Goal: Task Accomplishment & Management: Manage account settings

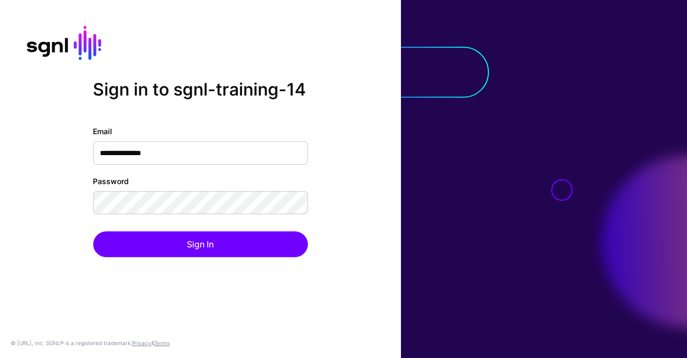
type input "**********"
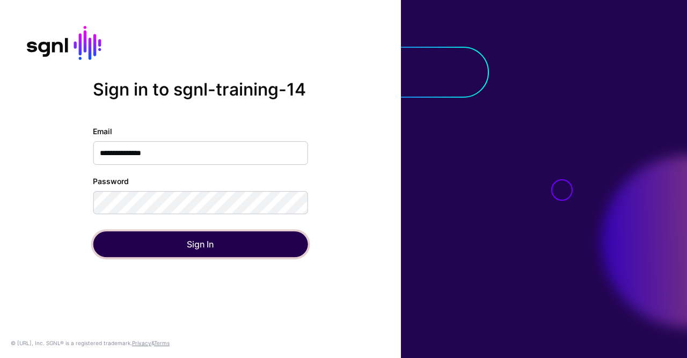
click at [246, 243] on button "Sign In" at bounding box center [200, 244] width 215 height 26
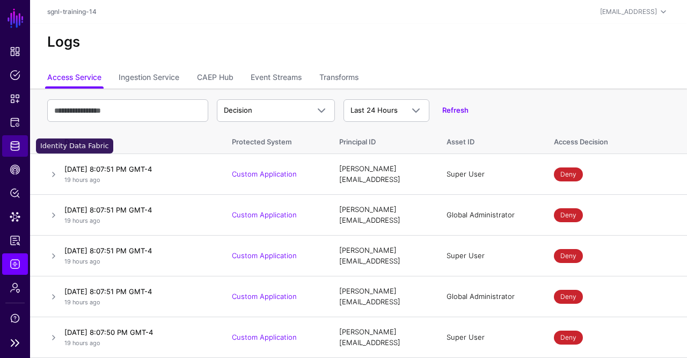
click at [13, 145] on span "Identity Data Fabric" at bounding box center [15, 146] width 11 height 11
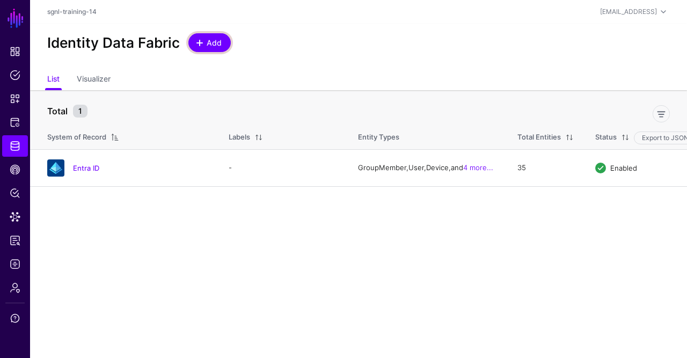
click at [195, 48] on link "Add" at bounding box center [209, 42] width 42 height 19
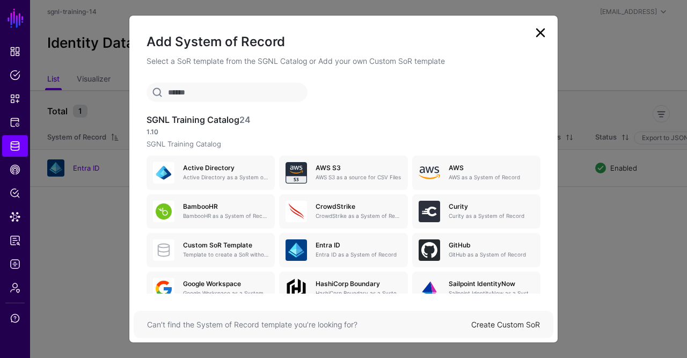
click at [240, 100] on input "text" at bounding box center [227, 92] width 161 height 19
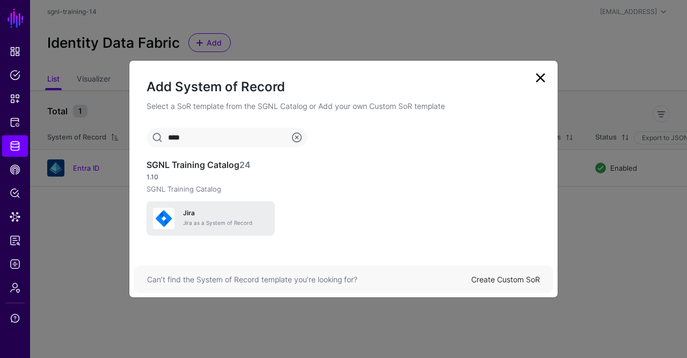
type input "****"
click at [239, 213] on h5 "Jira" at bounding box center [225, 213] width 85 height 8
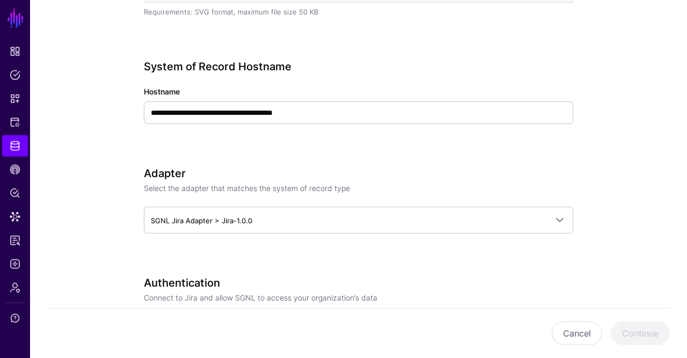
scroll to position [358, 0]
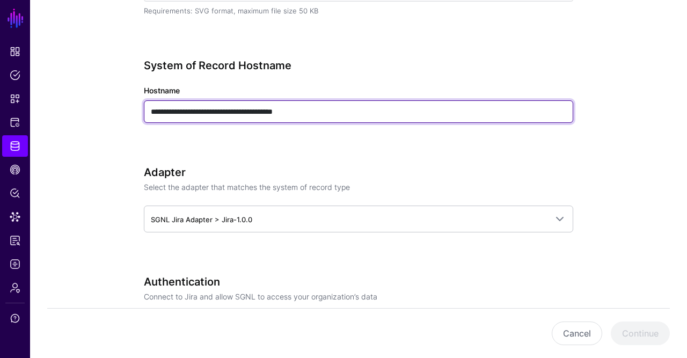
click at [323, 111] on input "**********" at bounding box center [358, 111] width 429 height 23
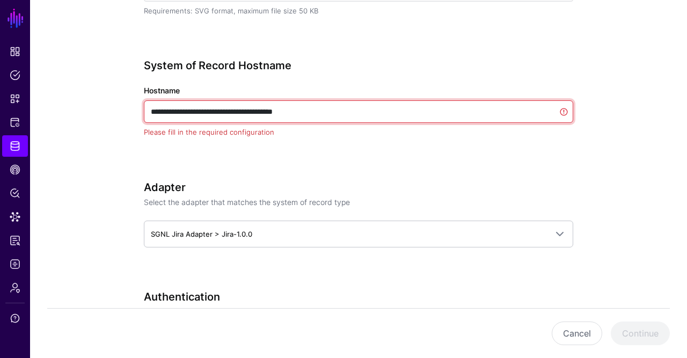
click at [323, 111] on input "**********" at bounding box center [358, 111] width 429 height 23
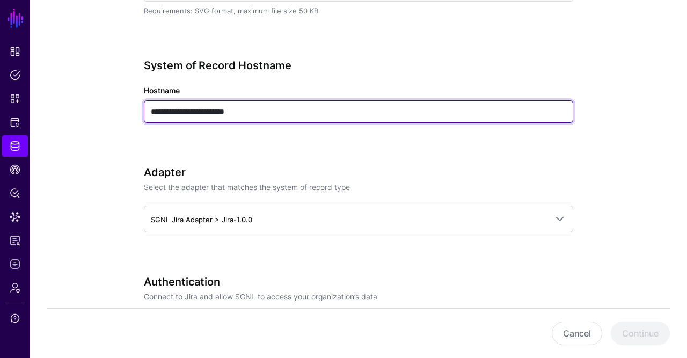
type input "**********"
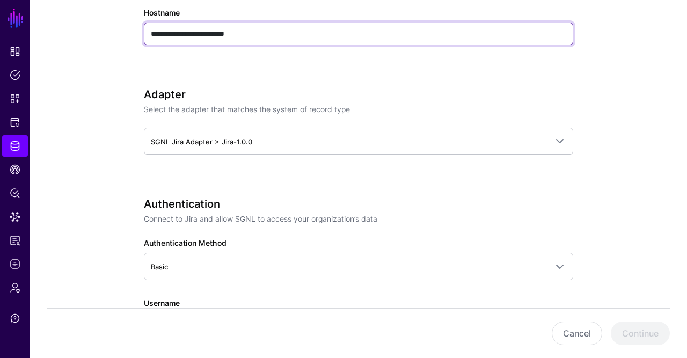
scroll to position [438, 0]
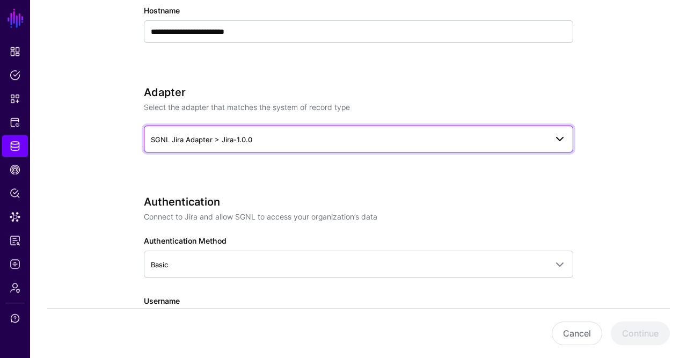
click at [271, 141] on span "SGNL Jira Adapter > Jira-1.0.0" at bounding box center [349, 140] width 396 height 12
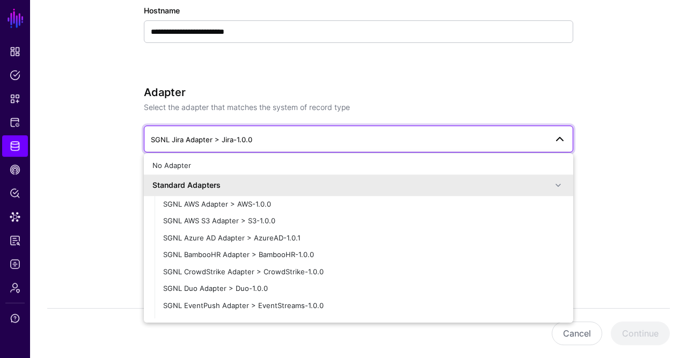
click at [281, 67] on div "**********" at bounding box center [358, 26] width 429 height 94
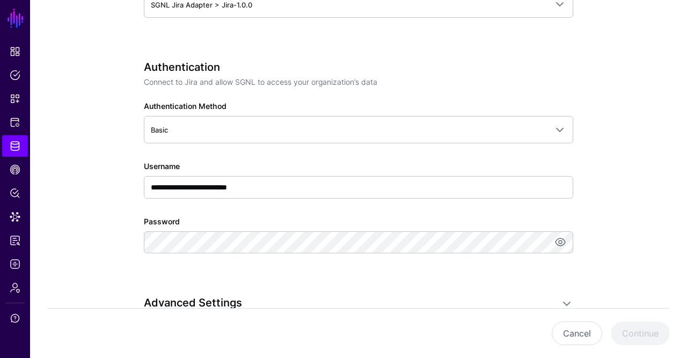
scroll to position [580, 0]
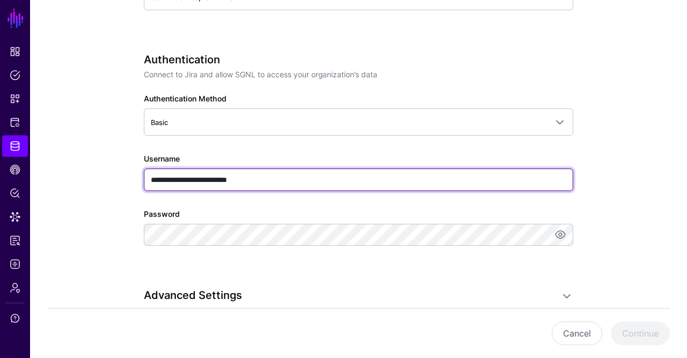
click at [271, 181] on input "**********" at bounding box center [358, 180] width 429 height 23
paste input "text"
type input "**********"
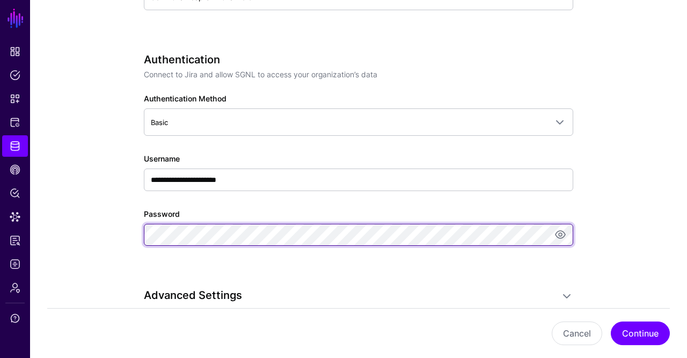
scroll to position [0, 918]
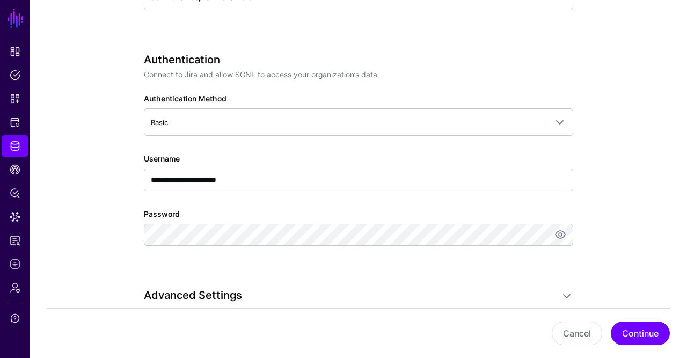
click at [117, 225] on div "**********" at bounding box center [358, 119] width 488 height 1237
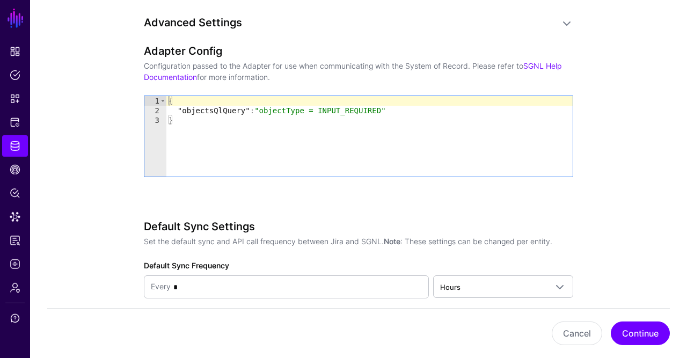
scroll to position [857, 0]
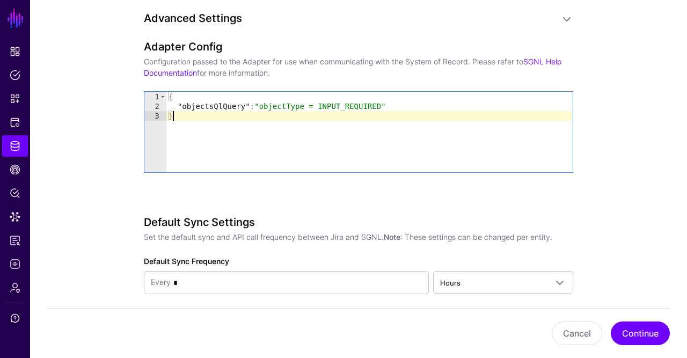
click at [397, 109] on div "{ "objectsQlQuery" : "objectType = INPUT_REQUIRED" }" at bounding box center [369, 142] width 407 height 100
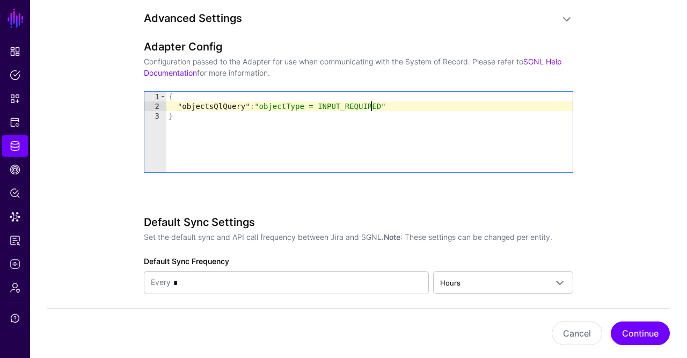
click at [403, 104] on div "{ "objectsQlQuery" : "objectType = INPUT_REQUIRED" }" at bounding box center [369, 142] width 407 height 100
type textarea "**********"
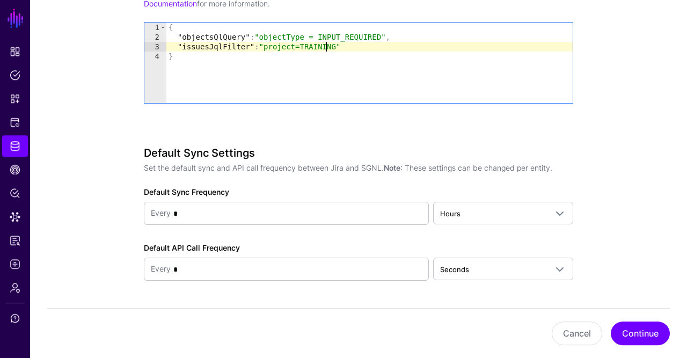
scroll to position [922, 0]
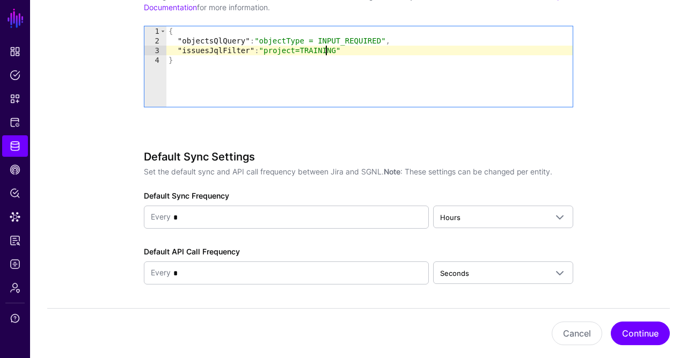
click at [310, 38] on div "{ "objectsQlQuery" : "objectType = INPUT_REQUIRED" , "issuesJqlFilter" : "proje…" at bounding box center [369, 76] width 407 height 100
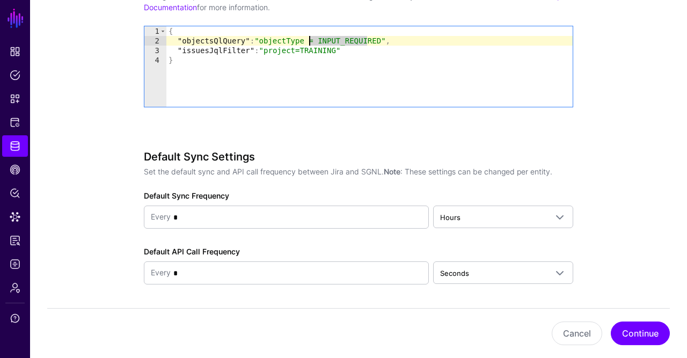
click at [310, 38] on div "{ "objectsQlQuery" : "objectType = INPUT_REQUIRED" , "issuesJqlFilter" : "proje…" at bounding box center [369, 76] width 407 height 100
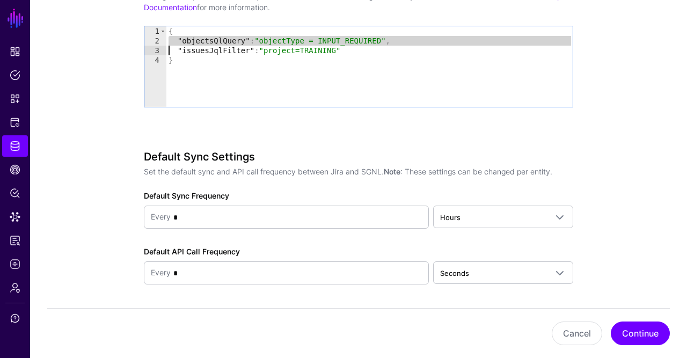
scroll to position [737, 0]
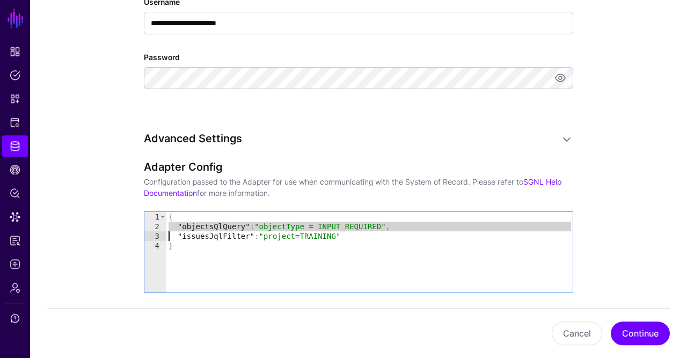
type textarea "**********"
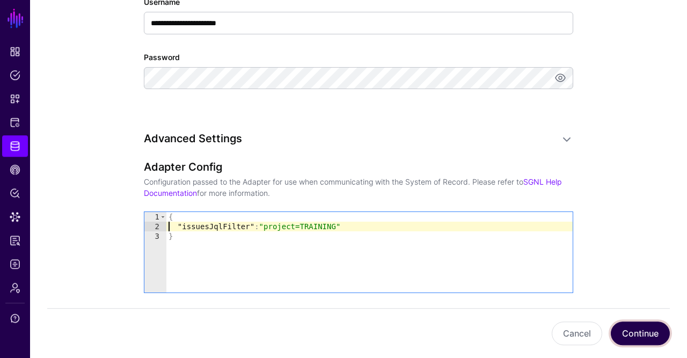
click at [635, 340] on button "Continue" at bounding box center [640, 334] width 59 height 24
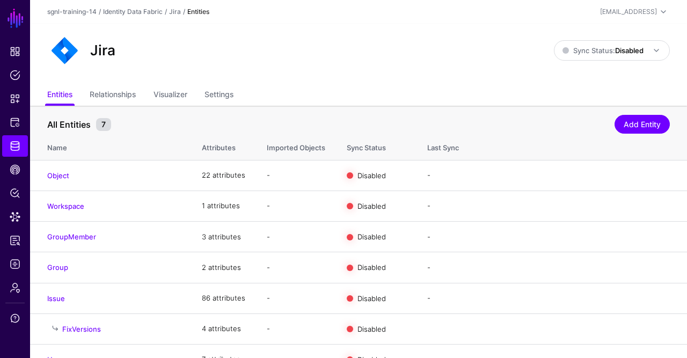
scroll to position [17, 0]
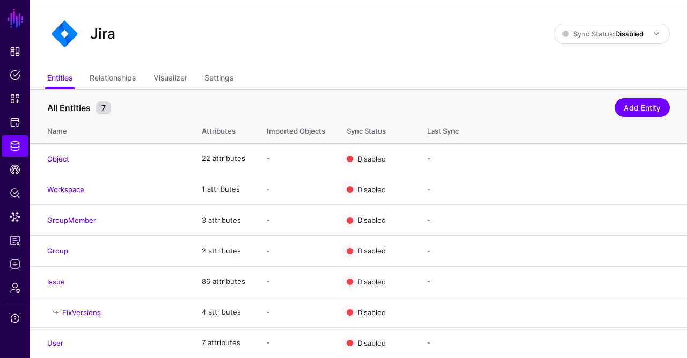
click at [665, 56] on div "Jira Sync Status: Disabled Enabled Syncing active for all configured entities t…" at bounding box center [358, 38] width 657 height 62
click at [657, 159] on link "Delete" at bounding box center [651, 158] width 22 height 9
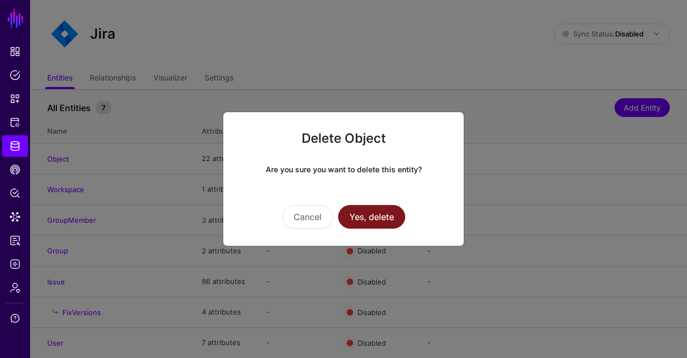
click at [396, 211] on button "Yes, delete" at bounding box center [371, 217] width 67 height 24
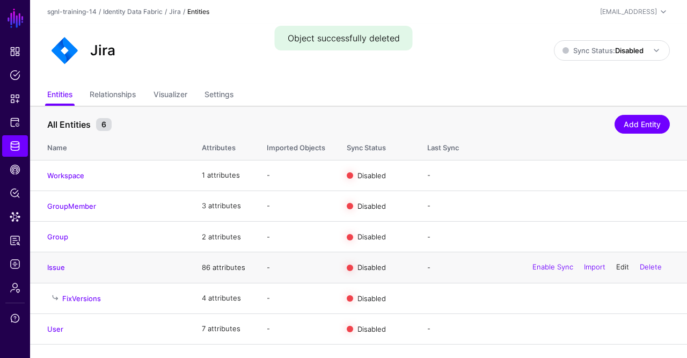
click at [616, 266] on link "Edit" at bounding box center [622, 267] width 13 height 9
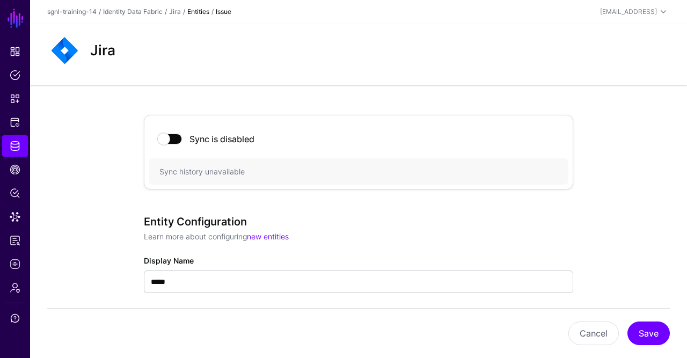
click at [169, 136] on span at bounding box center [170, 139] width 24 height 11
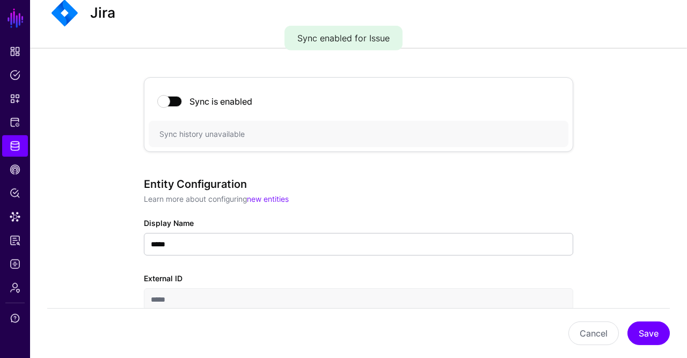
scroll to position [3, 0]
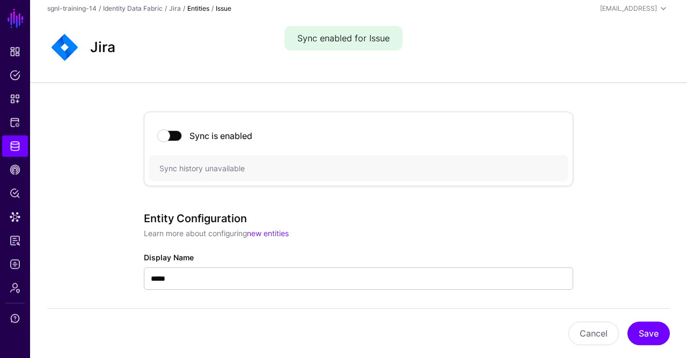
click at [165, 131] on span at bounding box center [170, 135] width 24 height 11
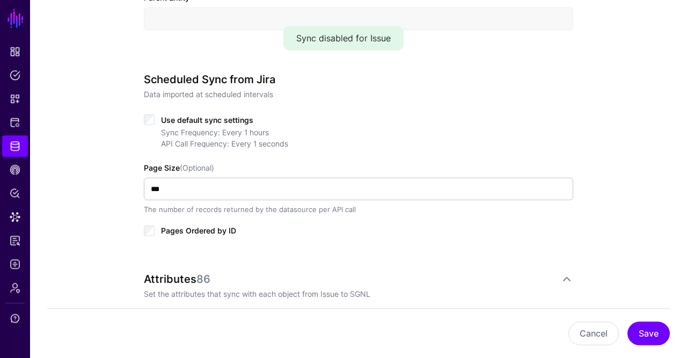
scroll to position [507, 0]
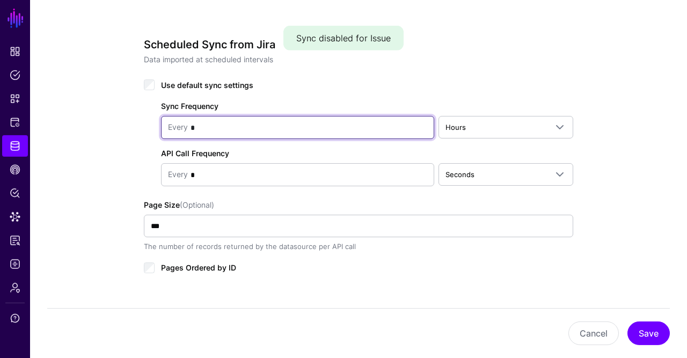
click at [202, 123] on input "*" at bounding box center [307, 127] width 239 height 21
type input "*"
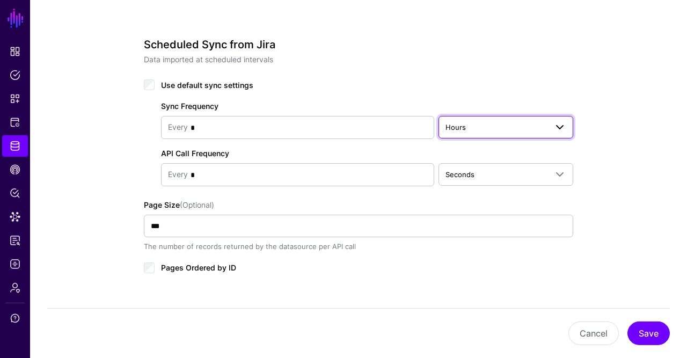
click at [487, 124] on span "Hours" at bounding box center [496, 127] width 101 height 12
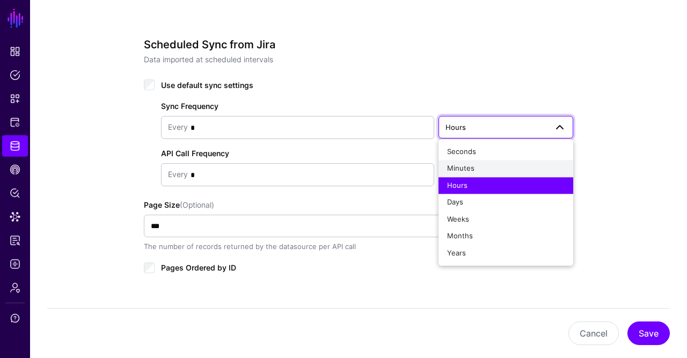
click at [457, 166] on span "Minutes" at bounding box center [460, 168] width 27 height 9
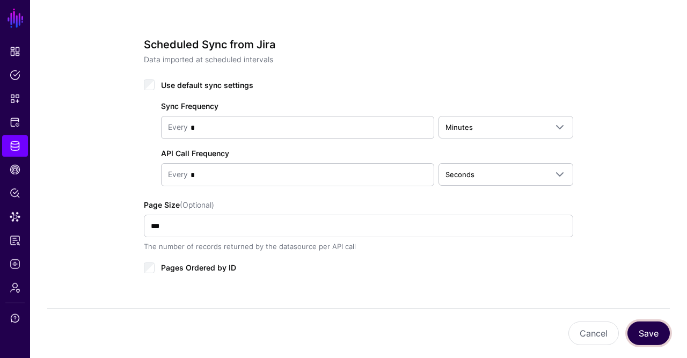
click at [646, 333] on button "Save" at bounding box center [649, 334] width 42 height 24
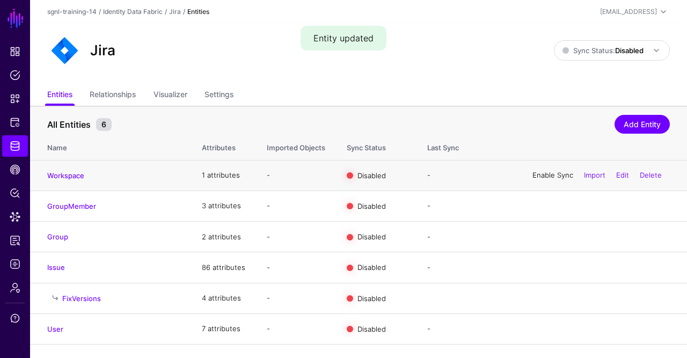
click at [547, 173] on link "Enable Sync" at bounding box center [553, 175] width 41 height 9
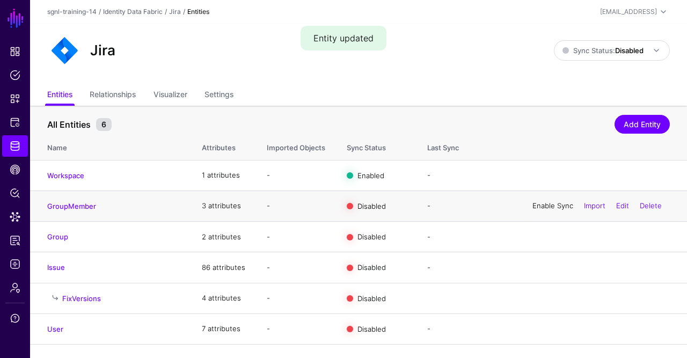
click at [545, 204] on link "Enable Sync" at bounding box center [553, 205] width 41 height 9
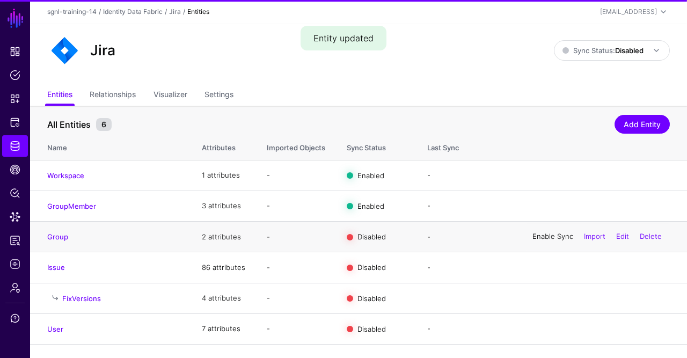
click at [534, 234] on link "Enable Sync" at bounding box center [553, 236] width 41 height 9
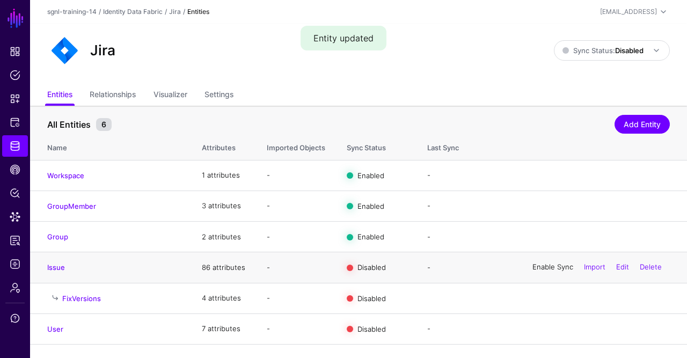
click at [538, 267] on link "Enable Sync" at bounding box center [553, 267] width 41 height 9
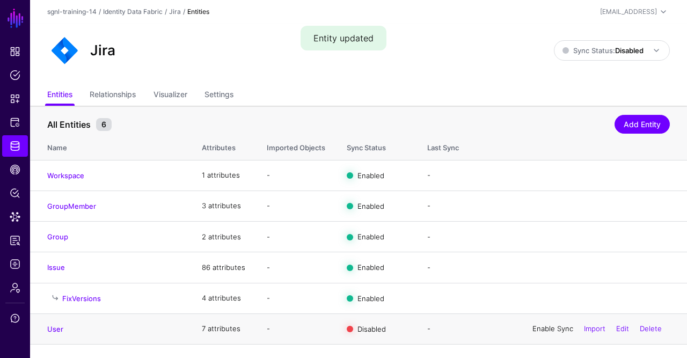
click at [549, 327] on link "Enable Sync" at bounding box center [553, 328] width 41 height 9
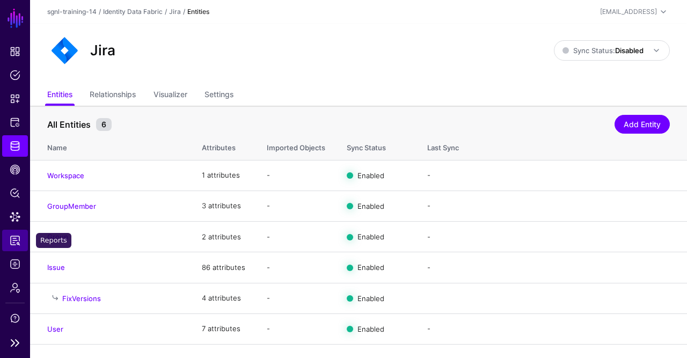
click at [16, 250] on link "Reports" at bounding box center [15, 240] width 26 height 21
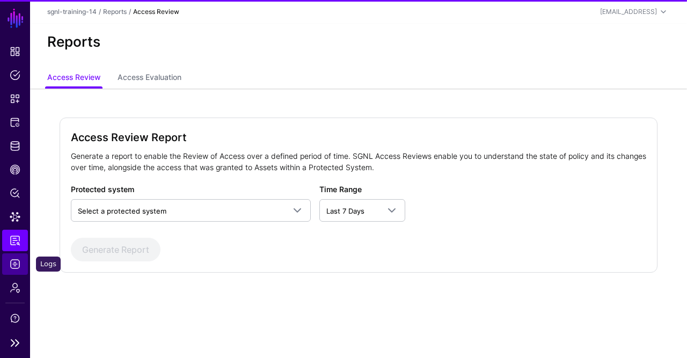
click at [13, 259] on span "Logs" at bounding box center [15, 264] width 11 height 11
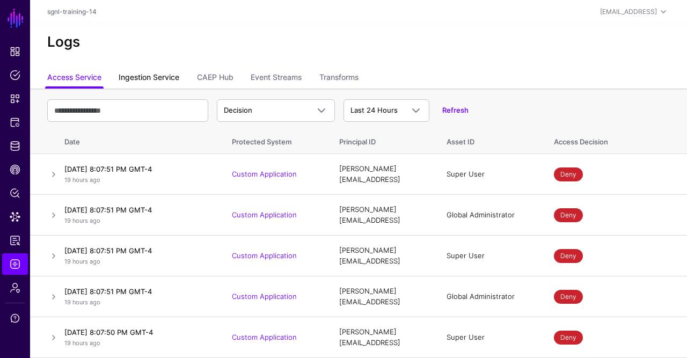
click at [153, 84] on link "Ingestion Service" at bounding box center [149, 78] width 61 height 20
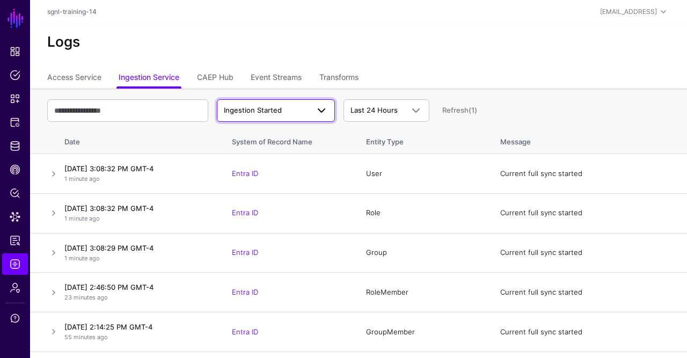
click at [275, 113] on span "Ingestion Started" at bounding box center [253, 110] width 58 height 9
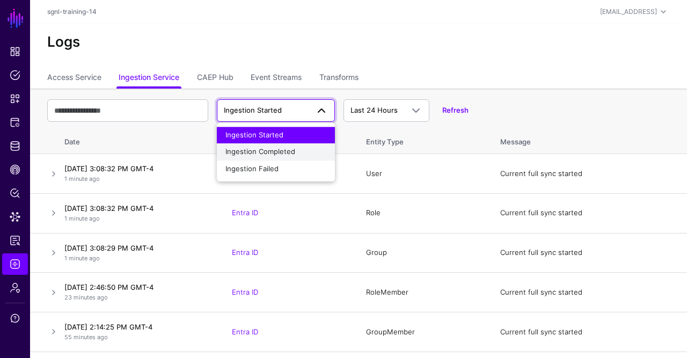
click at [268, 155] on span "Ingestion Completed" at bounding box center [260, 152] width 70 height 9
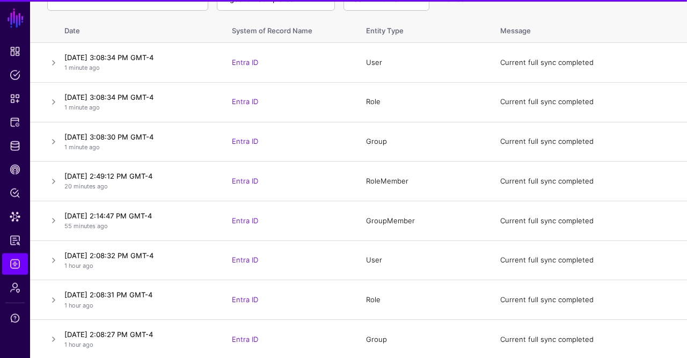
scroll to position [121, 0]
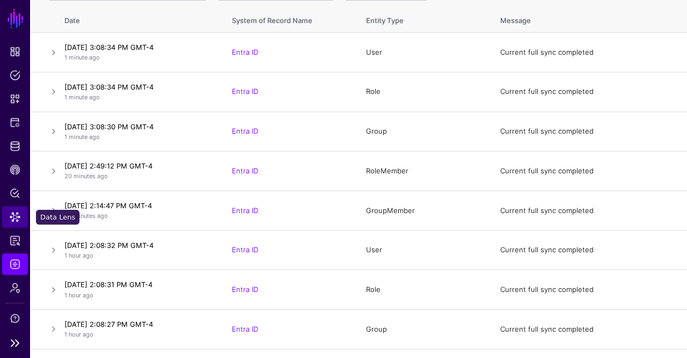
click at [8, 218] on link "Data Lens" at bounding box center [15, 216] width 26 height 21
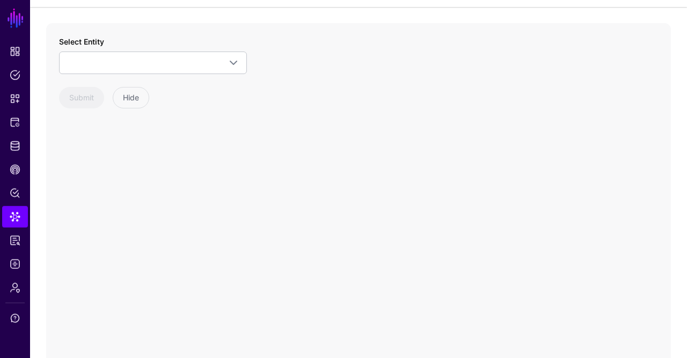
scroll to position [61, 0]
click at [134, 69] on link at bounding box center [153, 63] width 188 height 23
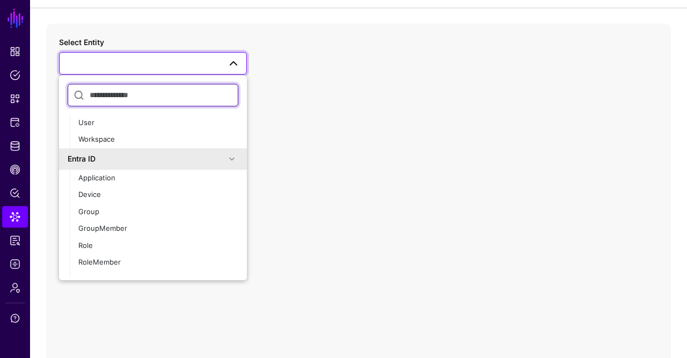
scroll to position [0, 0]
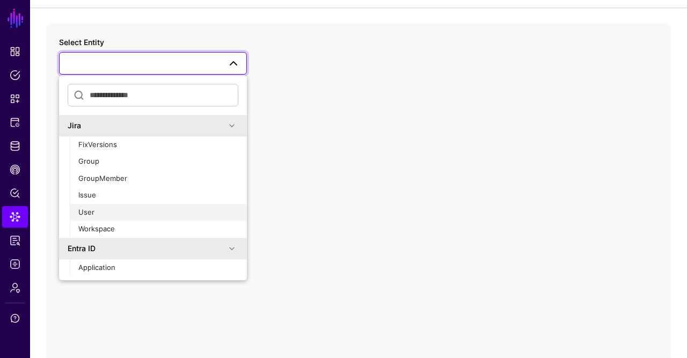
click at [110, 208] on div "User" at bounding box center [158, 212] width 160 height 11
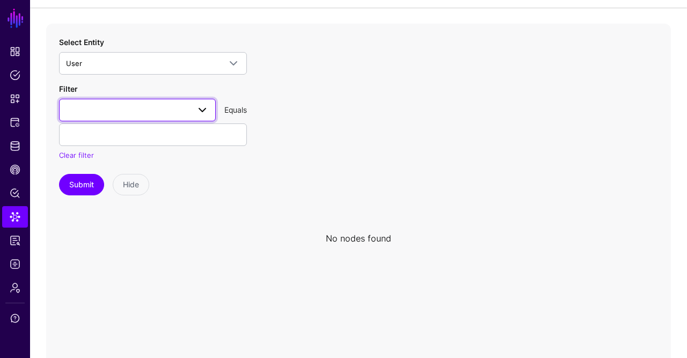
click at [200, 114] on span at bounding box center [202, 110] width 13 height 13
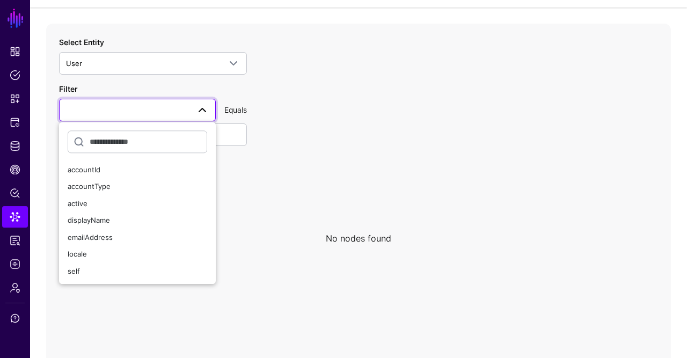
click at [356, 150] on icon at bounding box center [358, 238] width 625 height 429
click at [346, 157] on icon at bounding box center [358, 238] width 625 height 429
click at [300, 181] on icon at bounding box center [358, 238] width 625 height 429
click at [211, 119] on link at bounding box center [137, 110] width 157 height 23
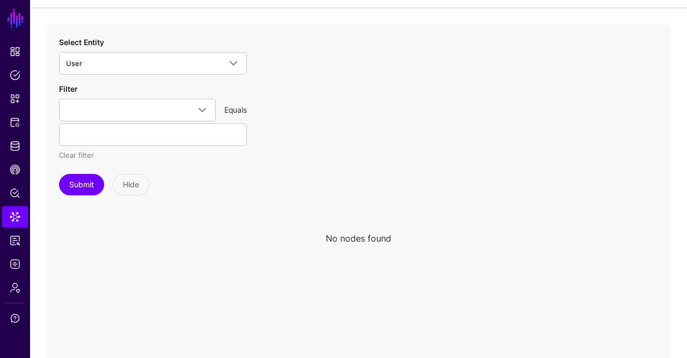
click at [85, 153] on link "Clear filter" at bounding box center [76, 155] width 35 height 9
click at [83, 186] on button "Submit" at bounding box center [81, 184] width 45 height 21
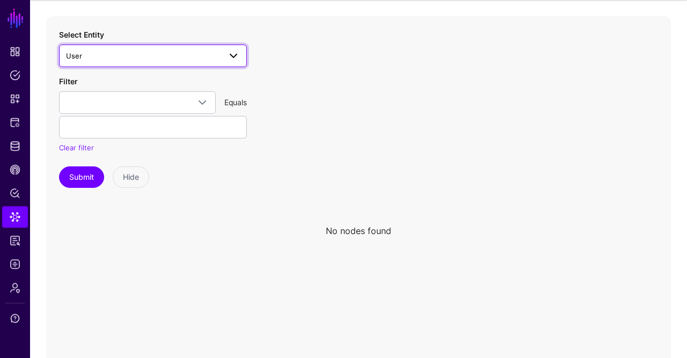
click at [185, 55] on span "User" at bounding box center [143, 56] width 155 height 12
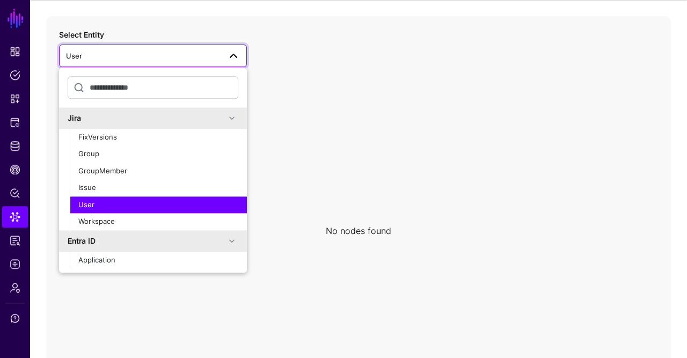
click at [114, 202] on div "User" at bounding box center [158, 205] width 160 height 11
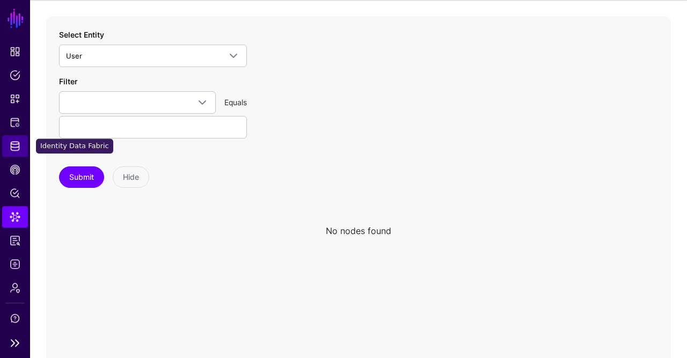
click at [15, 148] on span "Identity Data Fabric" at bounding box center [15, 146] width 11 height 11
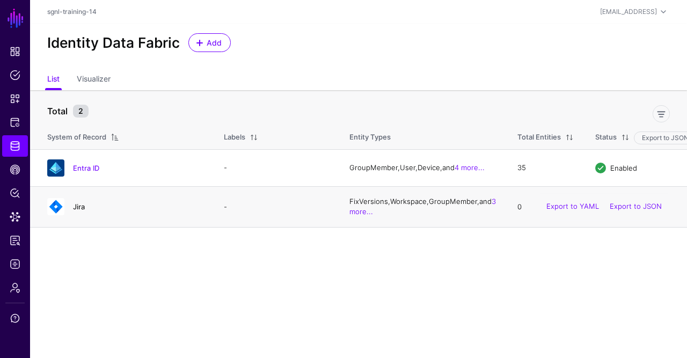
click at [77, 210] on link "Jira" at bounding box center [79, 206] width 12 height 9
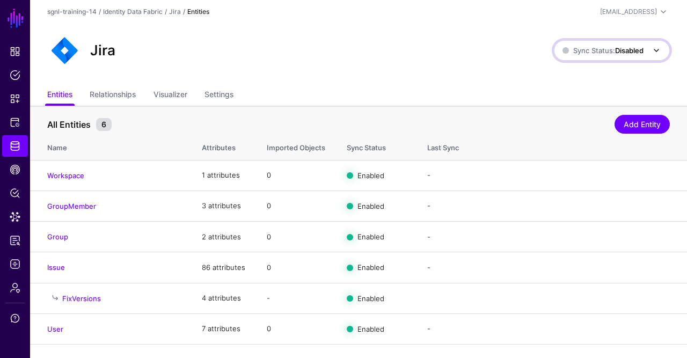
click at [582, 49] on span "Sync Status: Disabled" at bounding box center [603, 50] width 81 height 9
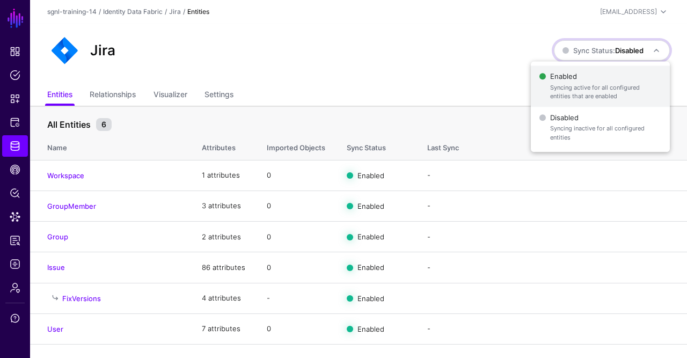
click at [570, 85] on span "Syncing active for all configured entities that are enabled" at bounding box center [605, 92] width 111 height 18
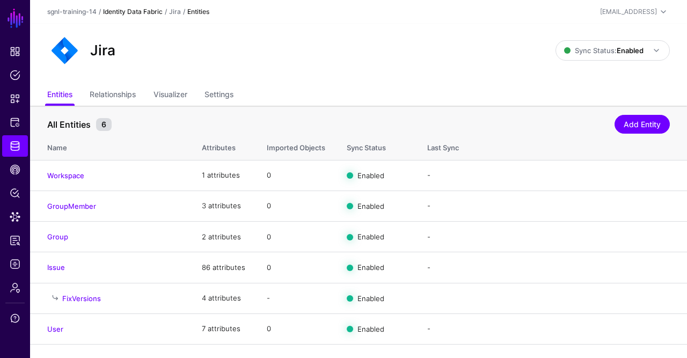
click at [146, 13] on link "Identity Data Fabric" at bounding box center [133, 12] width 60 height 8
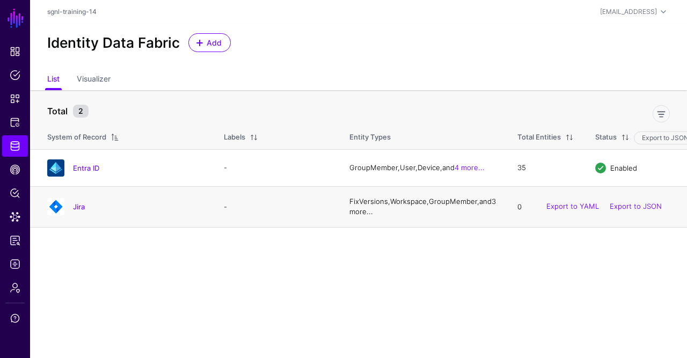
click at [396, 216] on link "3 more..." at bounding box center [422, 206] width 147 height 19
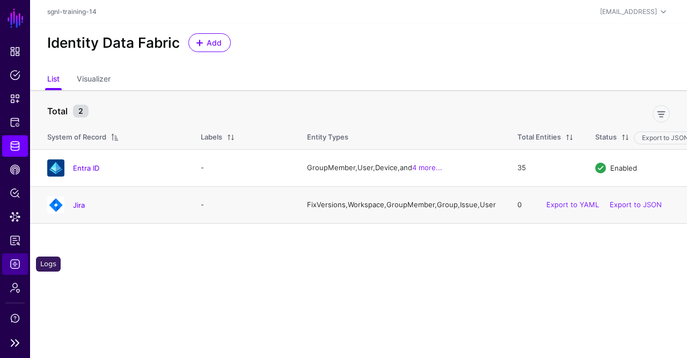
click at [16, 258] on link "Logs" at bounding box center [15, 263] width 26 height 21
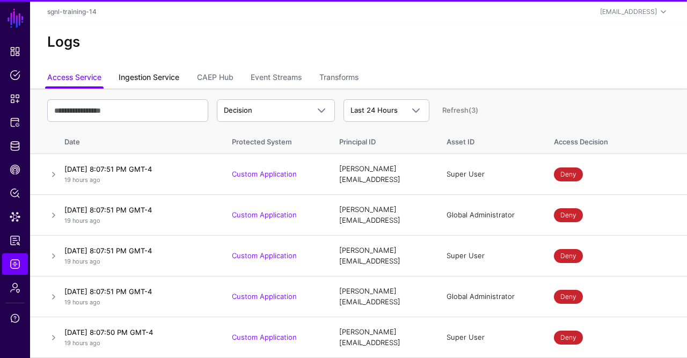
click at [164, 82] on link "Ingestion Service" at bounding box center [149, 78] width 61 height 20
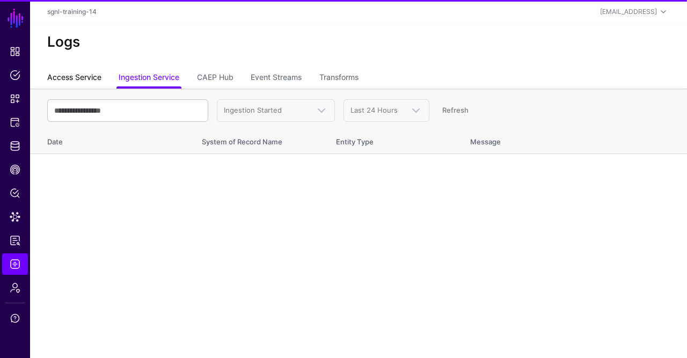
click at [70, 79] on link "Access Service" at bounding box center [74, 78] width 54 height 20
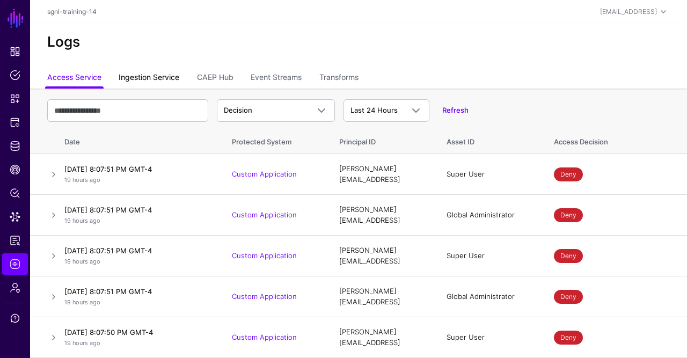
click at [165, 76] on link "Ingestion Service" at bounding box center [149, 78] width 61 height 20
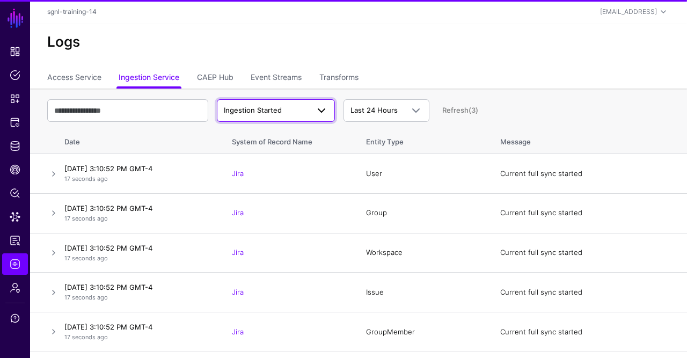
click at [283, 112] on span "Ingestion Started" at bounding box center [266, 110] width 85 height 11
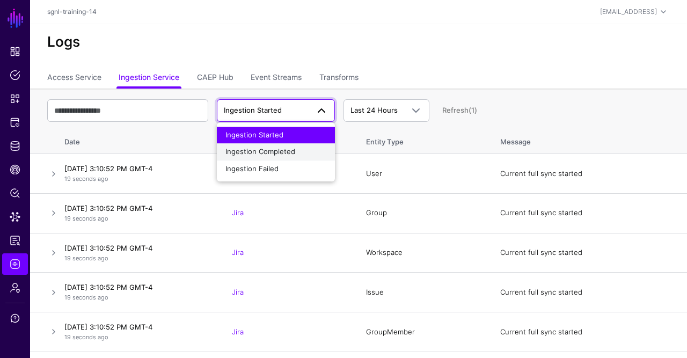
click at [274, 148] on div "Ingestion Completed" at bounding box center [275, 152] width 101 height 11
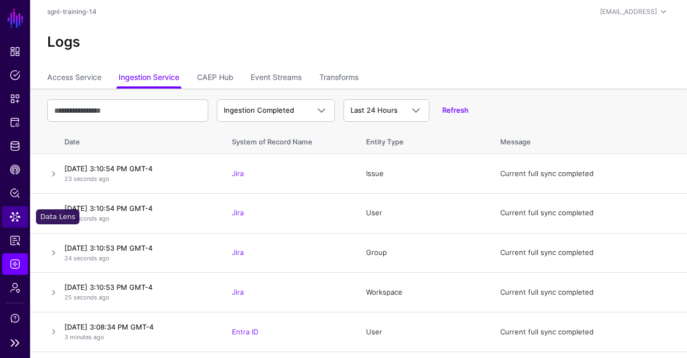
click at [16, 217] on span "Data Lens" at bounding box center [15, 217] width 11 height 11
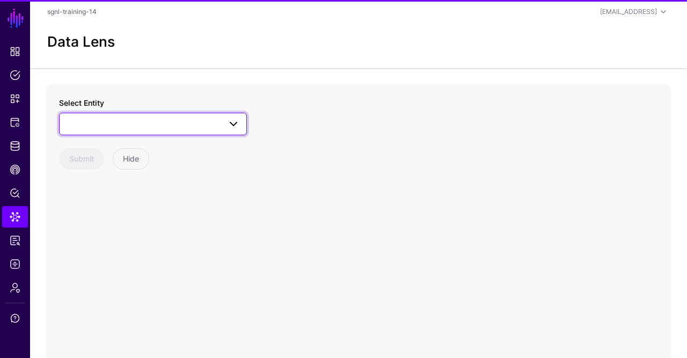
click at [98, 116] on link at bounding box center [153, 124] width 188 height 23
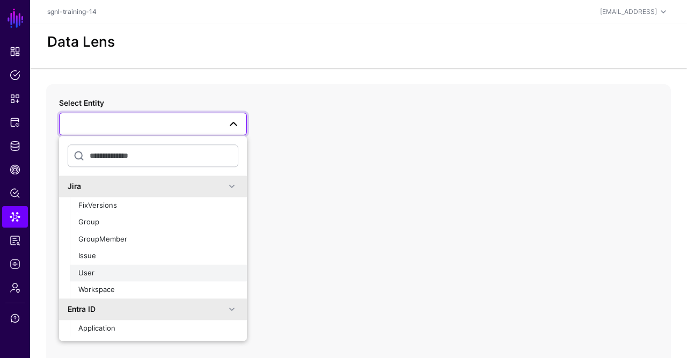
click at [99, 276] on div "User" at bounding box center [158, 273] width 160 height 11
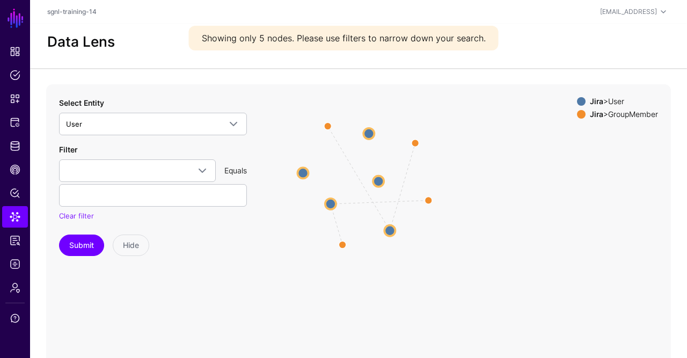
drag, startPoint x: 426, startPoint y: 215, endPoint x: 431, endPoint y: 105, distance: 110.2
click at [431, 105] on icon "UserMember UserMember UserMember UserMember User User User User User User User …" at bounding box center [358, 298] width 625 height 429
click at [380, 179] on circle at bounding box center [378, 181] width 11 height 11
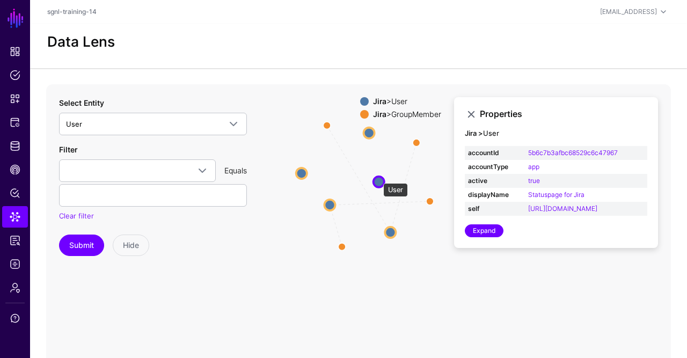
click at [378, 178] on circle at bounding box center [379, 181] width 11 height 11
click at [392, 232] on circle at bounding box center [390, 233] width 11 height 11
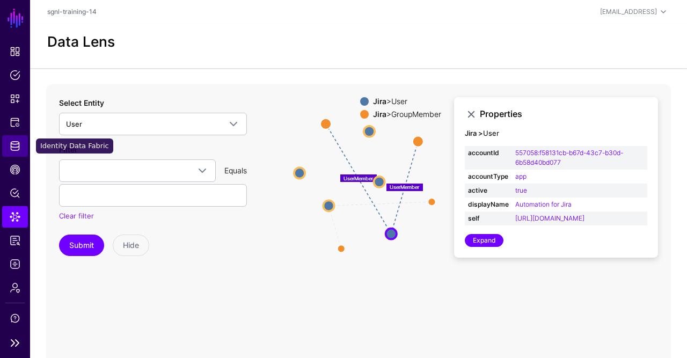
click at [14, 143] on span "Identity Data Fabric" at bounding box center [15, 146] width 11 height 11
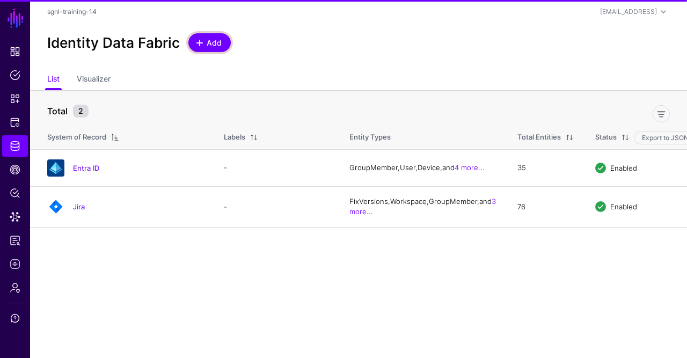
click at [208, 48] on link "Add" at bounding box center [209, 42] width 42 height 19
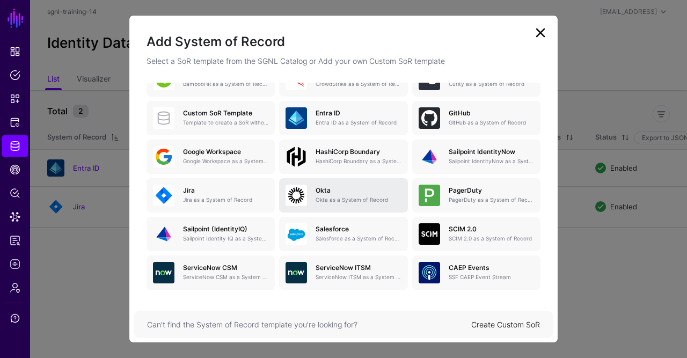
click at [344, 194] on div "[PERSON_NAME] as a System of Record" at bounding box center [354, 195] width 94 height 17
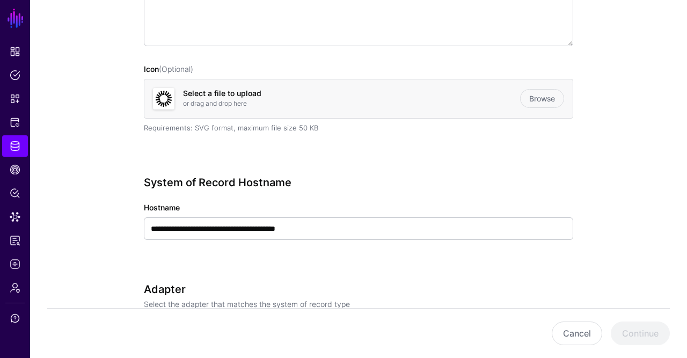
scroll to position [242, 0]
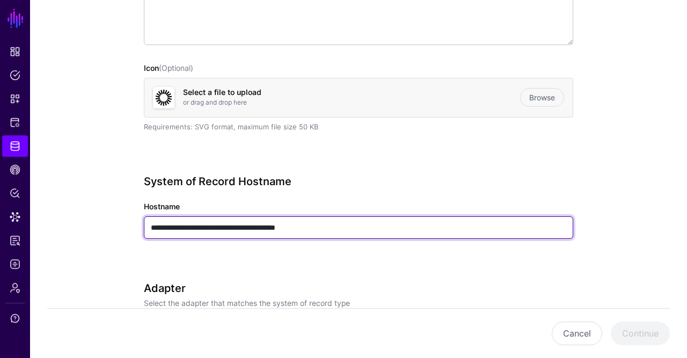
click at [293, 226] on input "**********" at bounding box center [358, 227] width 429 height 23
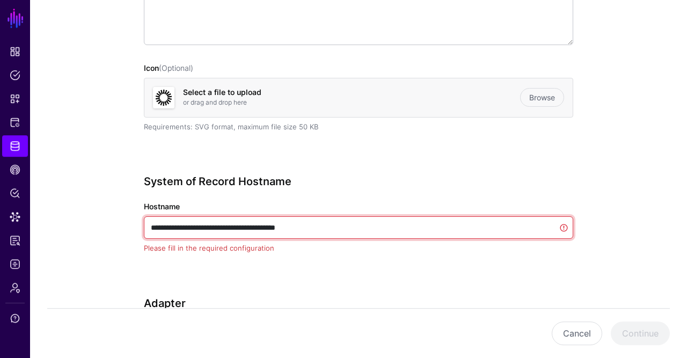
click at [293, 226] on input "**********" at bounding box center [358, 227] width 429 height 23
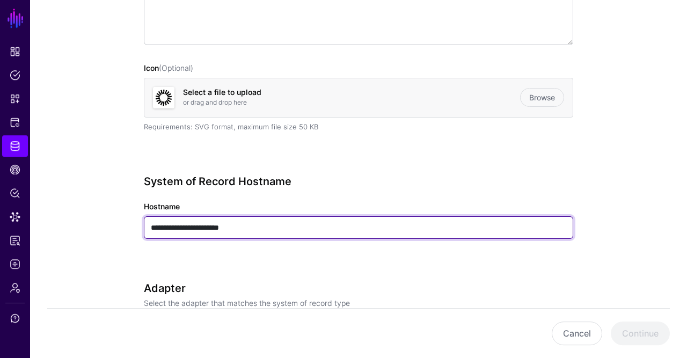
type input "**********"
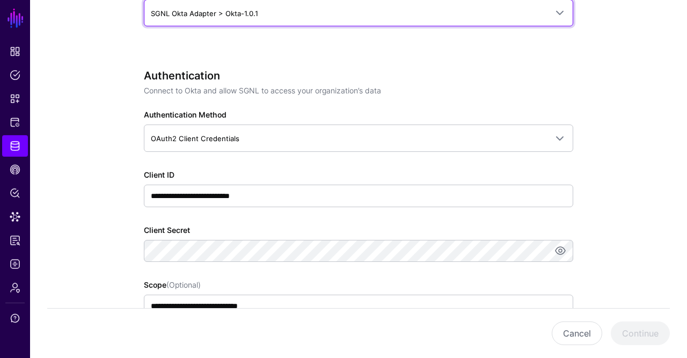
scroll to position [593, 0]
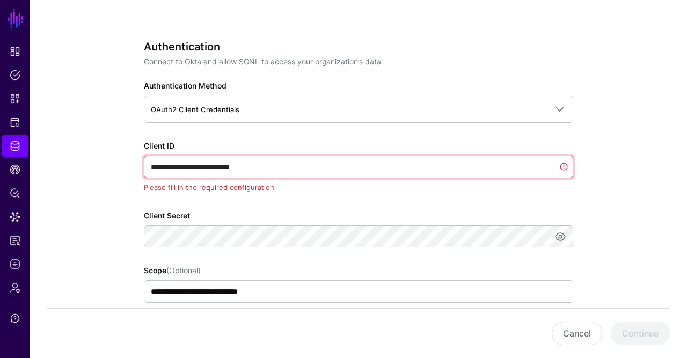
click at [236, 165] on input "**********" at bounding box center [358, 167] width 429 height 23
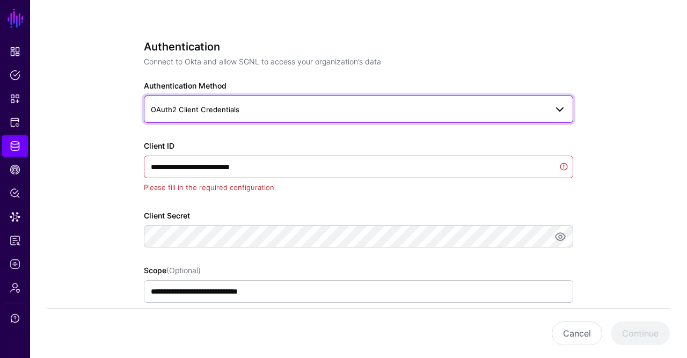
click at [254, 110] on span "OAuth2 Client Credentials" at bounding box center [349, 110] width 396 height 12
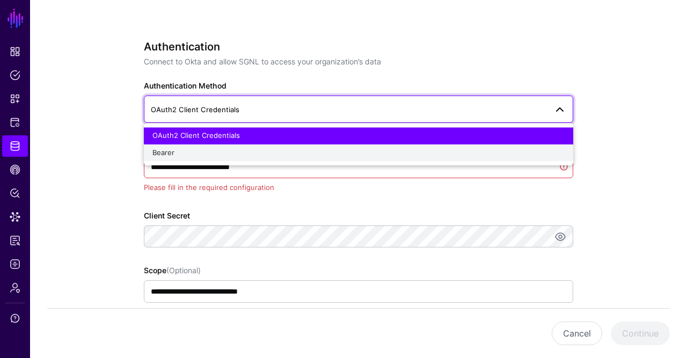
click at [223, 154] on div "Bearer" at bounding box center [358, 153] width 412 height 11
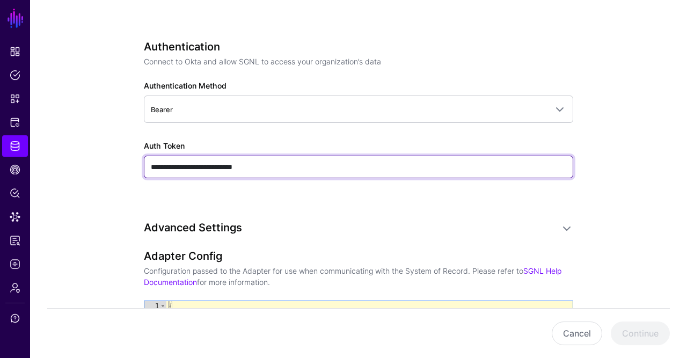
click at [216, 161] on input "**********" at bounding box center [358, 167] width 429 height 23
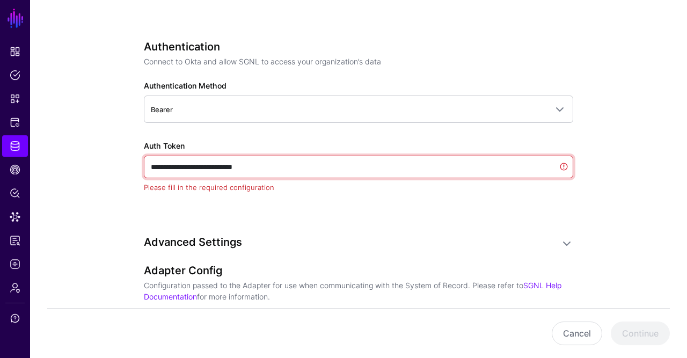
paste input "**********"
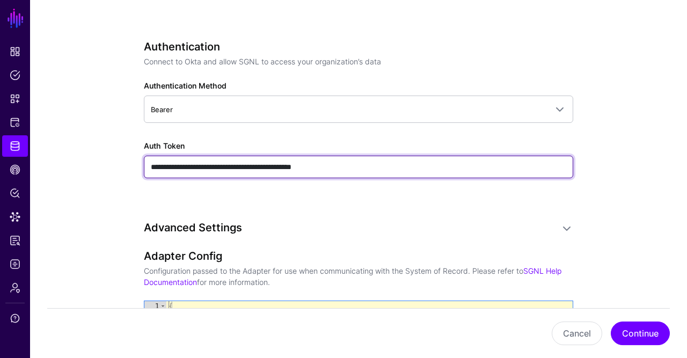
paste input "text"
type input "**********"
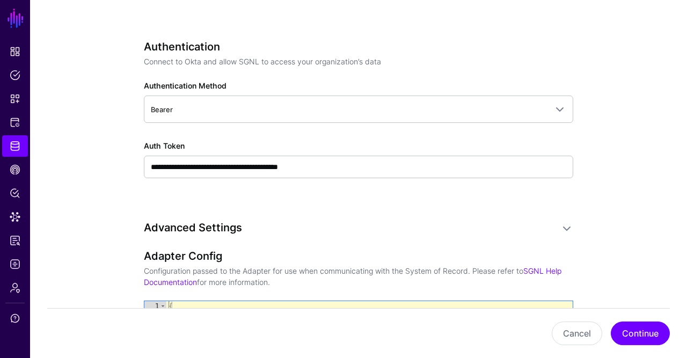
click at [265, 215] on div "**********" at bounding box center [358, 54] width 429 height 1072
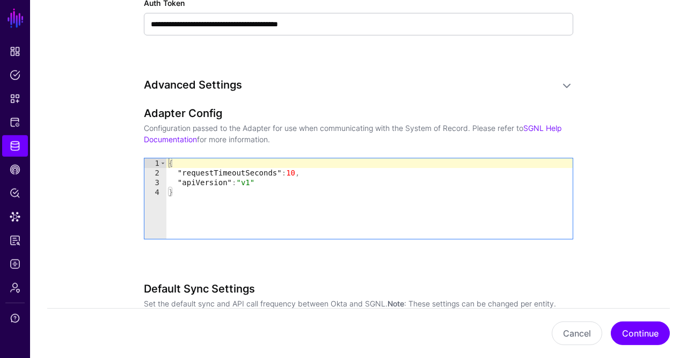
scroll to position [787, 0]
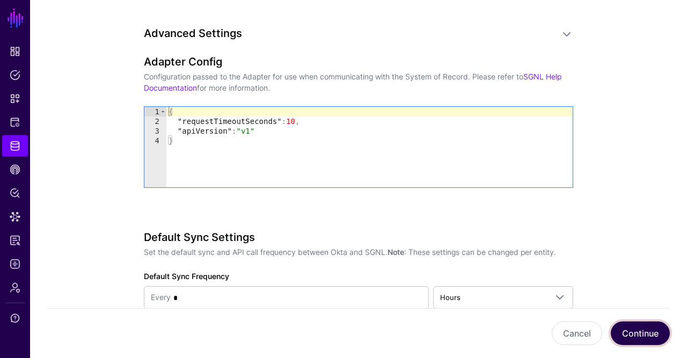
click at [625, 330] on button "Continue" at bounding box center [640, 334] width 59 height 24
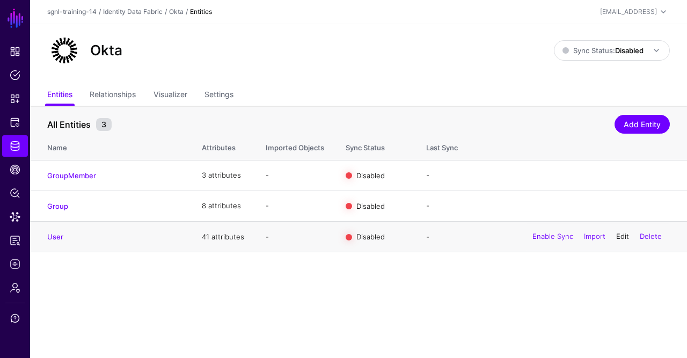
click at [616, 236] on link "Edit" at bounding box center [622, 236] width 13 height 9
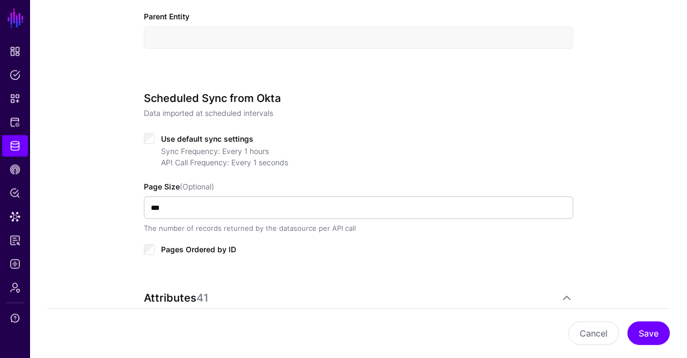
scroll to position [442, 0]
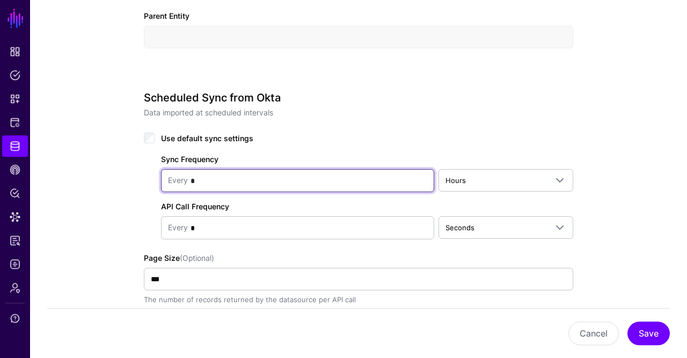
click at [209, 170] on input "*" at bounding box center [307, 180] width 239 height 21
type input "*"
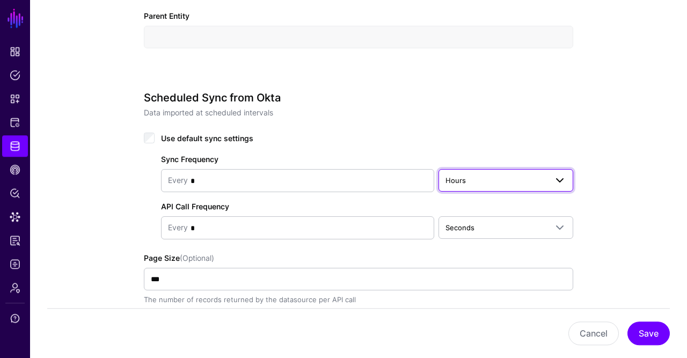
click at [502, 181] on span "Hours" at bounding box center [496, 180] width 101 height 12
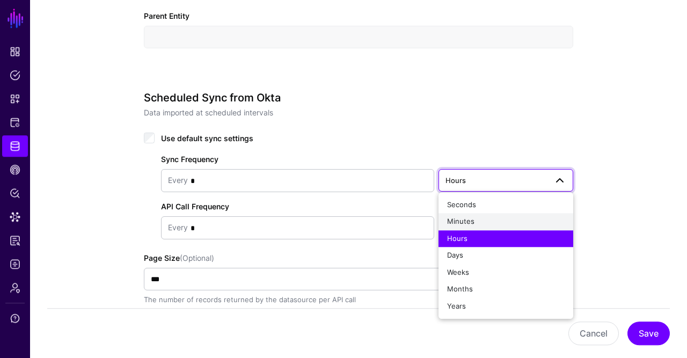
click at [473, 214] on button "Minutes" at bounding box center [506, 222] width 135 height 17
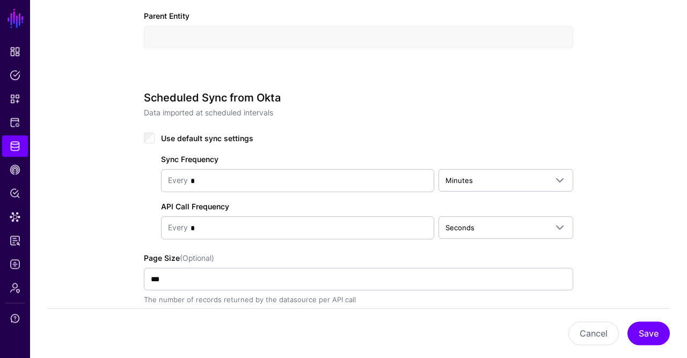
click at [603, 266] on div "**********" at bounding box center [358, 183] width 657 height 1080
click at [650, 335] on button "Save" at bounding box center [649, 334] width 42 height 24
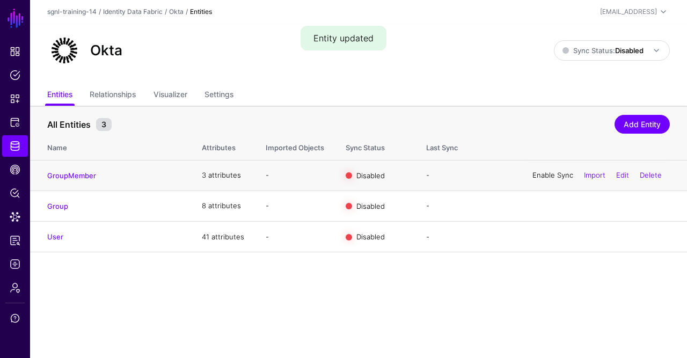
click at [549, 175] on link "Enable Sync" at bounding box center [553, 175] width 41 height 9
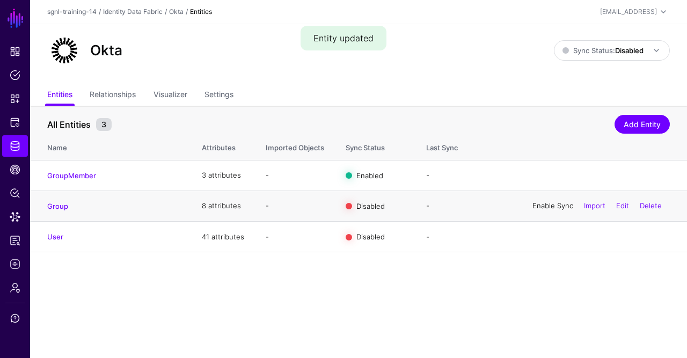
click at [543, 204] on link "Enable Sync" at bounding box center [553, 205] width 41 height 9
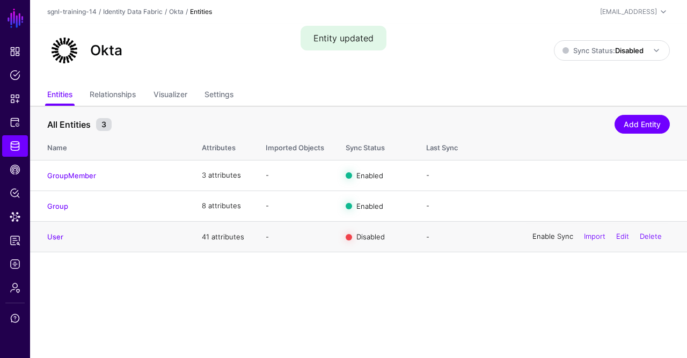
click at [540, 237] on link "Enable Sync" at bounding box center [553, 236] width 41 height 9
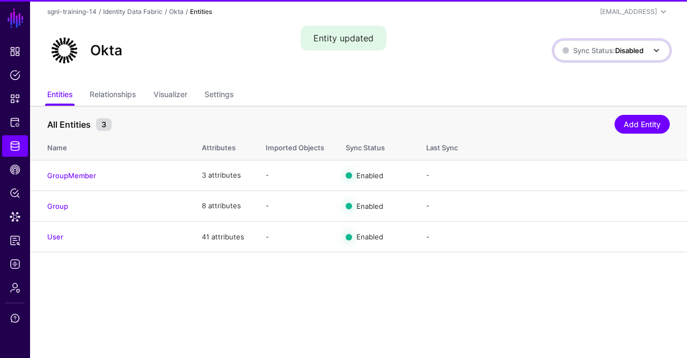
click at [615, 52] on span "Sync Status: Disabled" at bounding box center [603, 50] width 81 height 9
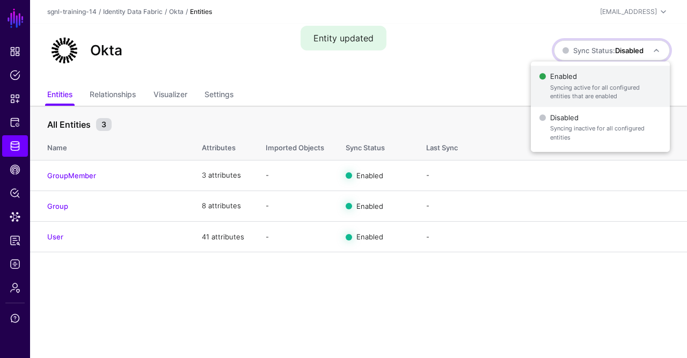
click at [599, 77] on span "Enabled Syncing active for all configured entities that are enabled" at bounding box center [601, 86] width 122 height 35
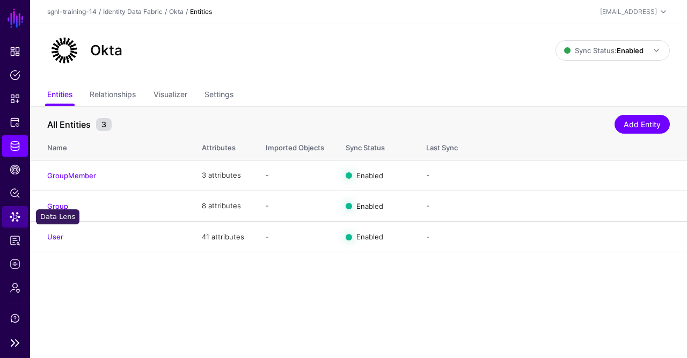
click at [16, 222] on span "Data Lens" at bounding box center [15, 217] width 11 height 11
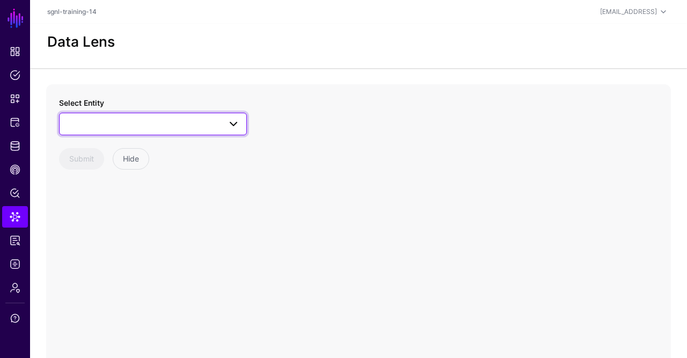
click at [113, 128] on span at bounding box center [153, 124] width 174 height 13
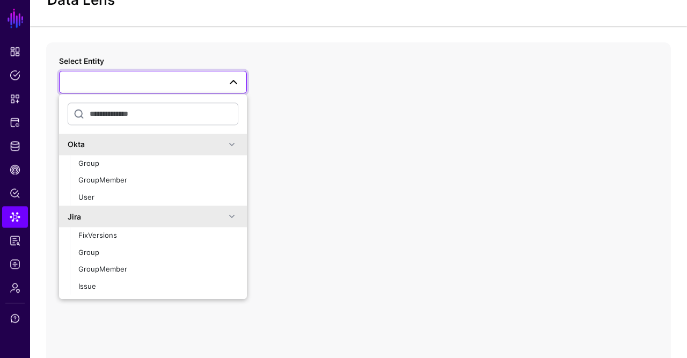
scroll to position [42, 0]
click at [114, 192] on div "User" at bounding box center [158, 197] width 160 height 11
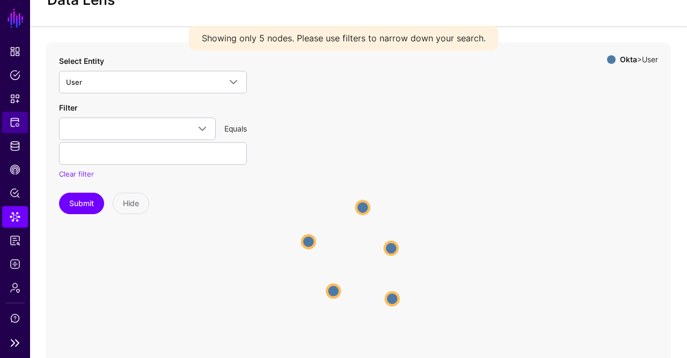
click at [12, 132] on link "Protected Systems" at bounding box center [15, 122] width 26 height 21
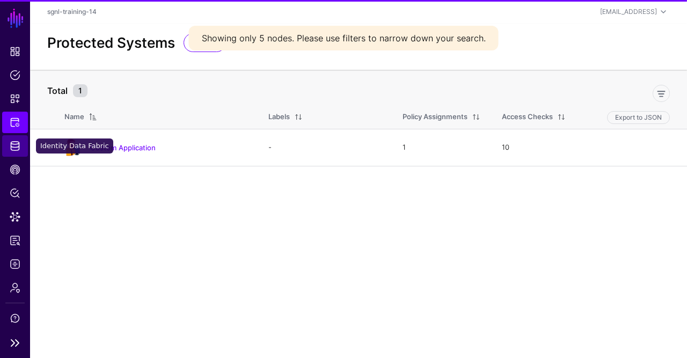
click at [13, 148] on span "Identity Data Fabric" at bounding box center [15, 146] width 11 height 11
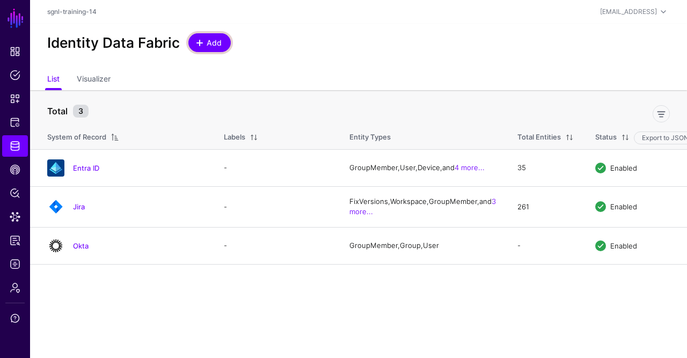
click at [207, 48] on span "Add" at bounding box center [215, 42] width 18 height 11
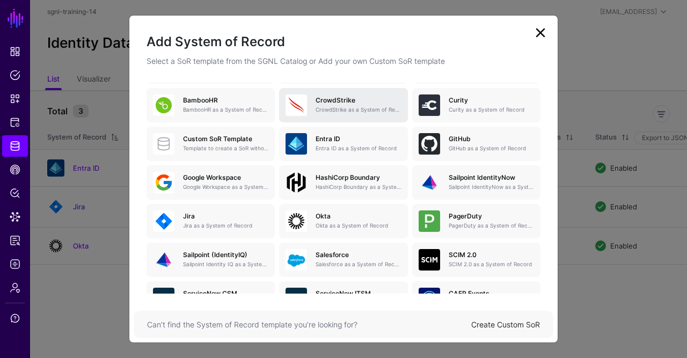
click at [366, 109] on p "CrowdStrike as a System of Record" at bounding box center [358, 110] width 85 height 8
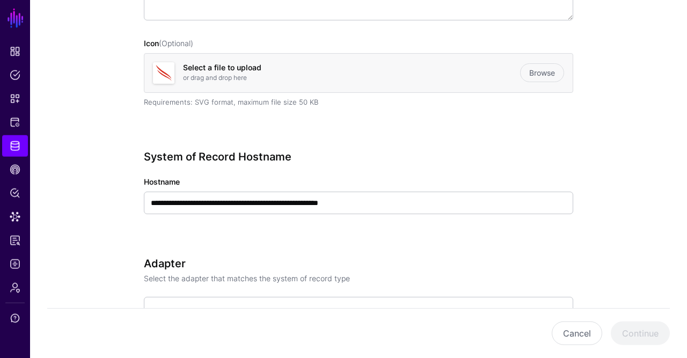
scroll to position [270, 0]
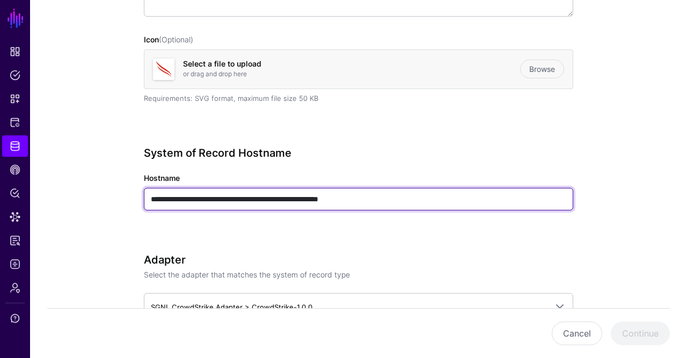
click at [363, 193] on input "**********" at bounding box center [358, 199] width 429 height 23
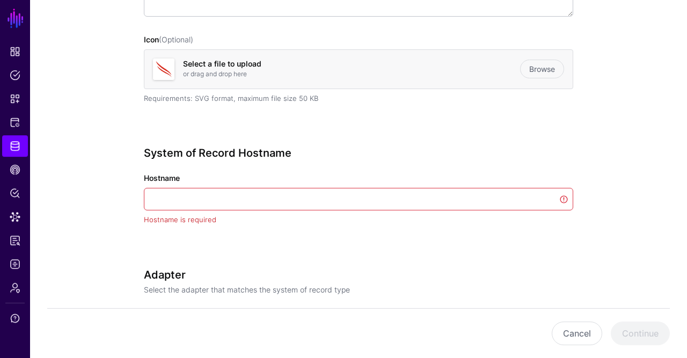
click at [402, 158] on div "System of Record Hostname Hostname Hostname is required" at bounding box center [358, 201] width 429 height 109
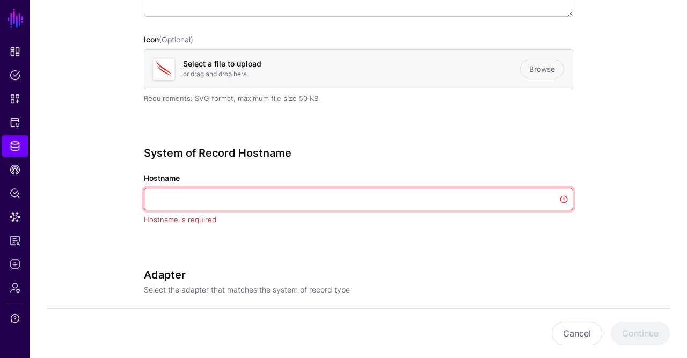
click at [554, 201] on input "Hostname" at bounding box center [358, 199] width 429 height 23
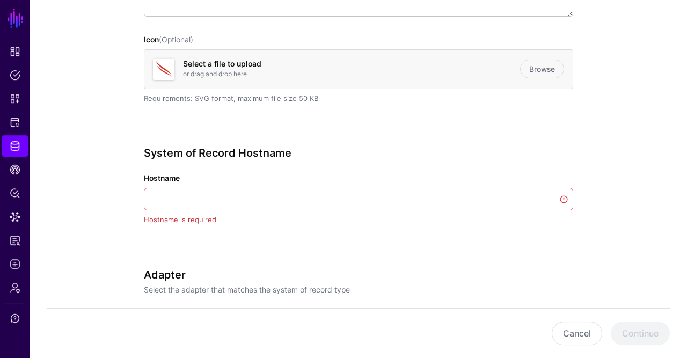
click at [426, 216] on div "Hostname is required" at bounding box center [358, 220] width 429 height 11
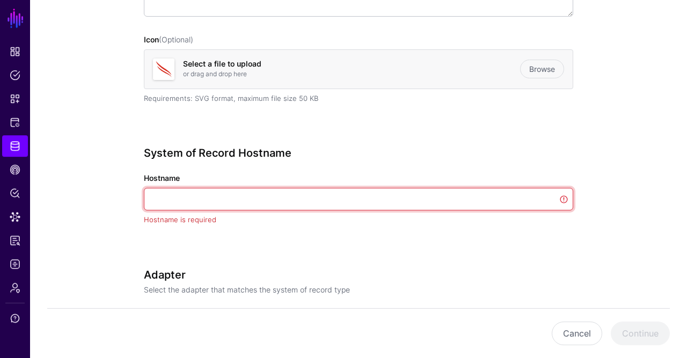
click at [383, 193] on input "Hostname" at bounding box center [358, 199] width 429 height 23
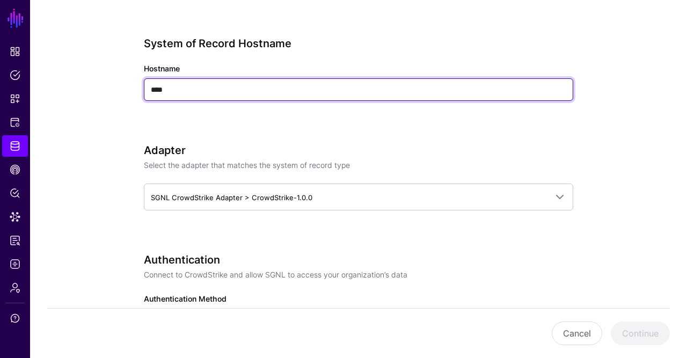
scroll to position [380, 0]
type input "****"
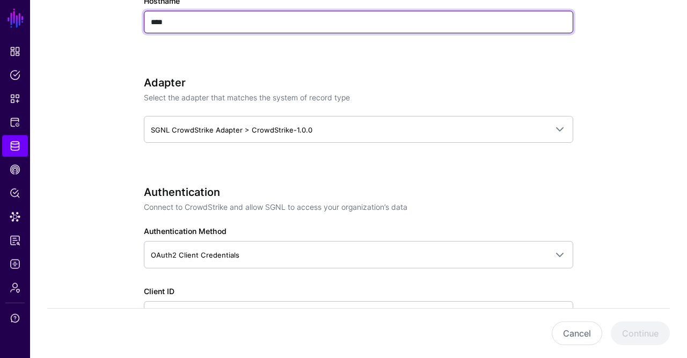
scroll to position [451, 0]
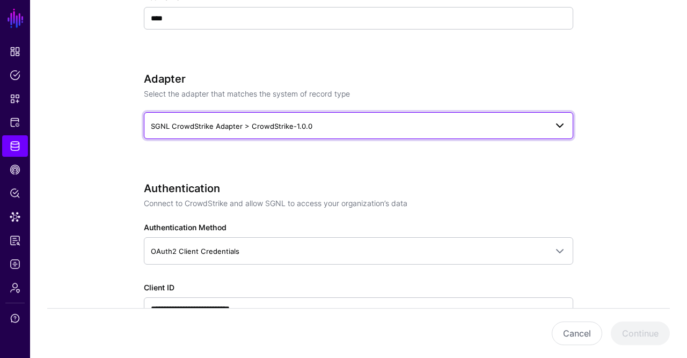
click at [319, 130] on span "SGNL CrowdStrike Adapter > CrowdStrike-1.0.0" at bounding box center [359, 125] width 416 height 13
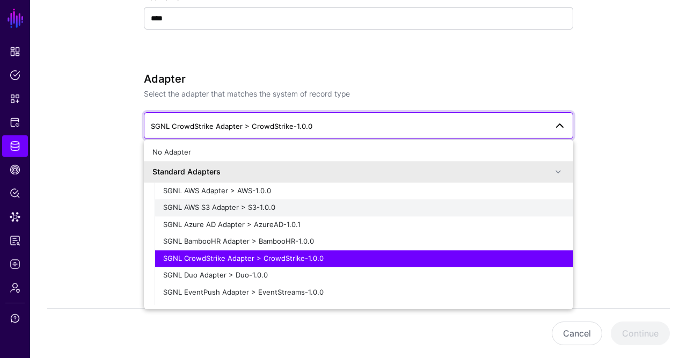
click at [297, 208] on div "SGNL AWS S3 Adapter > S3-1.0.0" at bounding box center [364, 208] width 402 height 11
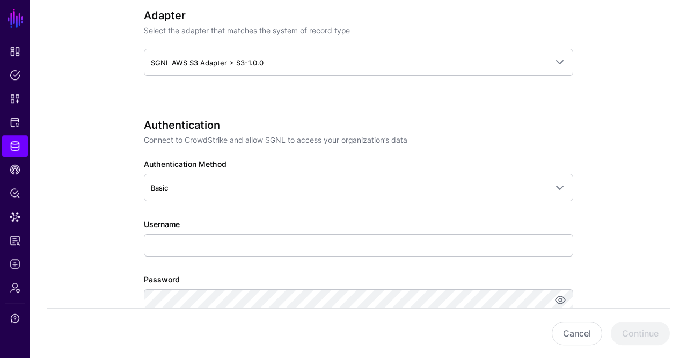
scroll to position [518, 0]
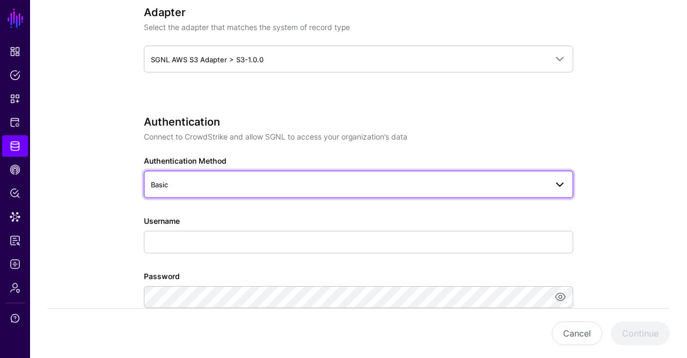
click at [254, 184] on span "Basic" at bounding box center [349, 185] width 396 height 12
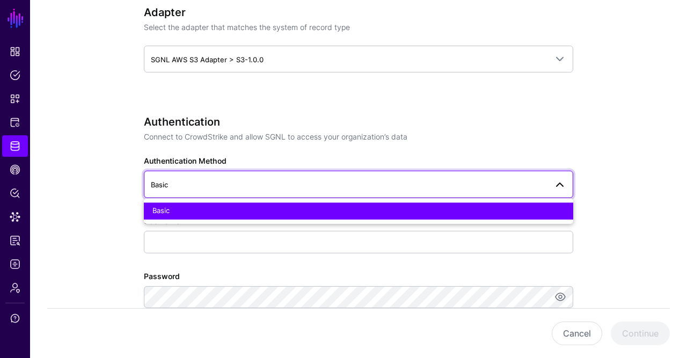
click at [280, 159] on div "Authentication Method Basic Basic" at bounding box center [358, 176] width 429 height 42
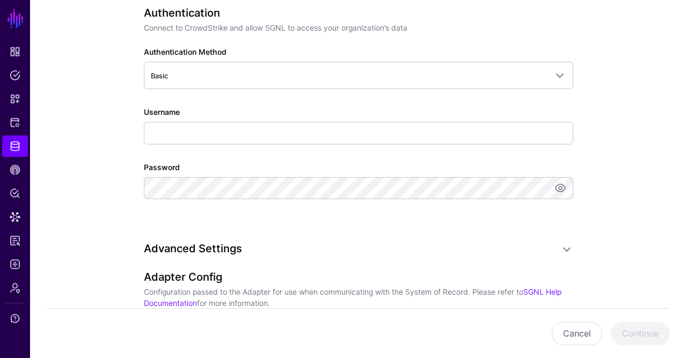
scroll to position [627, 0]
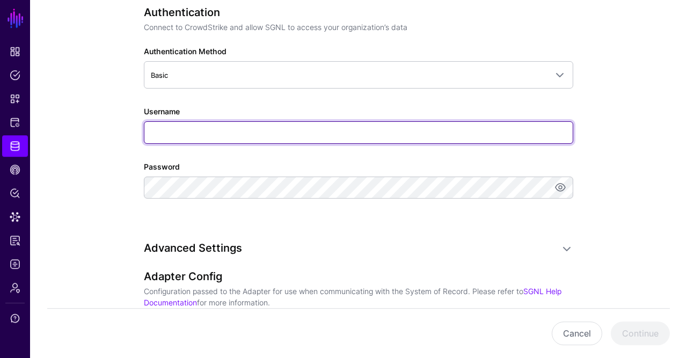
click at [257, 136] on input "Username" at bounding box center [358, 132] width 429 height 23
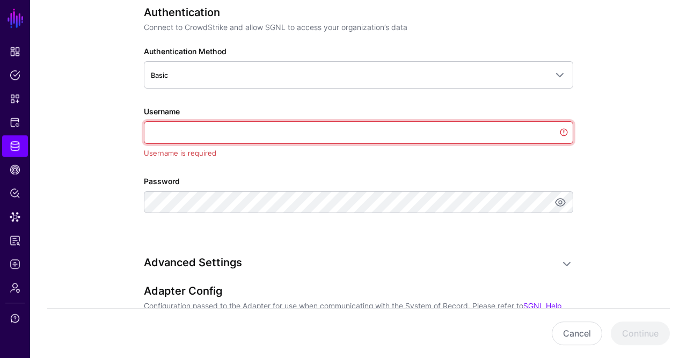
paste input "**********"
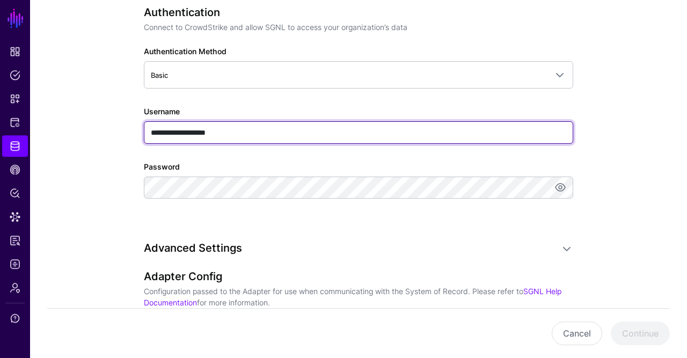
type input "**********"
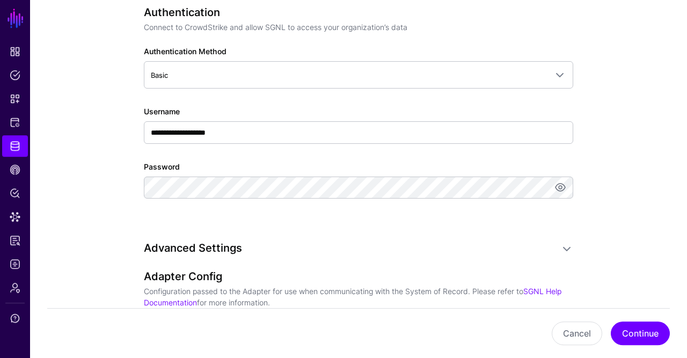
click at [95, 180] on app-datasources-details-form "**********" at bounding box center [358, 78] width 657 height 1249
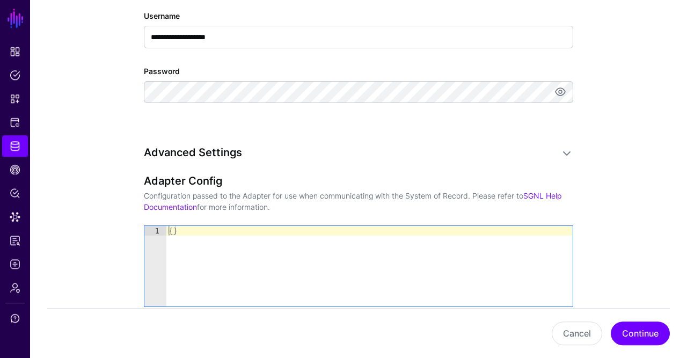
type textarea "**"
click at [172, 226] on div "{ }" at bounding box center [369, 276] width 407 height 100
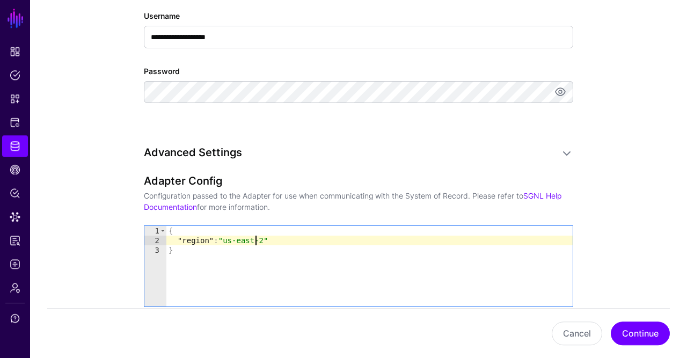
scroll to position [0, 6]
type textarea "**********"
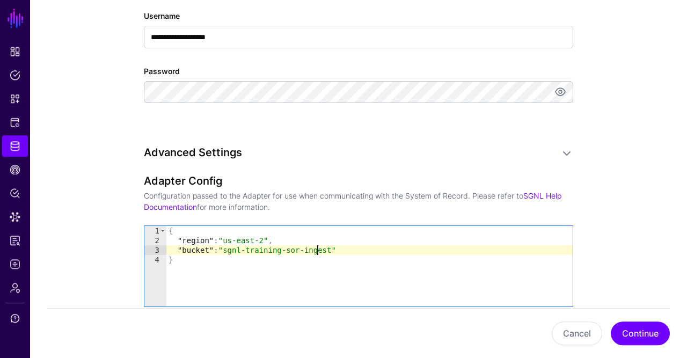
scroll to position [0, 10]
type textarea "**********"
click at [646, 334] on button "Continue" at bounding box center [640, 334] width 59 height 24
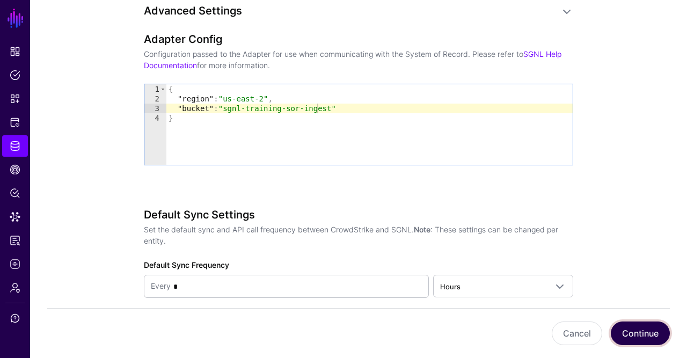
scroll to position [966, 0]
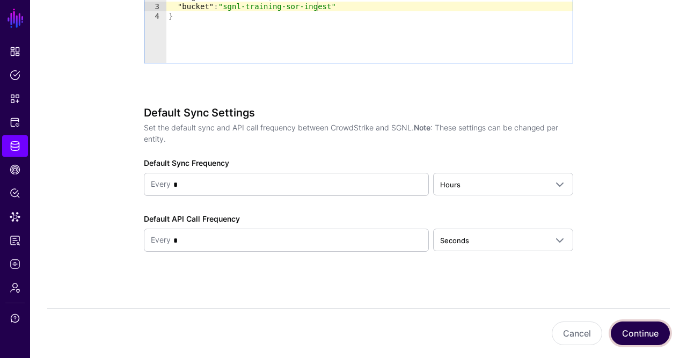
click at [649, 334] on button "Continue" at bounding box center [640, 334] width 59 height 24
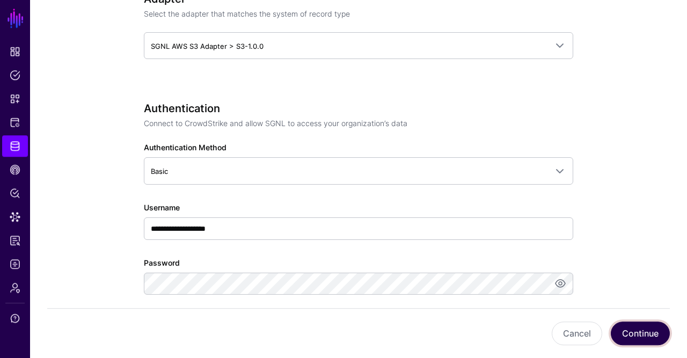
scroll to position [562, 0]
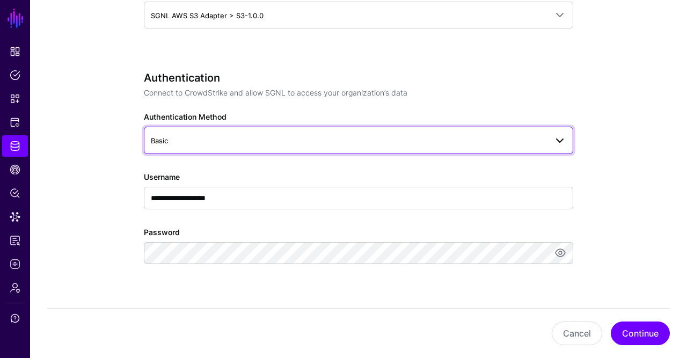
click at [324, 131] on link "Basic" at bounding box center [358, 140] width 429 height 27
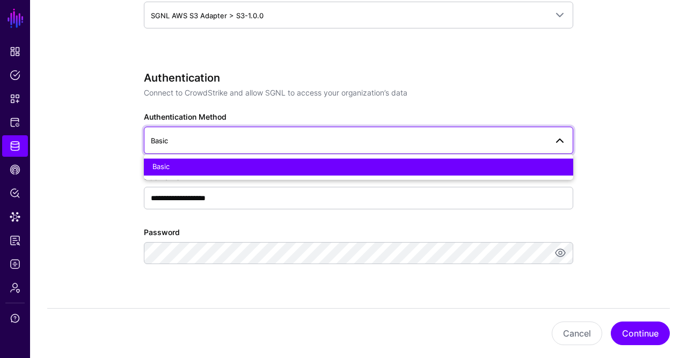
click at [347, 93] on p "Connect to CrowdStrike and allow SGNL to access your organization’s data" at bounding box center [358, 92] width 429 height 11
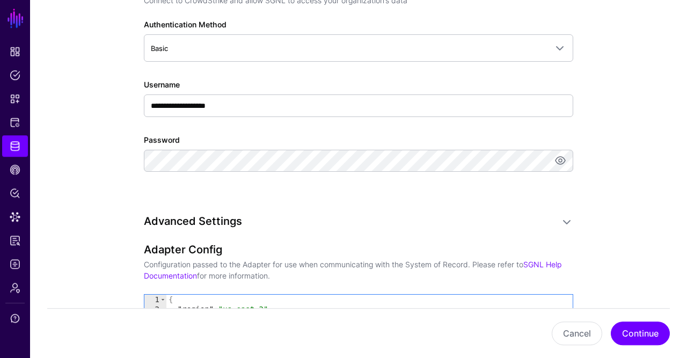
scroll to position [655, 0]
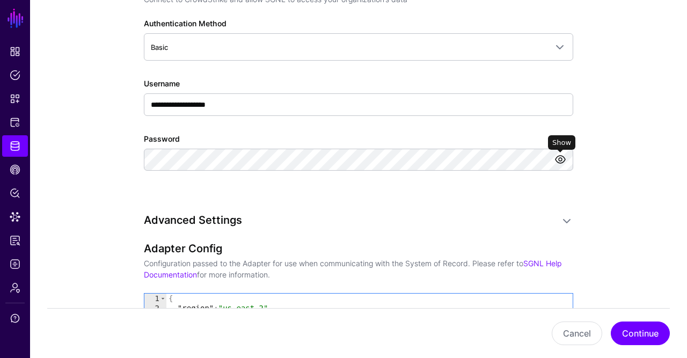
click at [562, 159] on link at bounding box center [560, 159] width 13 height 13
click at [417, 176] on div "**********" at bounding box center [358, 89] width 429 height 223
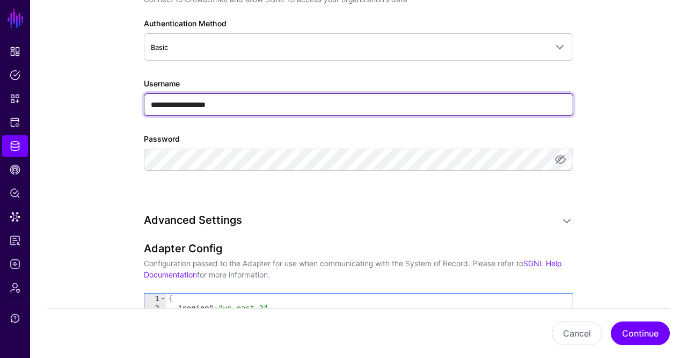
click at [322, 105] on input "**********" at bounding box center [358, 104] width 429 height 23
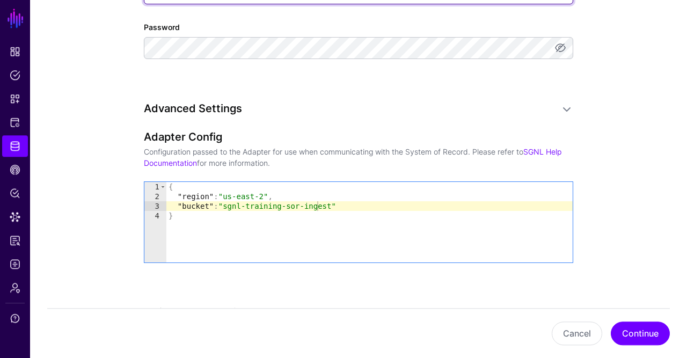
scroll to position [775, 0]
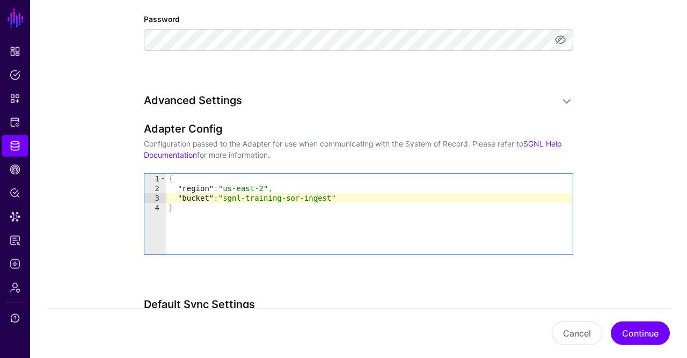
type textarea "**********"
click at [311, 188] on div "{ "region" : "us-east-2" , "bucket" : "sgnl-training-sor-ingest" }" at bounding box center [369, 224] width 407 height 100
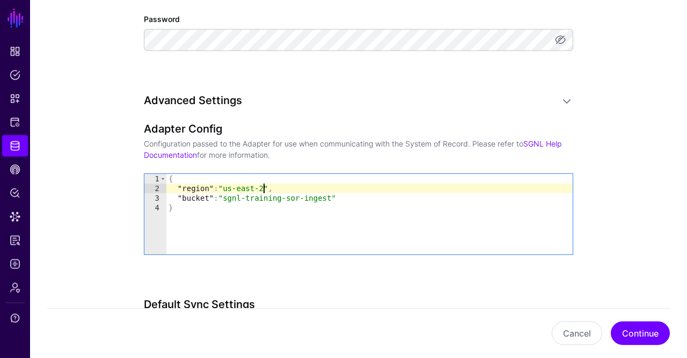
scroll to position [966, 0]
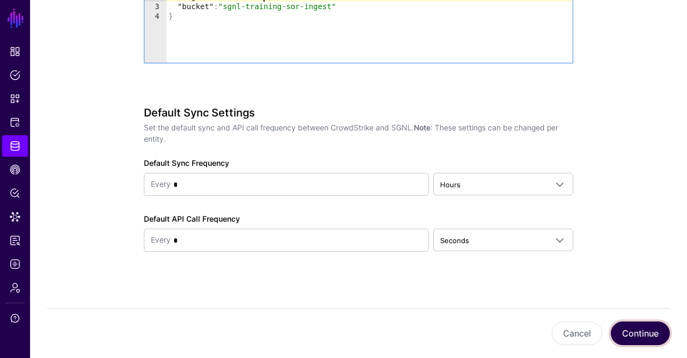
click at [646, 336] on button "Continue" at bounding box center [640, 334] width 59 height 24
click at [631, 332] on button "Continue" at bounding box center [640, 334] width 59 height 24
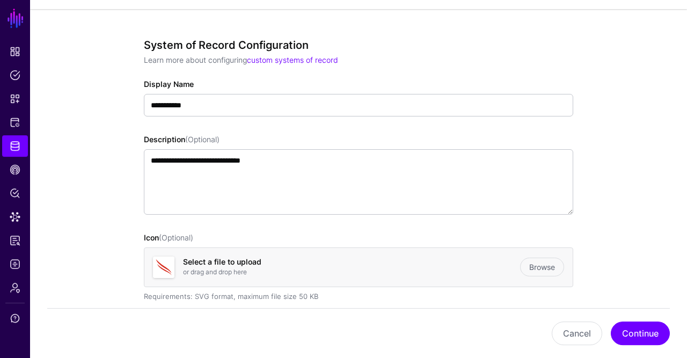
scroll to position [0, 0]
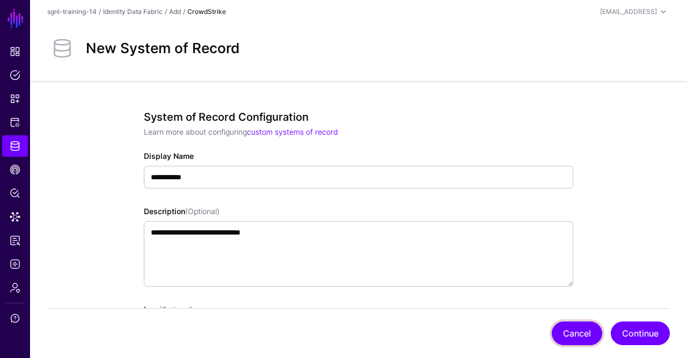
click at [594, 335] on button "Cancel" at bounding box center [577, 334] width 50 height 24
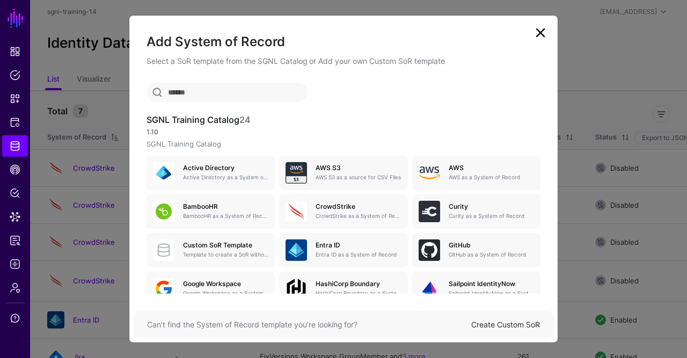
click at [536, 33] on link at bounding box center [540, 32] width 17 height 17
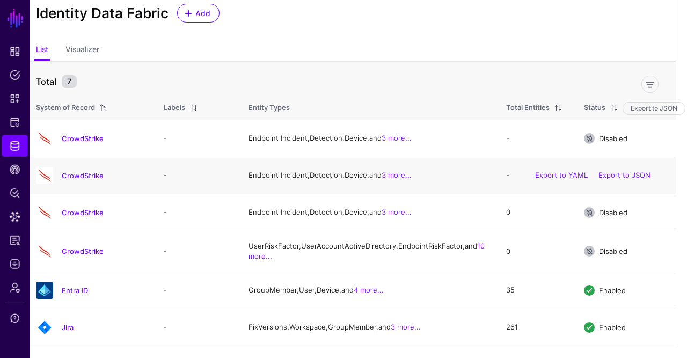
scroll to position [29, 12]
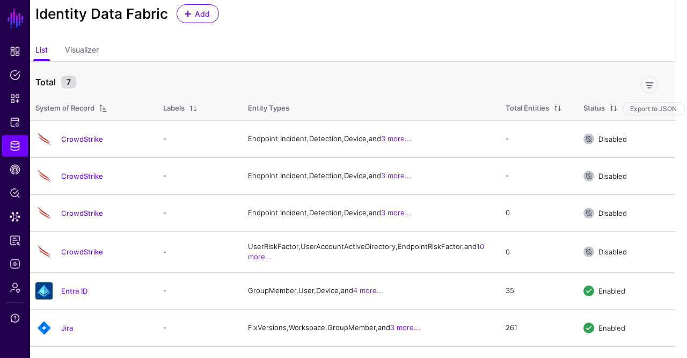
click at [210, 4] on div "Add" at bounding box center [197, 13] width 51 height 19
click at [205, 11] on span "Add" at bounding box center [203, 13] width 18 height 11
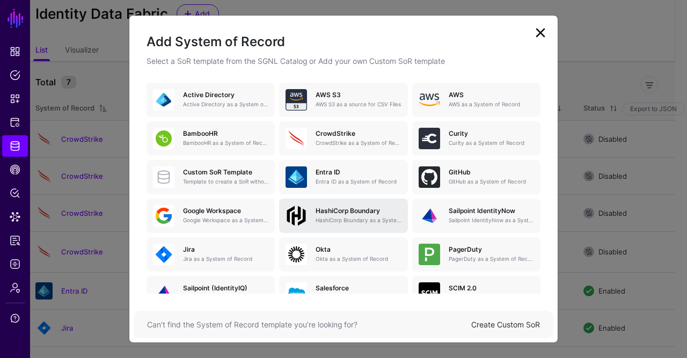
scroll to position [72, 0]
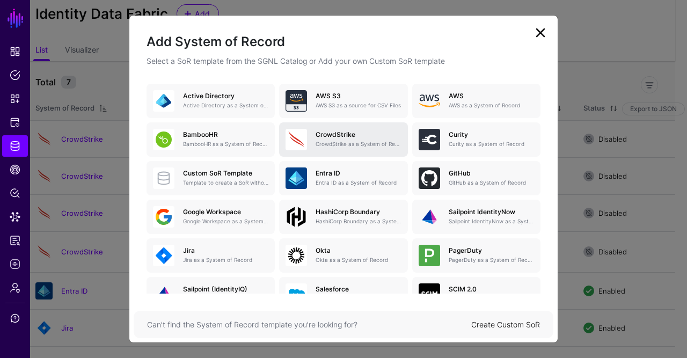
click at [334, 140] on p "CrowdStrike as a System of Record" at bounding box center [358, 144] width 85 height 8
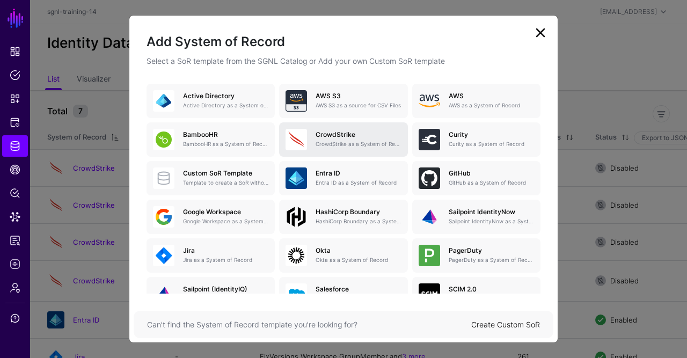
scroll to position [72, 0]
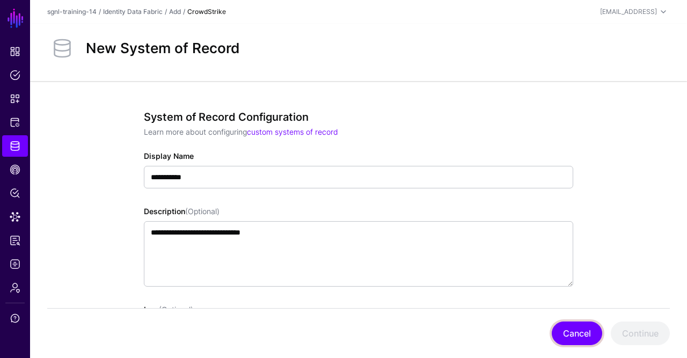
click at [588, 332] on button "Cancel" at bounding box center [577, 334] width 50 height 24
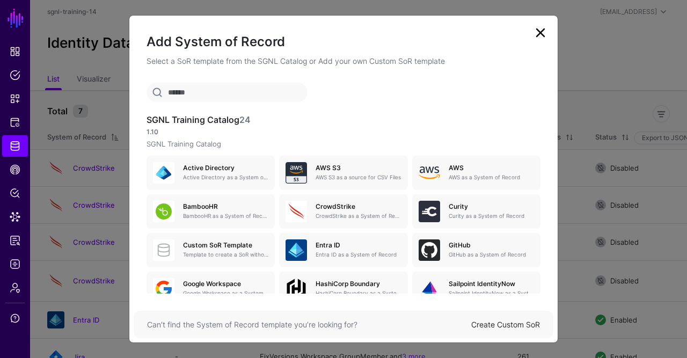
click at [16, 89] on ngb-modal-window "Add System of Record Select a SoR template from the SGNL Catalog or Add your ow…" at bounding box center [343, 179] width 687 height 358
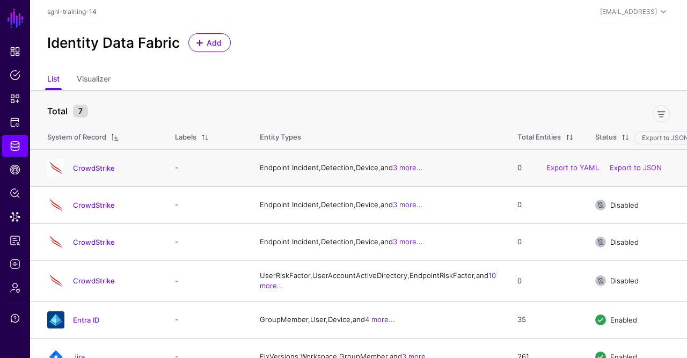
scroll to position [82, 0]
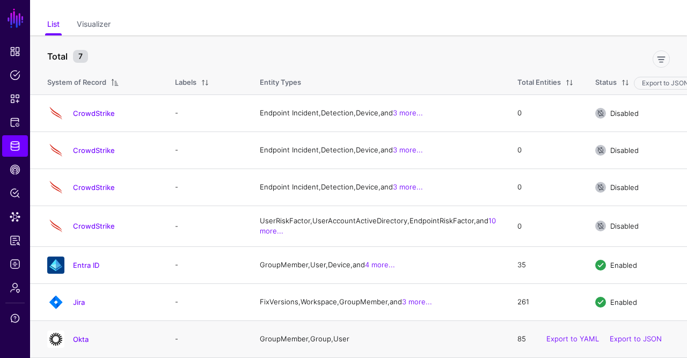
click at [80, 335] on h4 "Okta" at bounding box center [113, 339] width 81 height 10
click at [80, 336] on link "Okta" at bounding box center [81, 339] width 16 height 9
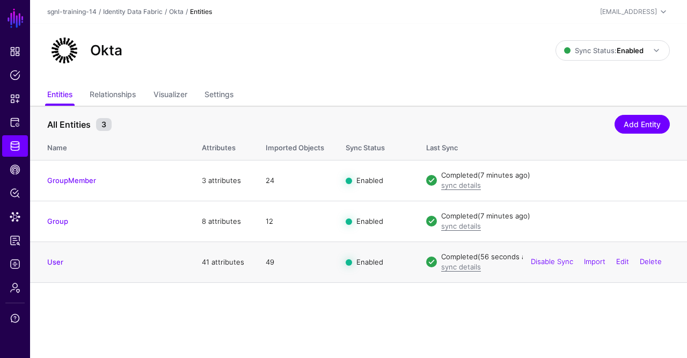
click at [58, 266] on h4 "User" at bounding box center [113, 262] width 133 height 10
click at [61, 260] on link "User" at bounding box center [55, 262] width 16 height 9
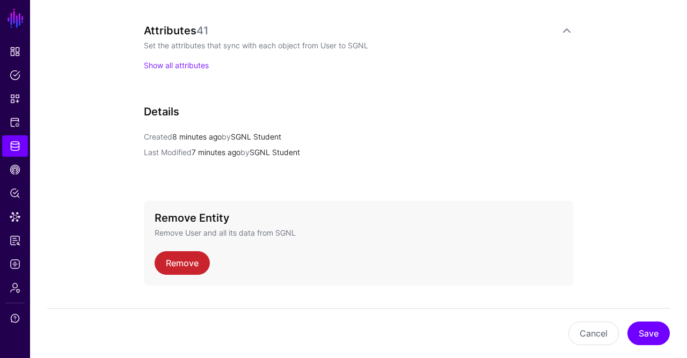
scroll to position [798, 0]
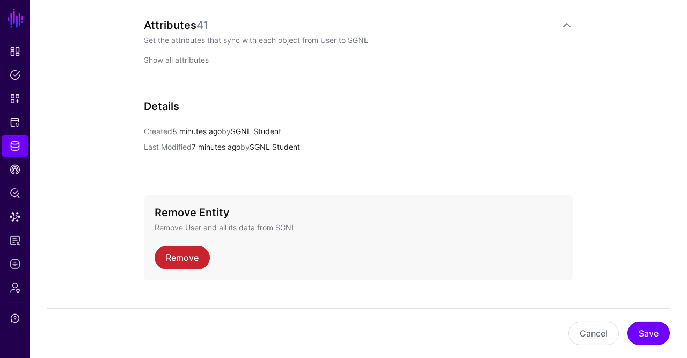
click at [178, 55] on link "Show all attributes" at bounding box center [176, 59] width 65 height 9
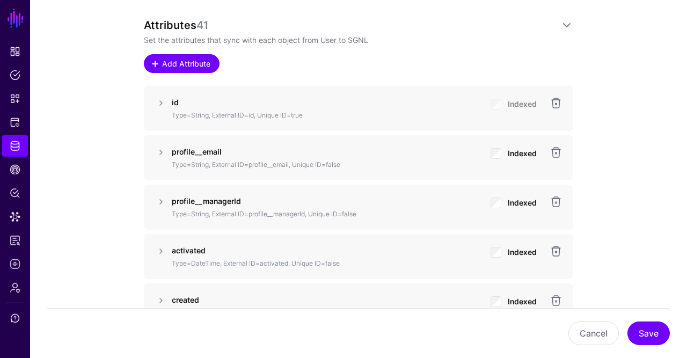
click at [202, 62] on span "Add Attribute" at bounding box center [186, 63] width 51 height 11
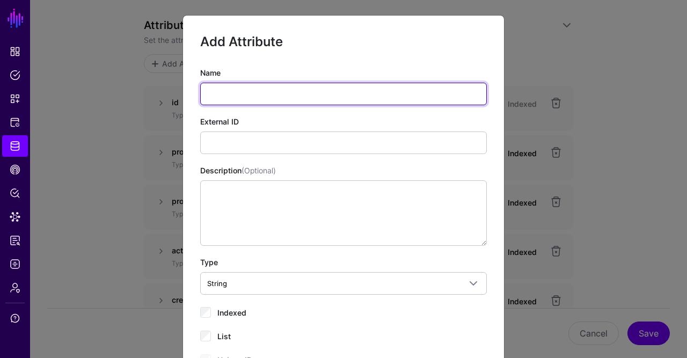
click at [265, 91] on input "Name" at bounding box center [343, 94] width 287 height 23
type input "**********"
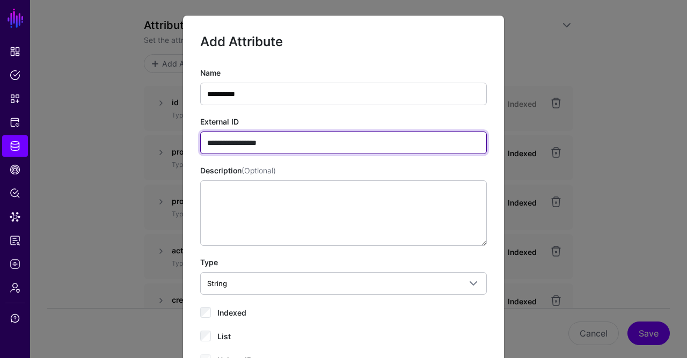
click at [230, 141] on input "**********" at bounding box center [343, 143] width 287 height 23
type input "**********"
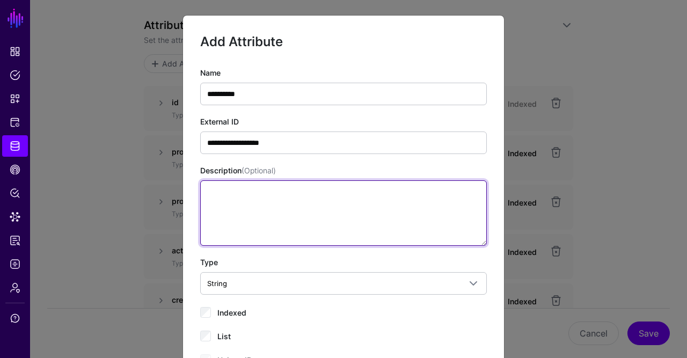
click at [286, 198] on textarea "Description (Optional)" at bounding box center [343, 212] width 287 height 65
type textarea "**********"
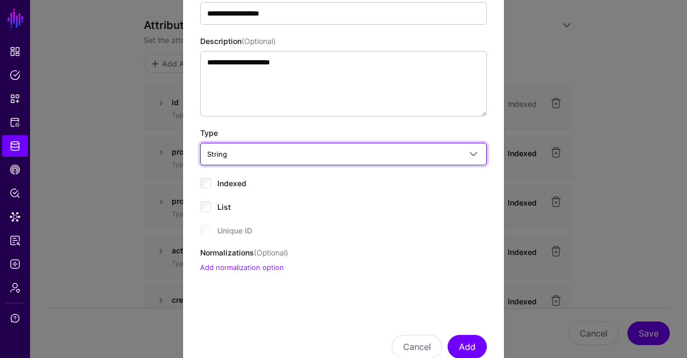
scroll to position [160, 0]
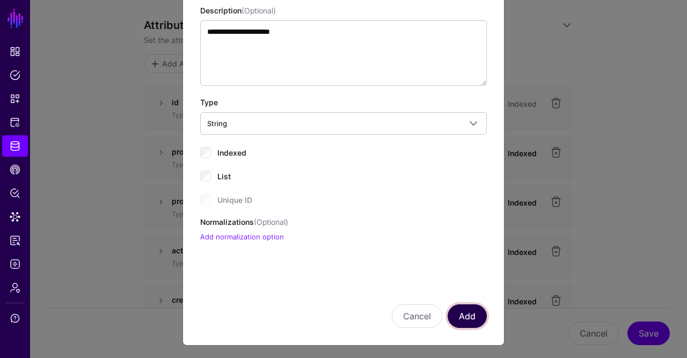
click at [468, 316] on button "Add" at bounding box center [467, 316] width 39 height 24
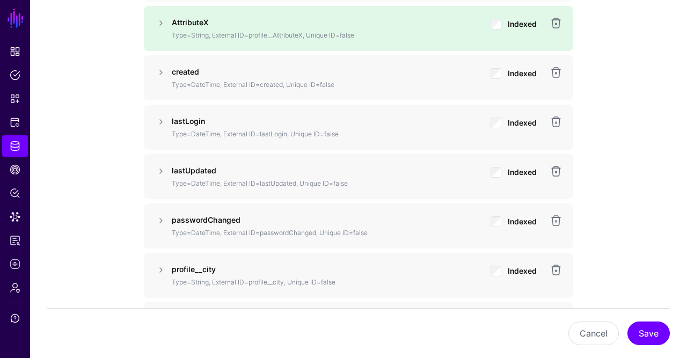
scroll to position [1077, 0]
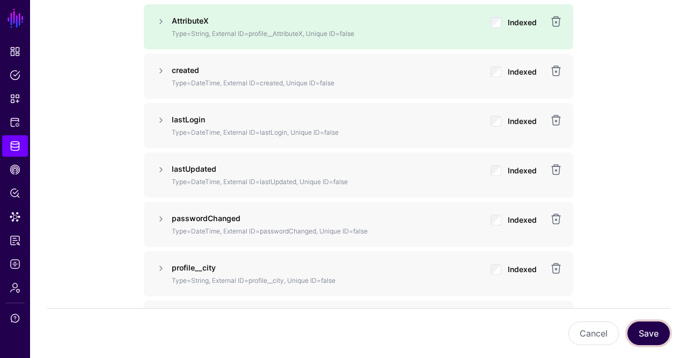
click at [642, 327] on button "Save" at bounding box center [649, 334] width 42 height 24
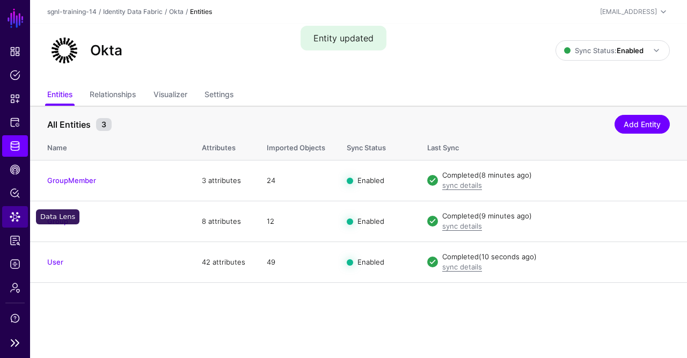
click at [14, 213] on span "Data Lens" at bounding box center [15, 217] width 11 height 11
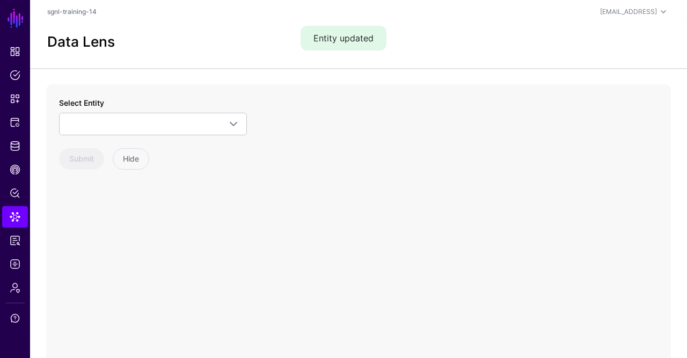
click at [111, 112] on div "Select Entity CrowdStrike Detection Device Endpoint Endpoint Incident Incident …" at bounding box center [153, 116] width 188 height 38
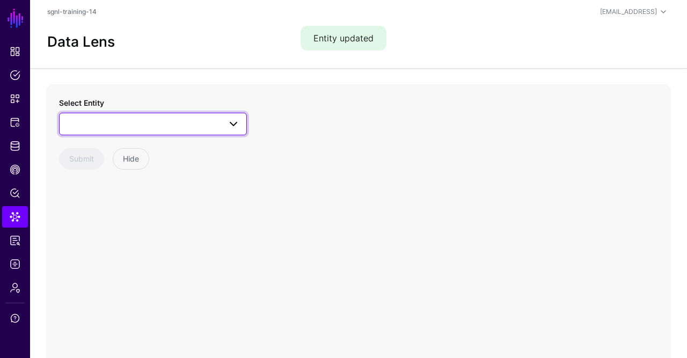
click at [109, 118] on span at bounding box center [153, 124] width 174 height 13
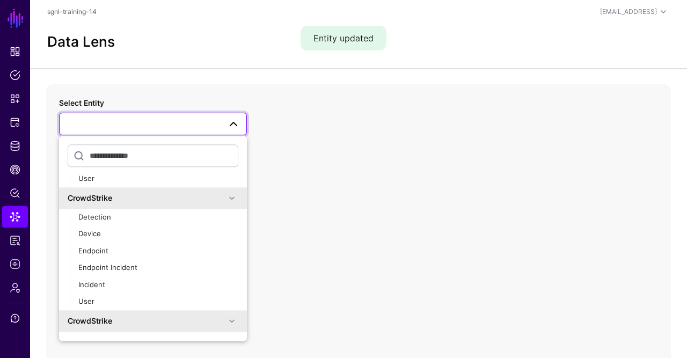
scroll to position [230, 0]
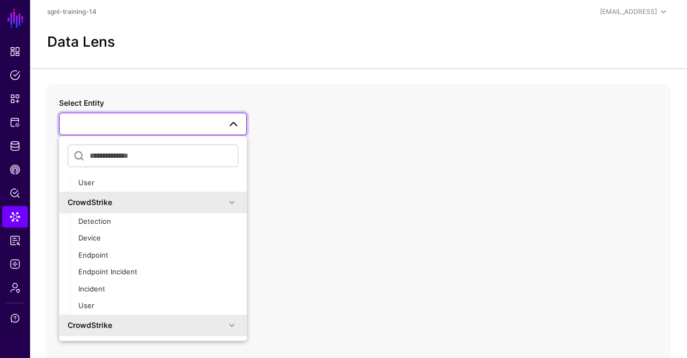
click at [144, 206] on div "CrowdStrike" at bounding box center [147, 202] width 158 height 11
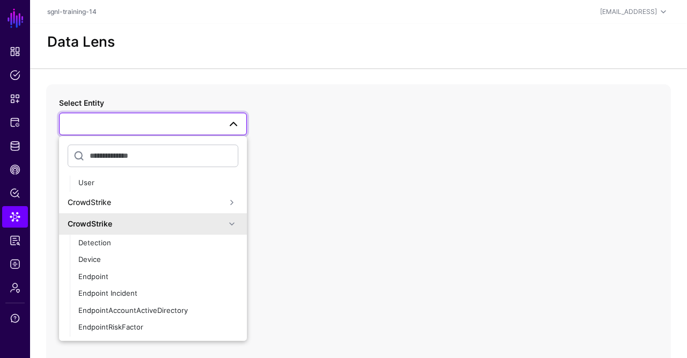
click at [188, 228] on div "CrowdStrike" at bounding box center [147, 224] width 158 height 11
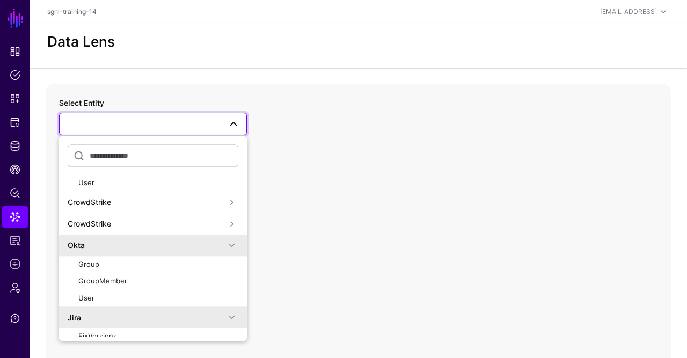
scroll to position [281, 0]
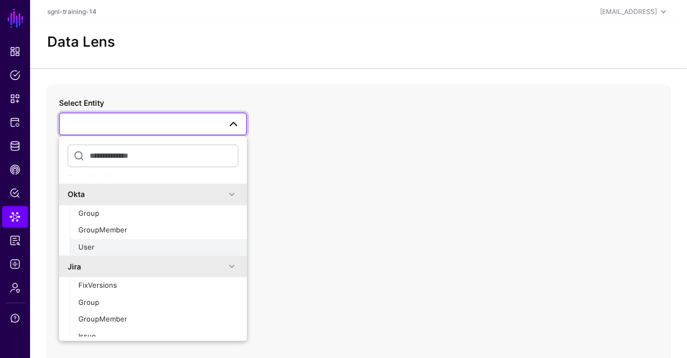
click at [134, 241] on button "User" at bounding box center [158, 247] width 177 height 17
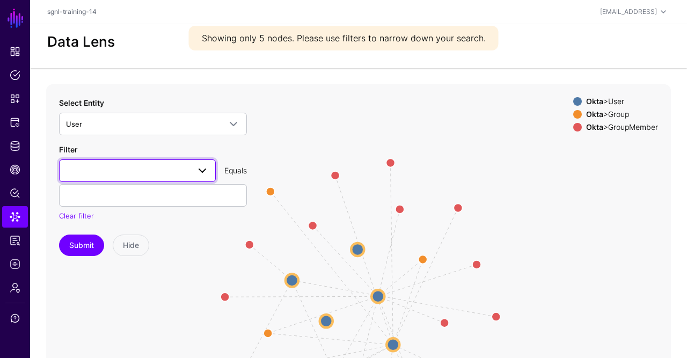
click at [149, 166] on span at bounding box center [137, 170] width 143 height 13
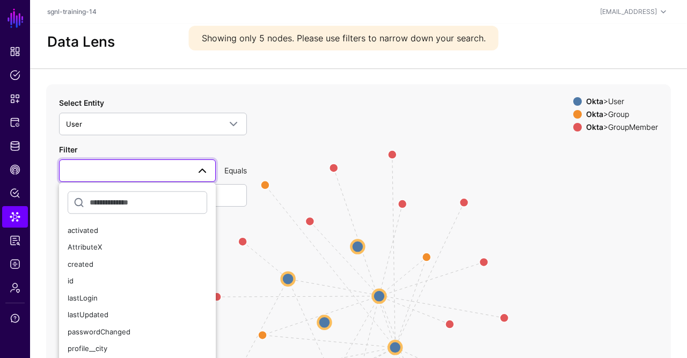
click at [142, 205] on input "text" at bounding box center [138, 202] width 140 height 23
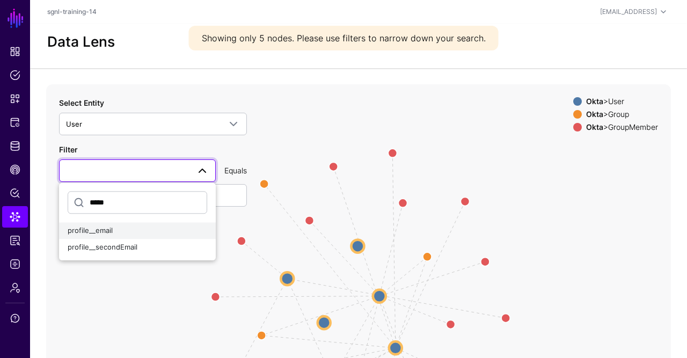
type input "*****"
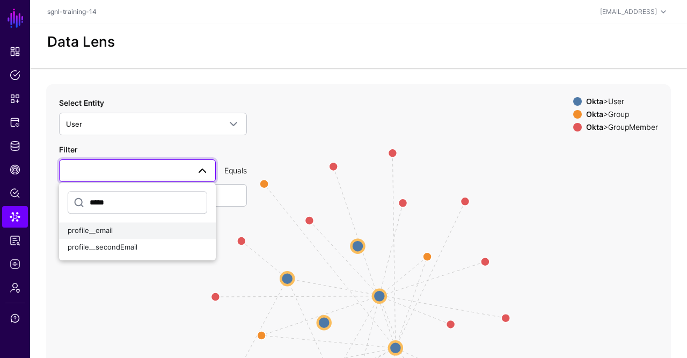
click at [144, 231] on div "profile__email" at bounding box center [138, 230] width 140 height 11
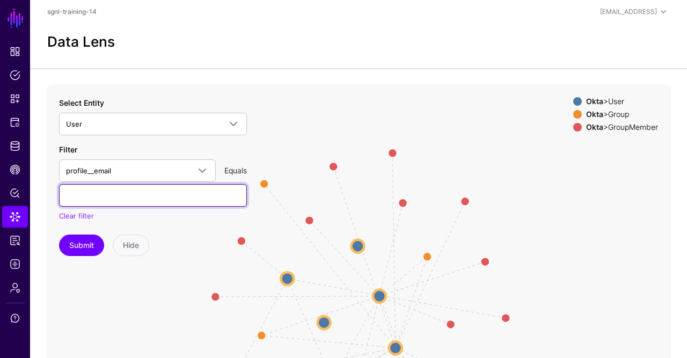
click at [159, 199] on input "text" at bounding box center [153, 195] width 188 height 23
type input "**********"
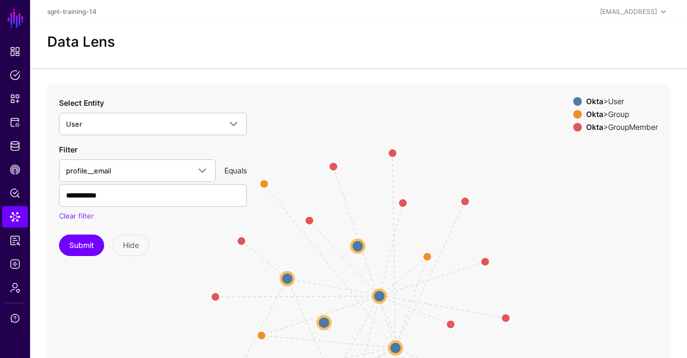
click at [144, 216] on div "Clear filter" at bounding box center [153, 216] width 188 height 11
click at [95, 240] on button "Submit" at bounding box center [81, 245] width 45 height 21
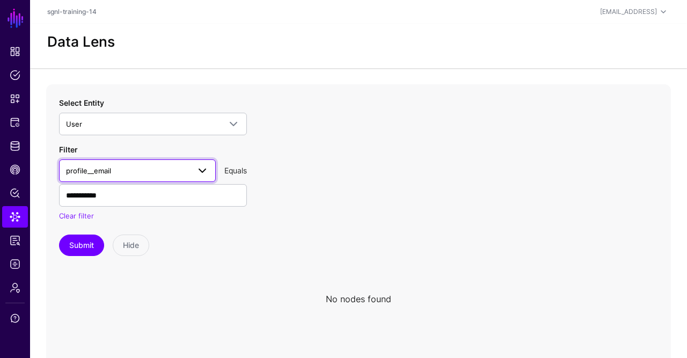
click at [141, 164] on span "profile__email" at bounding box center [137, 170] width 143 height 13
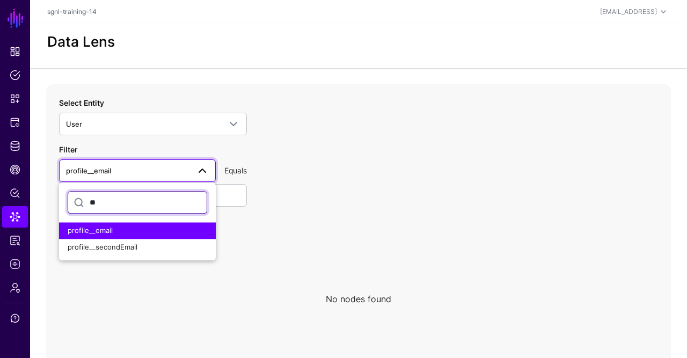
type input "*"
type input "*****"
click at [59, 235] on button "Submit" at bounding box center [81, 245] width 45 height 21
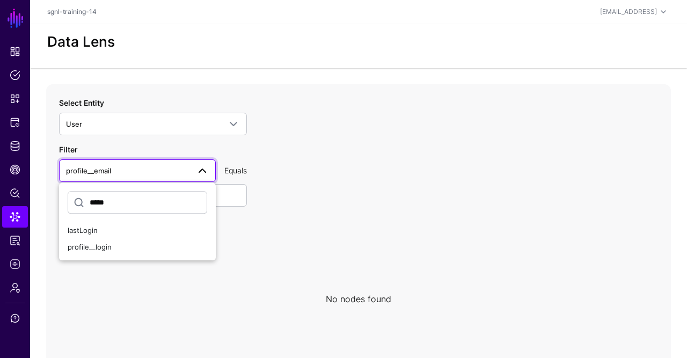
click at [195, 112] on div "Select Entity User CrowdStrike Detection Device Endpoint Endpoint Incident Inci…" at bounding box center [153, 116] width 188 height 38
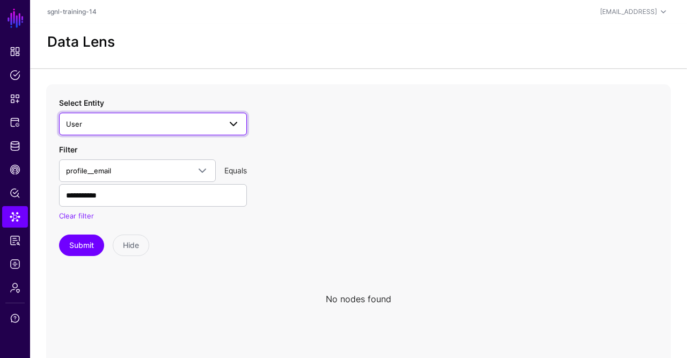
click at [183, 125] on span "User" at bounding box center [143, 124] width 155 height 12
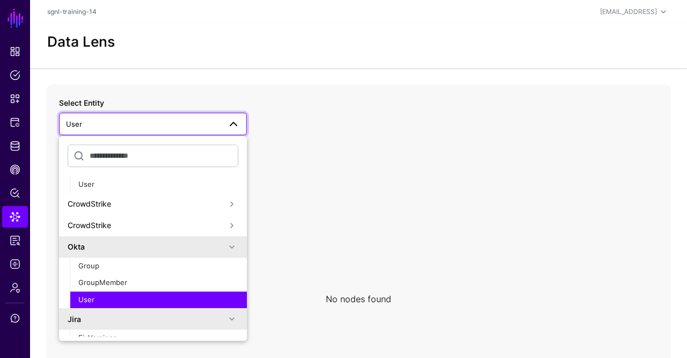
scroll to position [226, 0]
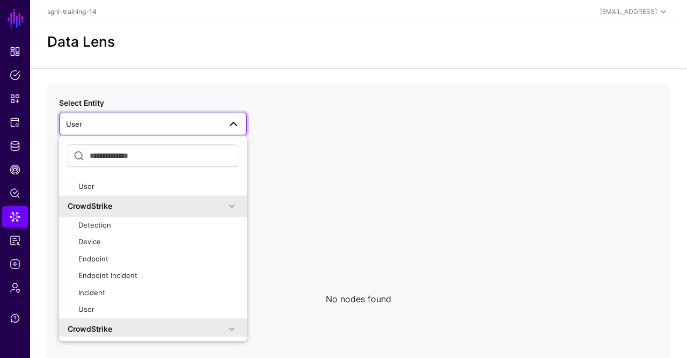
click at [112, 300] on button "Incident" at bounding box center [158, 293] width 177 height 17
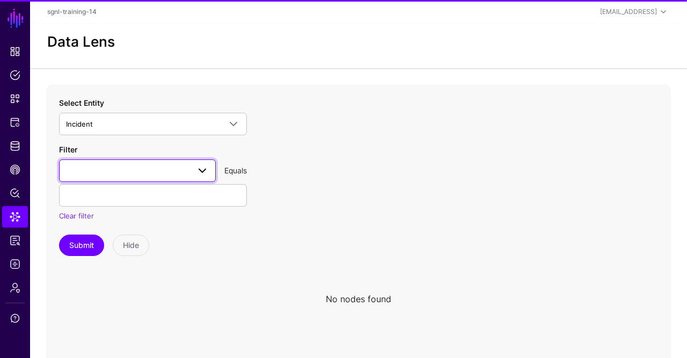
click at [114, 162] on link at bounding box center [137, 170] width 157 height 23
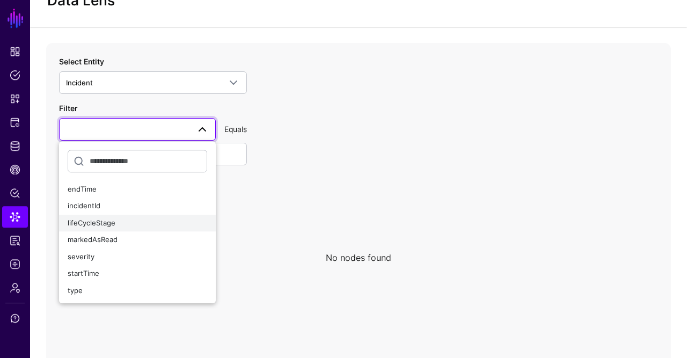
scroll to position [39, 0]
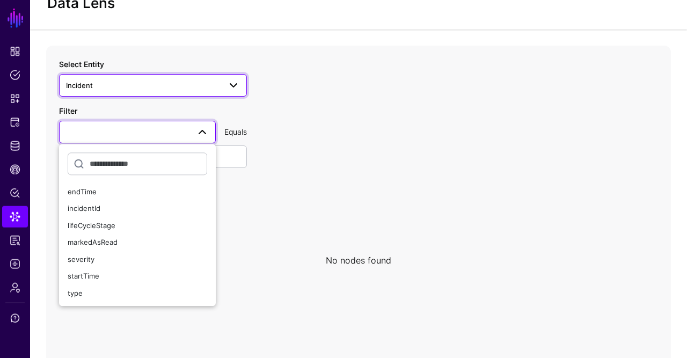
click at [177, 83] on span "Incident" at bounding box center [143, 85] width 155 height 12
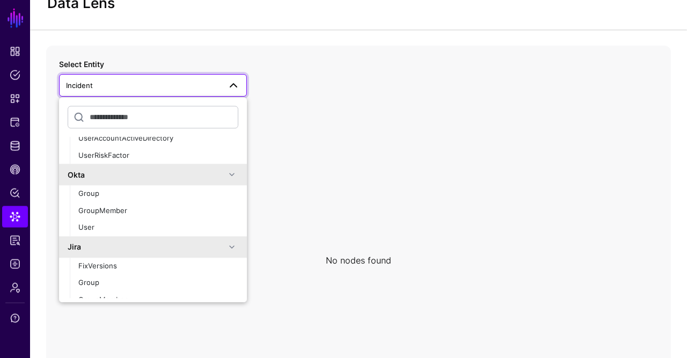
scroll to position [584, 0]
click at [119, 218] on button "GroupMember" at bounding box center [158, 209] width 177 height 17
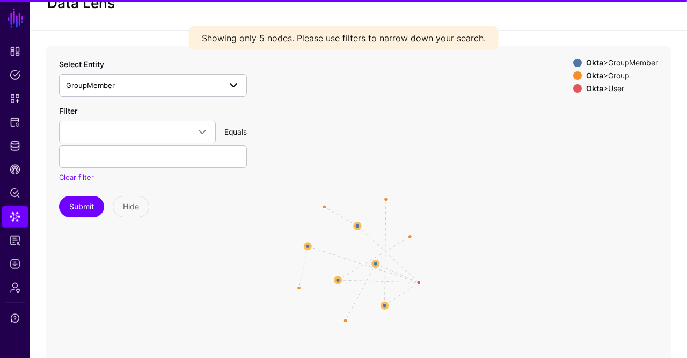
drag, startPoint x: 119, startPoint y: 218, endPoint x: 134, endPoint y: 83, distance: 136.1
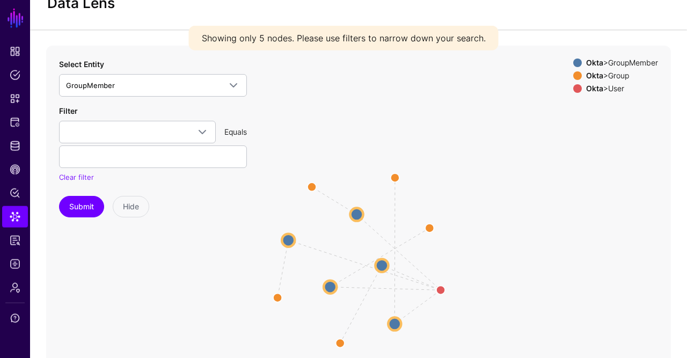
click at [618, 91] on div "Okta > User" at bounding box center [622, 88] width 76 height 9
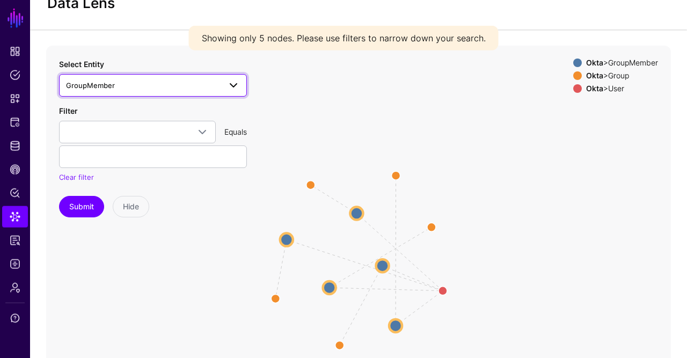
click at [179, 89] on span "GroupMember" at bounding box center [143, 85] width 155 height 12
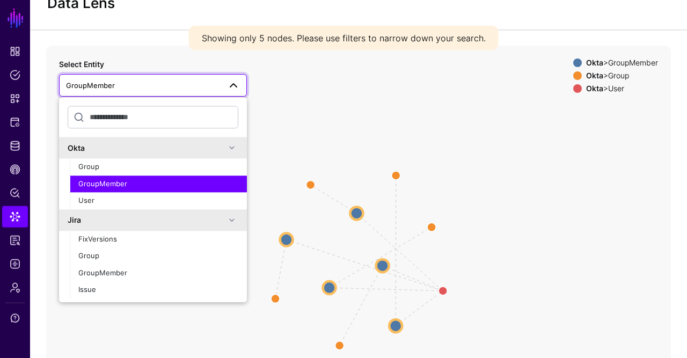
scroll to position [620, 0]
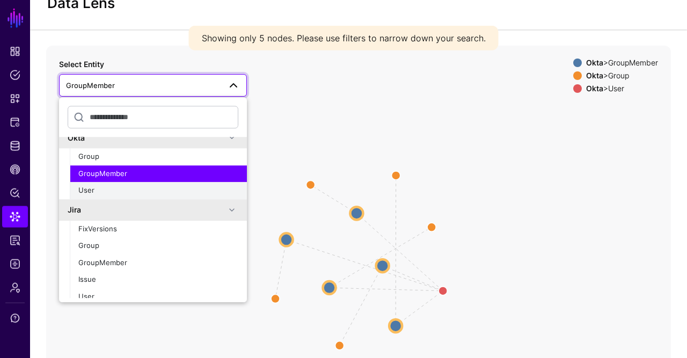
click at [106, 187] on div "User" at bounding box center [158, 191] width 160 height 11
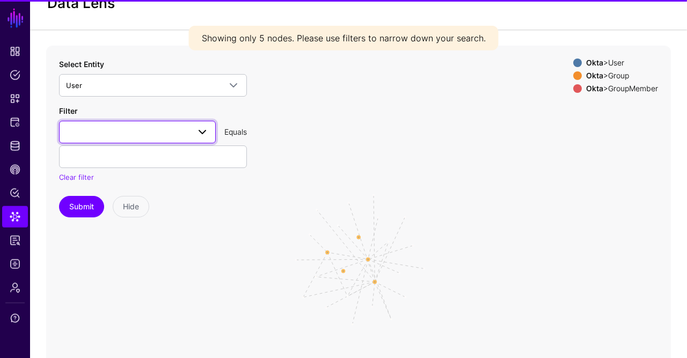
click at [92, 128] on span at bounding box center [137, 132] width 143 height 13
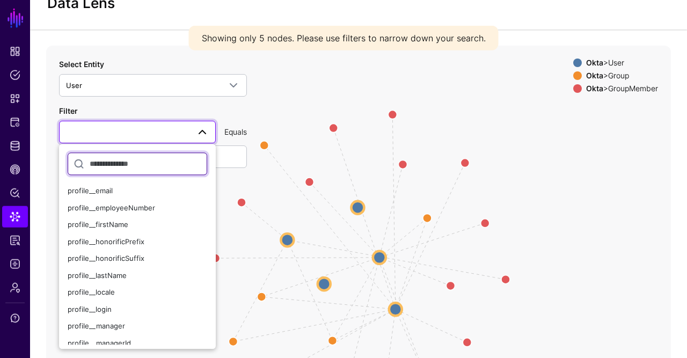
scroll to position [234, 0]
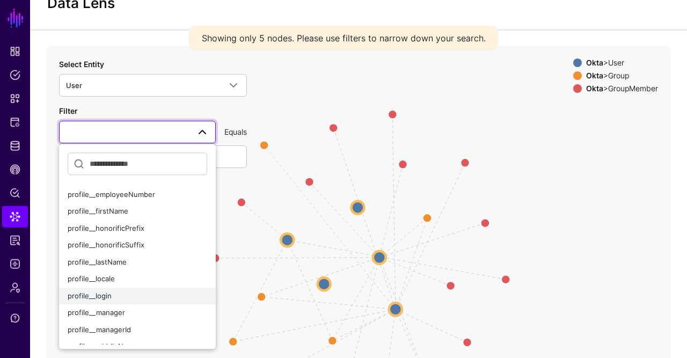
click at [134, 291] on div "profile__login" at bounding box center [138, 296] width 140 height 11
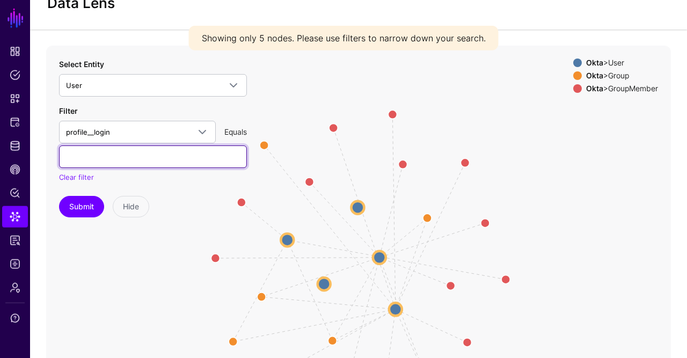
click at [166, 153] on input "text" at bounding box center [153, 156] width 188 height 23
type input "*********"
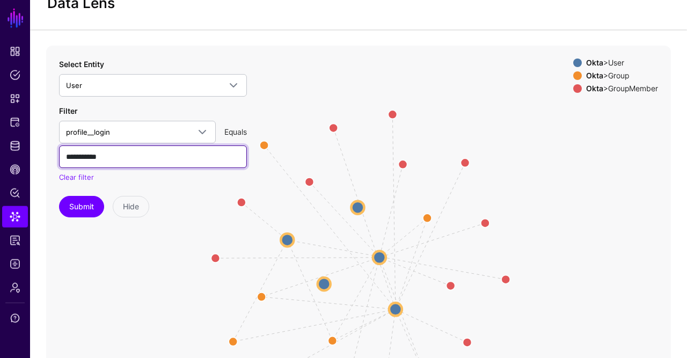
type input "**********"
click at [148, 173] on div "Clear filter" at bounding box center [153, 177] width 188 height 11
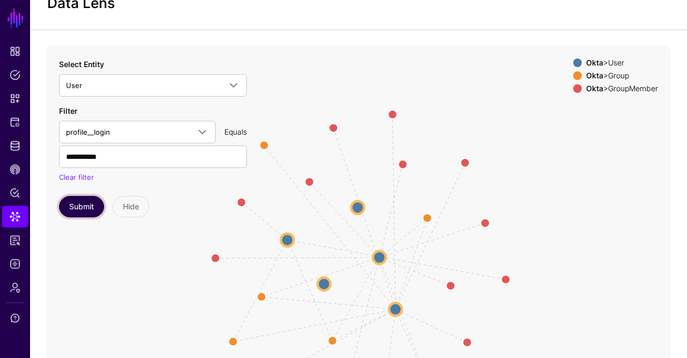
click at [89, 206] on button "Submit" at bounding box center [81, 206] width 45 height 21
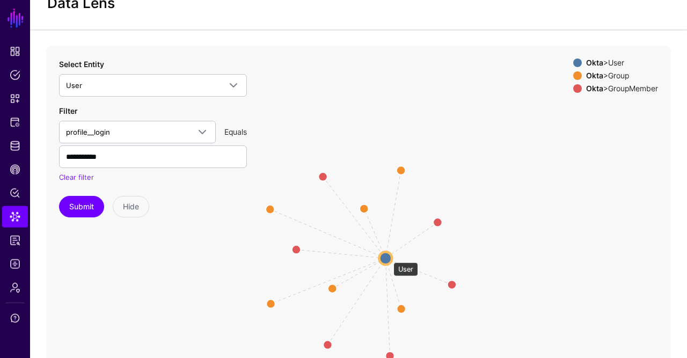
click at [388, 257] on circle at bounding box center [385, 258] width 13 height 13
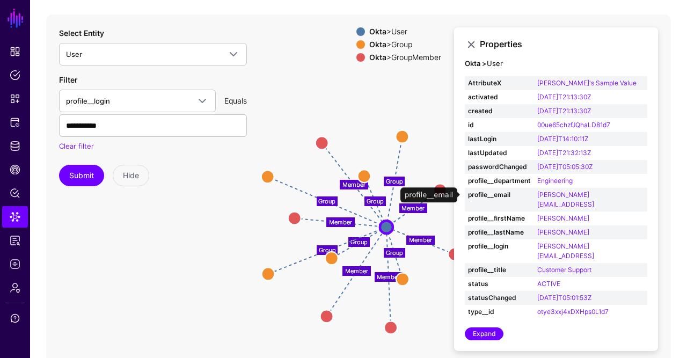
scroll to position [68, 0]
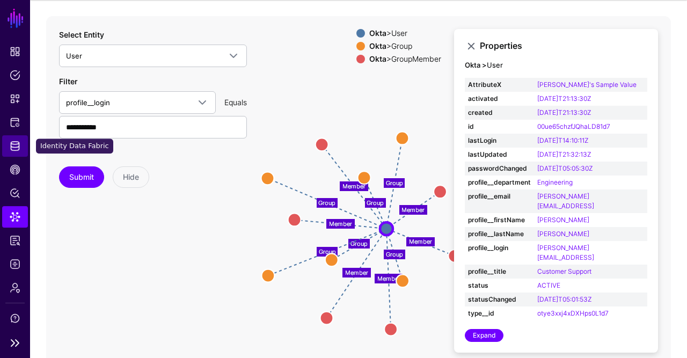
click at [17, 150] on span "Identity Data Fabric" at bounding box center [15, 146] width 11 height 11
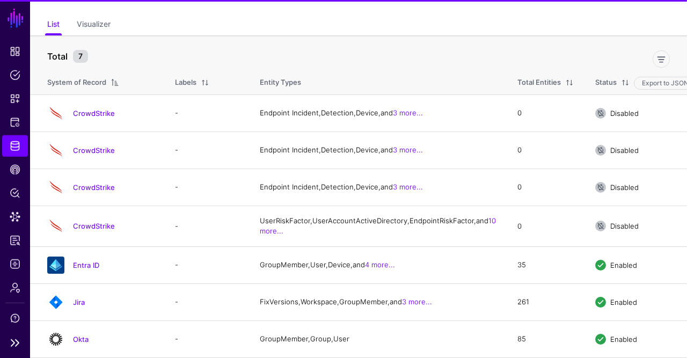
scroll to position [82, 0]
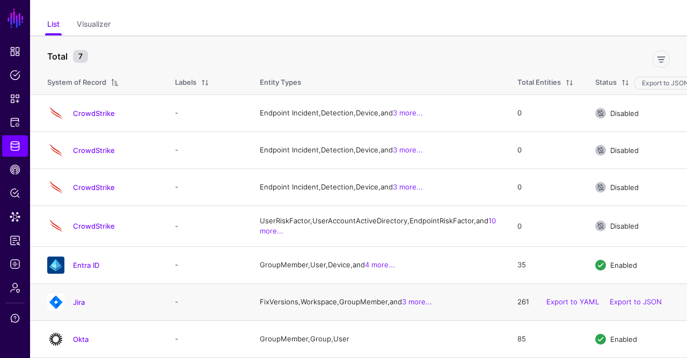
click at [82, 295] on div "Jira" at bounding box center [100, 302] width 115 height 17
click at [81, 300] on link "Jira" at bounding box center [79, 302] width 12 height 9
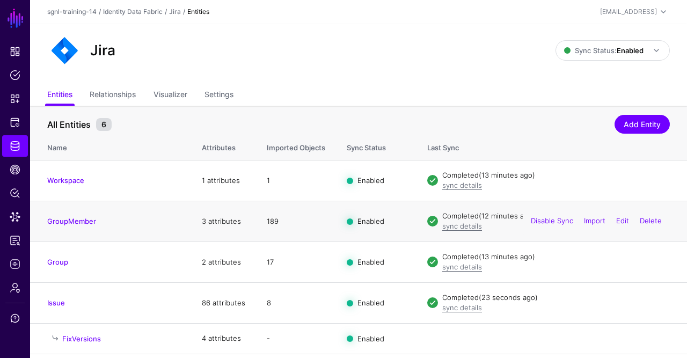
scroll to position [35, 0]
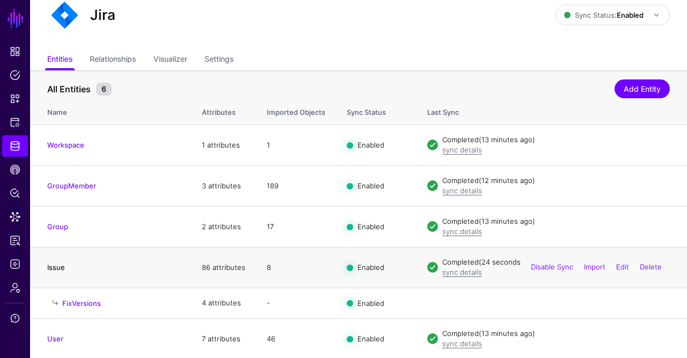
click at [51, 265] on link "Issue" at bounding box center [56, 267] width 18 height 9
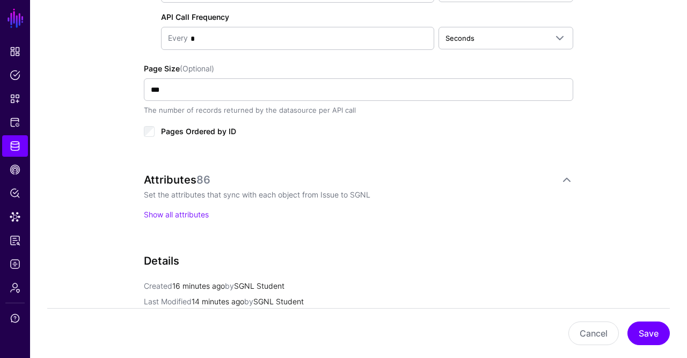
scroll to position [645, 0]
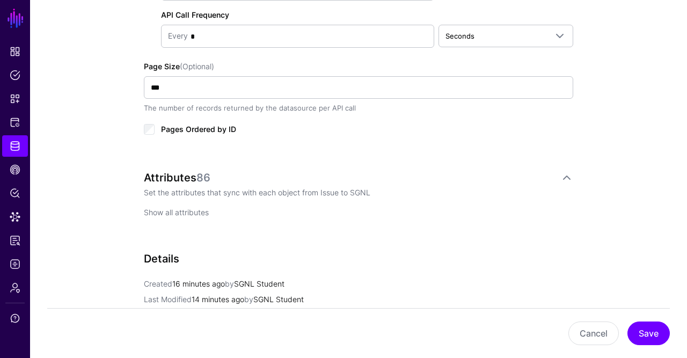
click at [200, 210] on link "Show all attributes" at bounding box center [176, 212] width 65 height 9
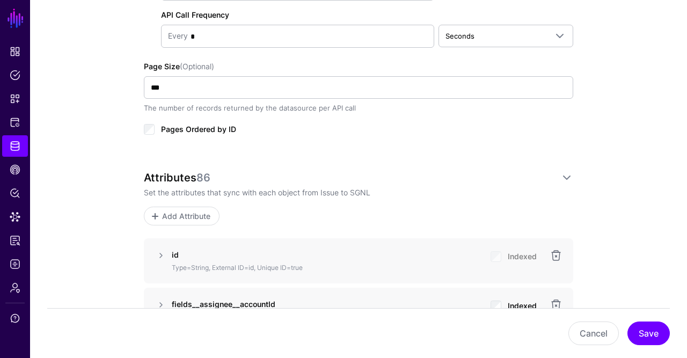
click at [200, 210] on span "Add Attribute" at bounding box center [186, 215] width 51 height 11
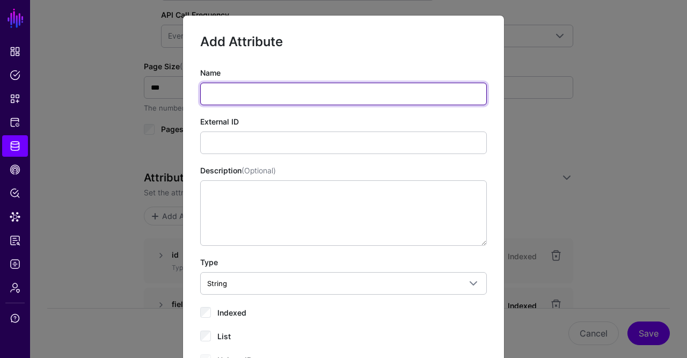
click at [269, 96] on input "Name" at bounding box center [343, 94] width 287 height 23
click at [302, 90] on input "**********" at bounding box center [343, 94] width 287 height 23
type input "**********"
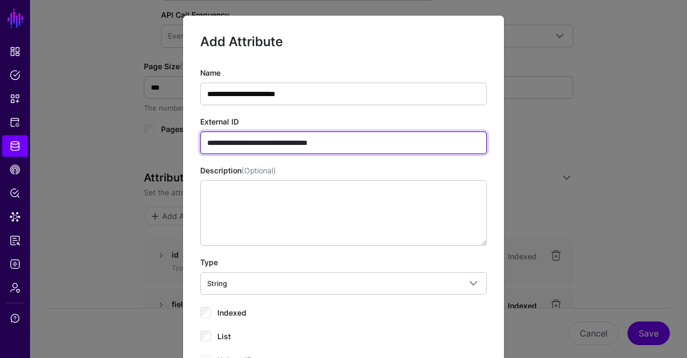
type input "**********"
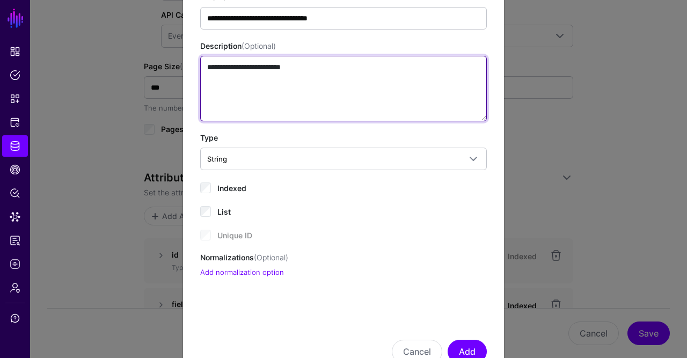
scroll to position [152, 0]
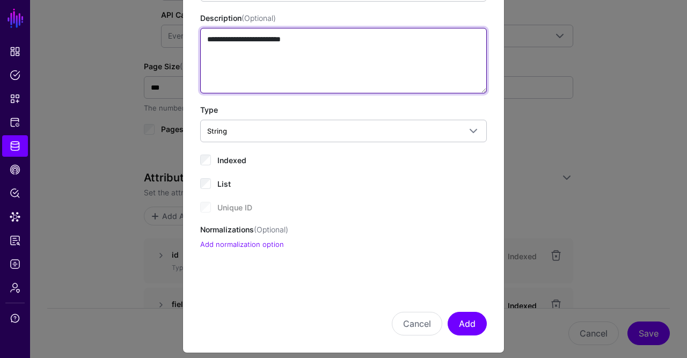
type textarea "**********"
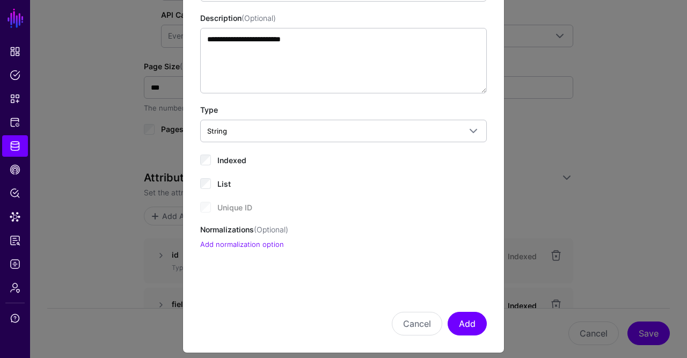
click at [227, 157] on span "Indexed" at bounding box center [231, 160] width 29 height 9
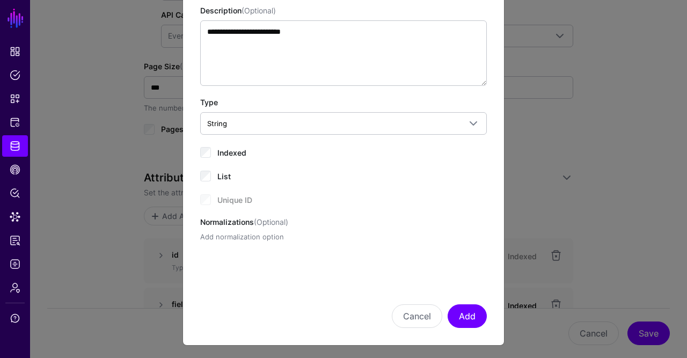
click at [260, 235] on link "Add normalization option" at bounding box center [242, 236] width 84 height 9
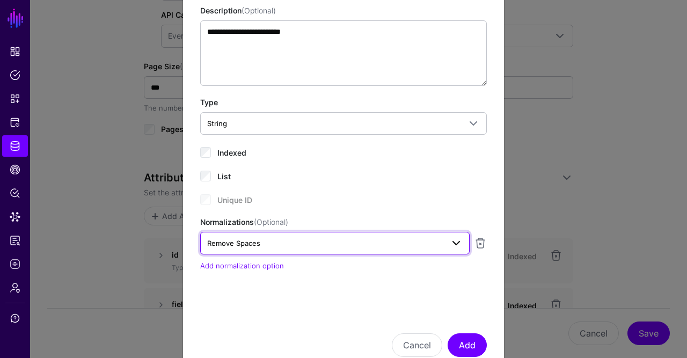
click at [263, 245] on span "Remove Spaces" at bounding box center [325, 243] width 236 height 12
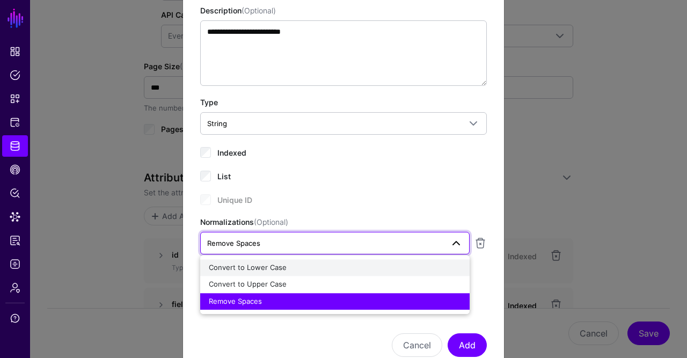
click at [261, 267] on span "Convert to Lower Case" at bounding box center [248, 267] width 78 height 9
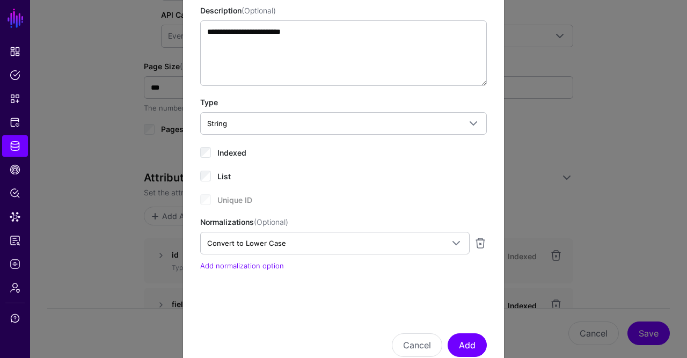
click at [353, 279] on form "**********" at bounding box center [343, 115] width 287 height 484
click at [470, 342] on button "Add" at bounding box center [467, 345] width 39 height 24
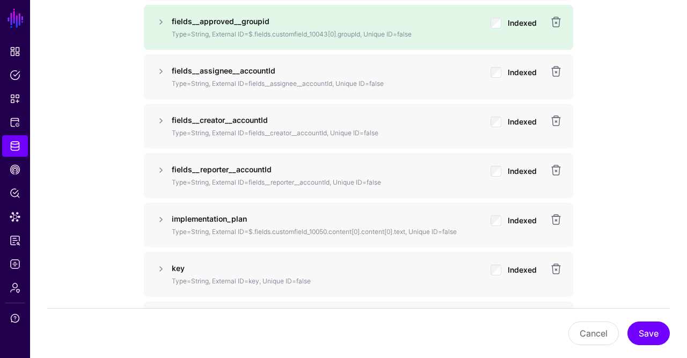
scroll to position [929, 0]
click at [655, 332] on button "Save" at bounding box center [649, 334] width 42 height 24
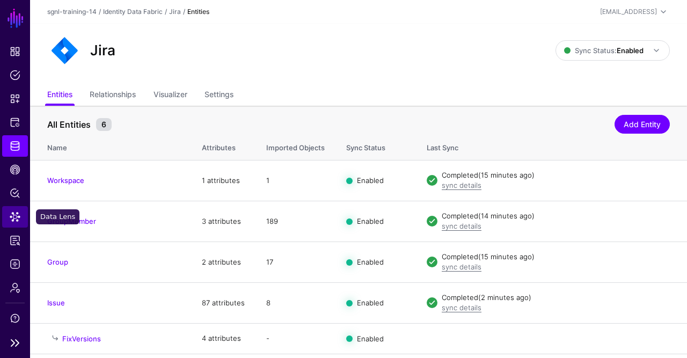
click at [17, 224] on link "Data Lens" at bounding box center [15, 216] width 26 height 21
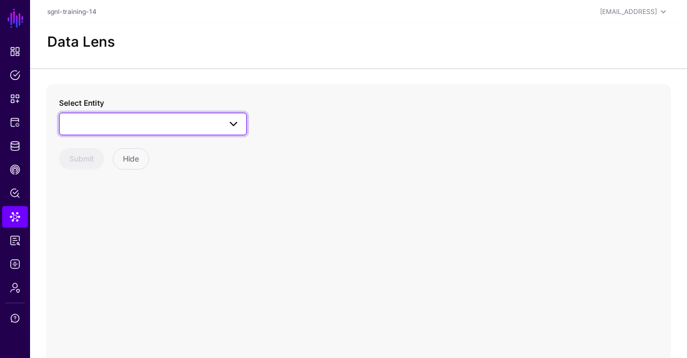
click at [176, 126] on span at bounding box center [153, 124] width 174 height 13
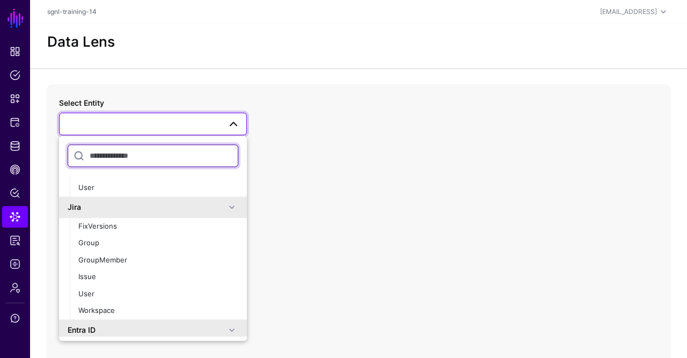
scroll to position [663, 0]
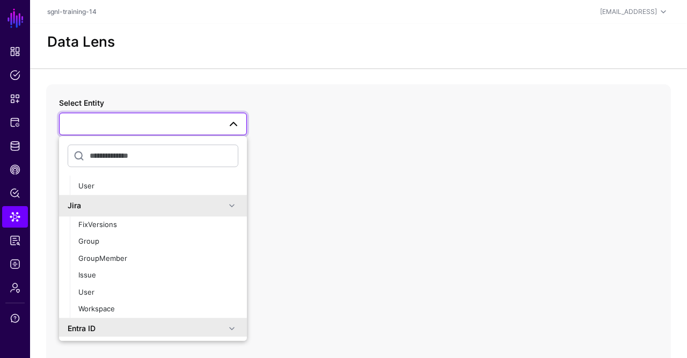
click at [105, 279] on div "Issue" at bounding box center [158, 276] width 160 height 11
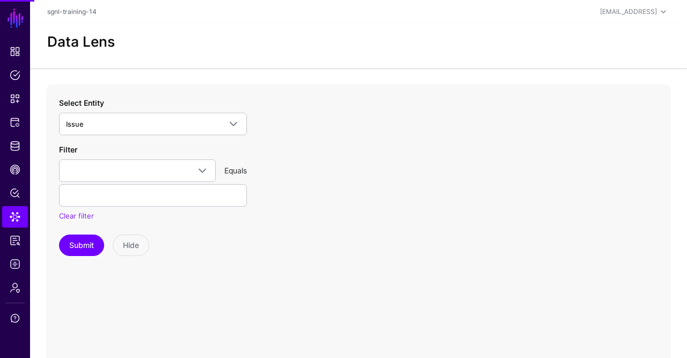
click at [163, 252] on div "Submit Hide" at bounding box center [153, 245] width 188 height 21
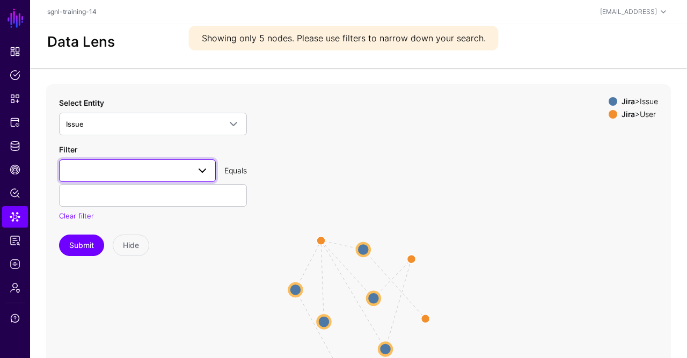
click at [134, 168] on span at bounding box center [137, 170] width 143 height 13
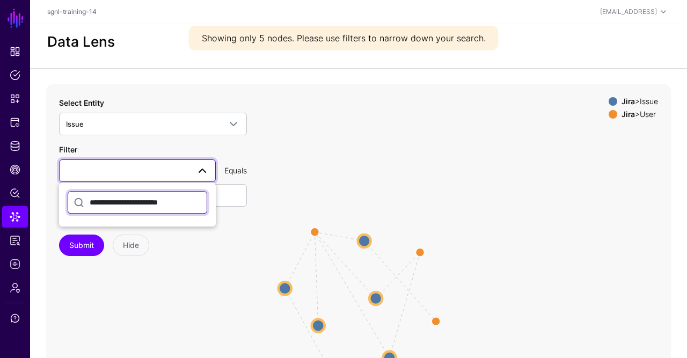
type input "**********"
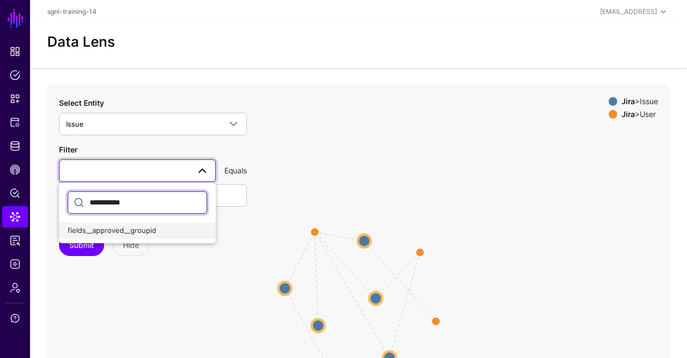
type input "**********"
click at [183, 232] on div "fields__approved__groupid" at bounding box center [138, 230] width 140 height 11
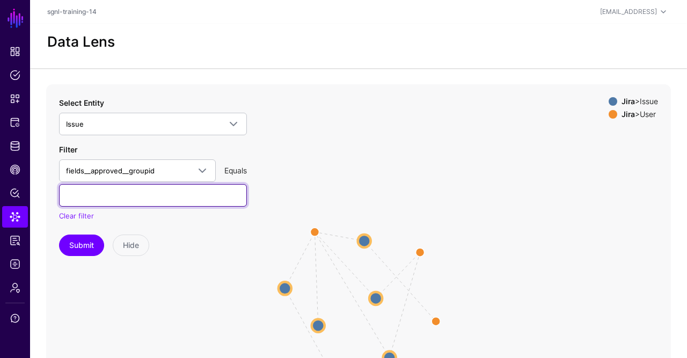
click at [150, 187] on input "text" at bounding box center [153, 195] width 188 height 23
paste input "**********"
type input "**********"
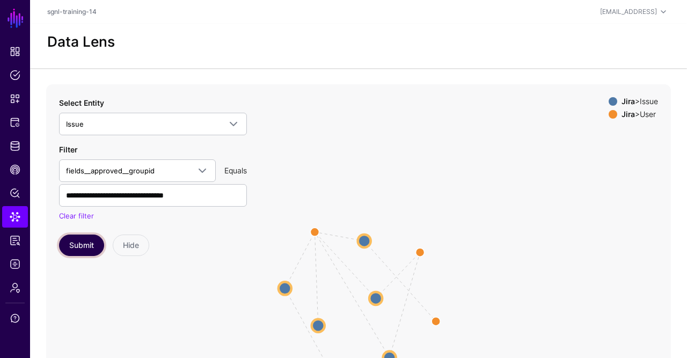
click at [81, 239] on button "Submit" at bounding box center [81, 245] width 45 height 21
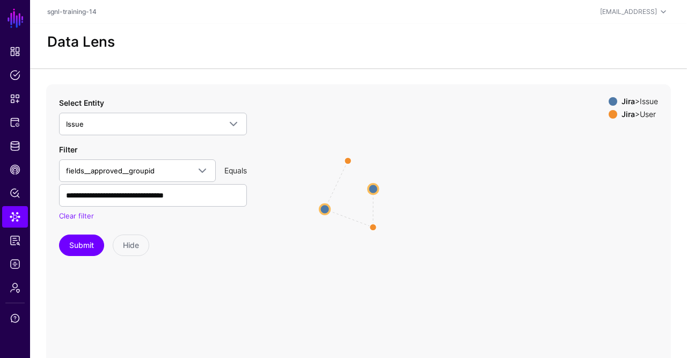
drag, startPoint x: 331, startPoint y: 237, endPoint x: 333, endPoint y: 147, distance: 89.7
click at [333, 147] on icon "CreatedBy / ReportedBy AssignedTo CreatedBy / ReportedBy Issue Issue Issue Issu…" at bounding box center [358, 298] width 625 height 429
click at [376, 188] on circle at bounding box center [374, 189] width 10 height 10
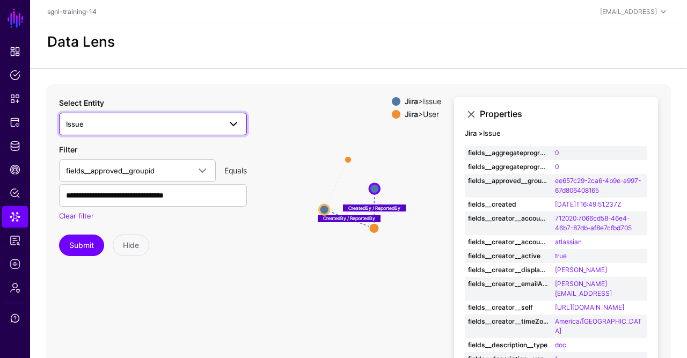
click at [163, 123] on span "Issue" at bounding box center [143, 124] width 155 height 12
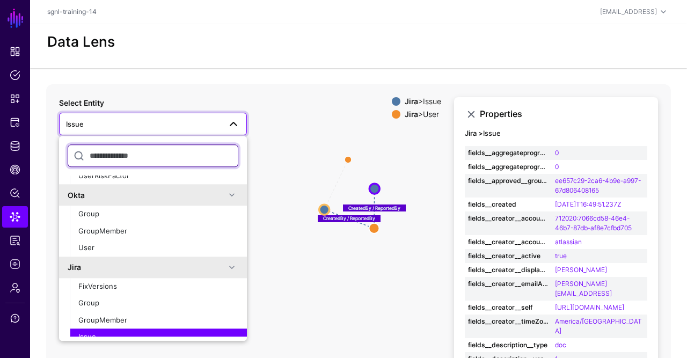
scroll to position [601, 0]
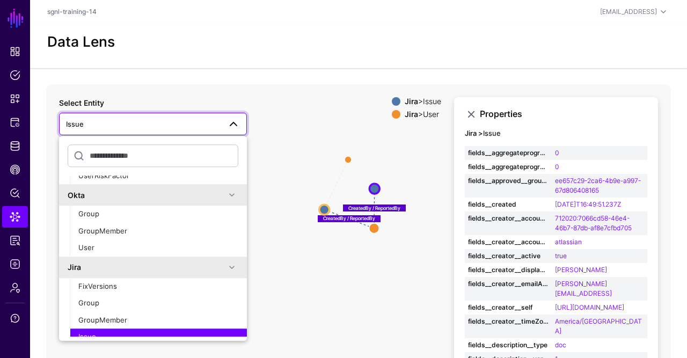
click at [127, 264] on div "Jira" at bounding box center [147, 267] width 158 height 11
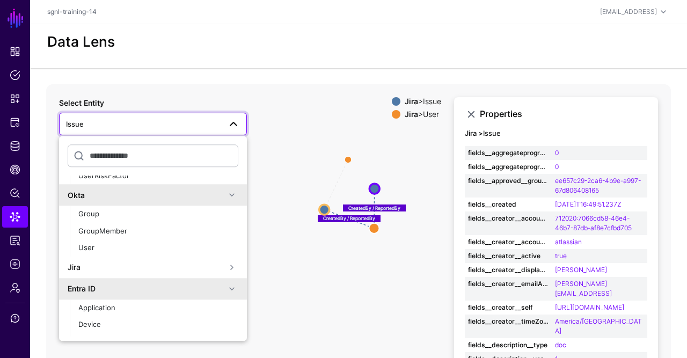
click at [112, 270] on div "Jira" at bounding box center [147, 267] width 158 height 11
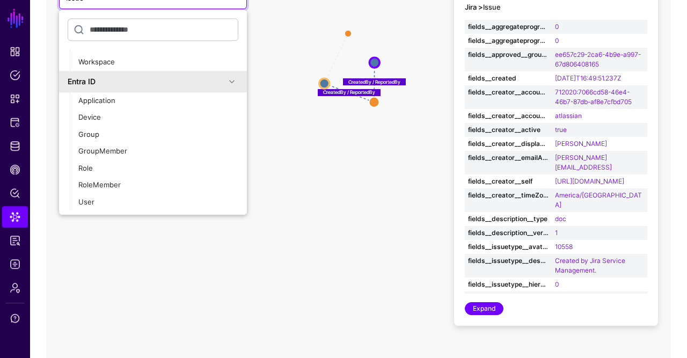
scroll to position [127, 0]
click at [11, 145] on span "Identity Data Fabric" at bounding box center [15, 146] width 11 height 11
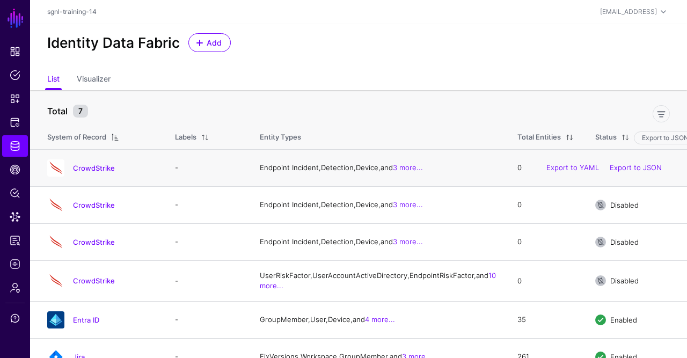
scroll to position [82, 0]
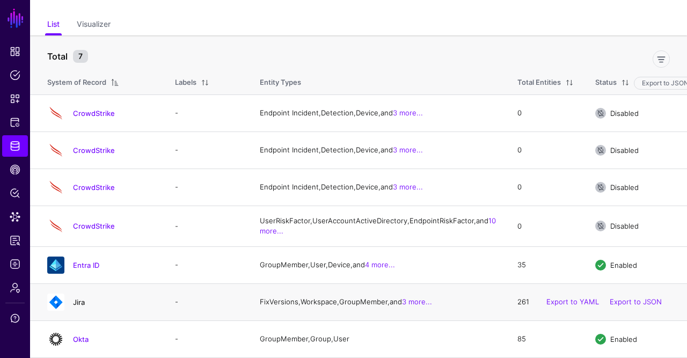
click at [75, 300] on link "Jira" at bounding box center [79, 302] width 12 height 9
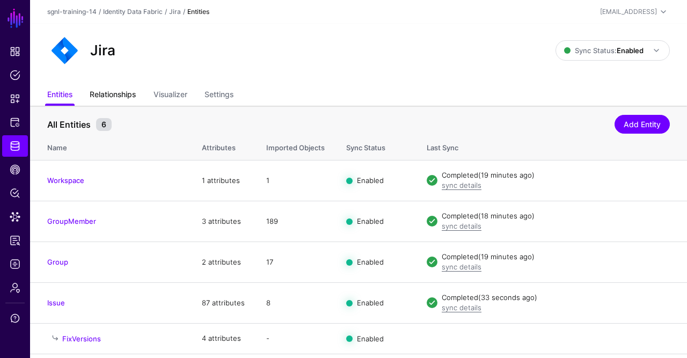
click at [124, 92] on link "Relationships" at bounding box center [113, 95] width 46 height 20
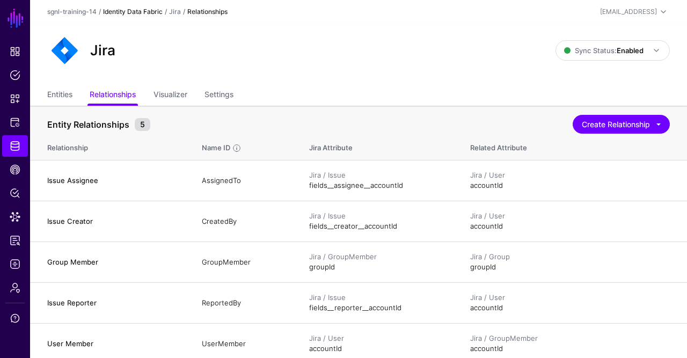
click at [150, 10] on link "Identity Data Fabric" at bounding box center [133, 12] width 60 height 8
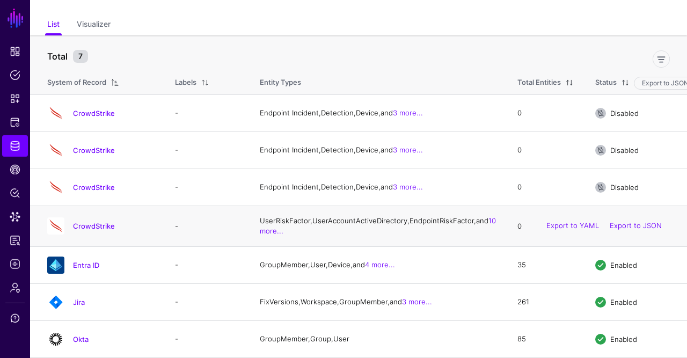
scroll to position [82, 0]
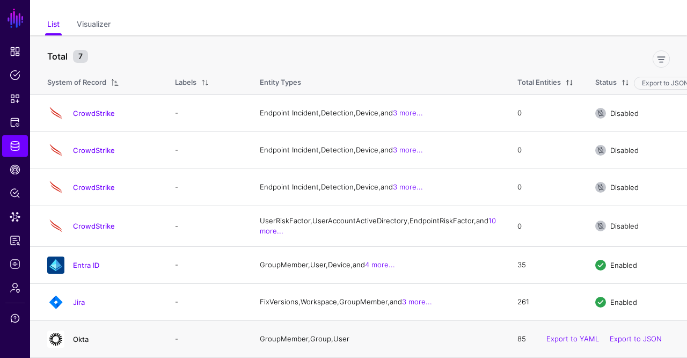
click at [76, 340] on link "Okta" at bounding box center [81, 339] width 16 height 9
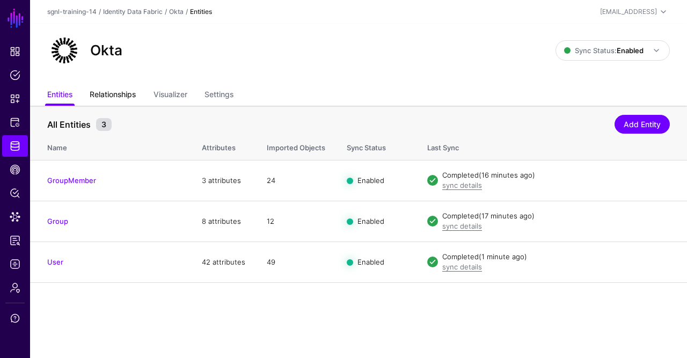
click at [106, 101] on link "Relationships" at bounding box center [113, 95] width 46 height 20
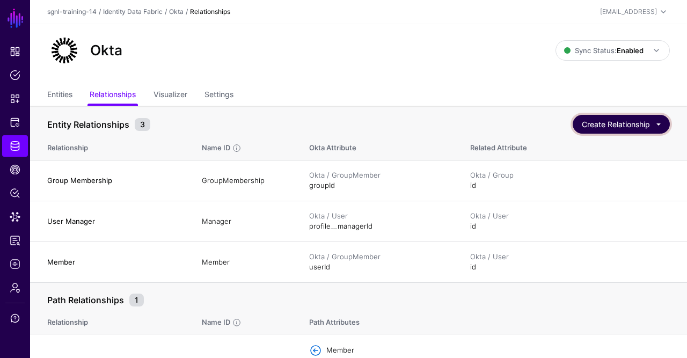
click at [660, 126] on button "Create Relationship" at bounding box center [621, 124] width 97 height 19
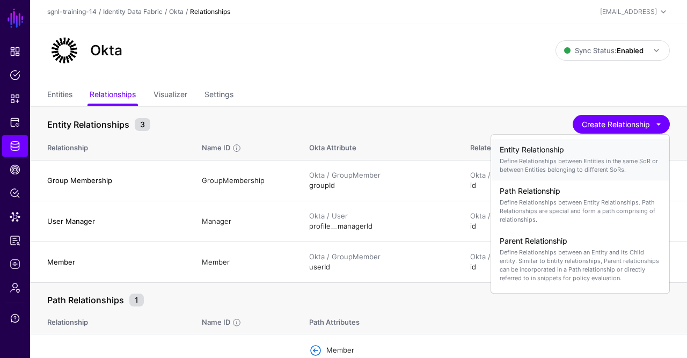
click at [601, 159] on p "Define Relationships between Entities in the same SoR or between Entities belon…" at bounding box center [580, 165] width 161 height 17
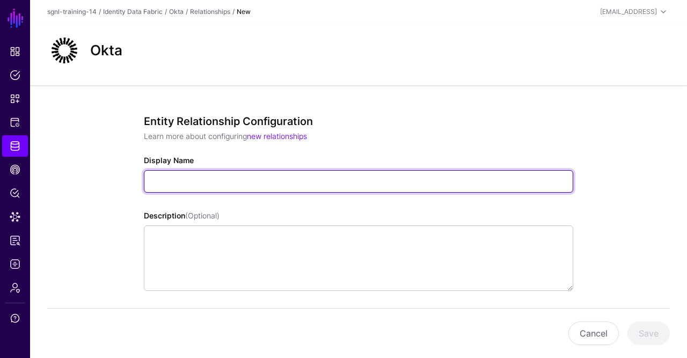
click at [311, 179] on input "Display Name" at bounding box center [358, 181] width 429 height 23
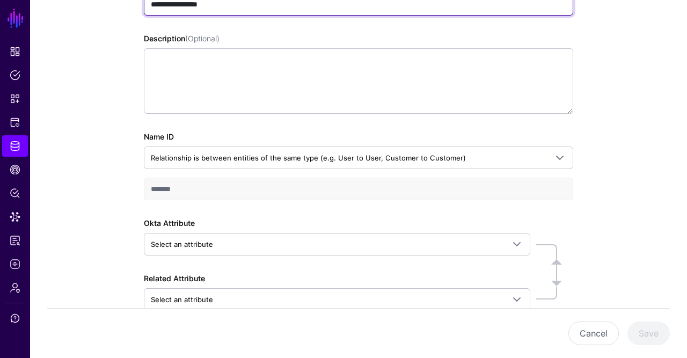
scroll to position [179, 0]
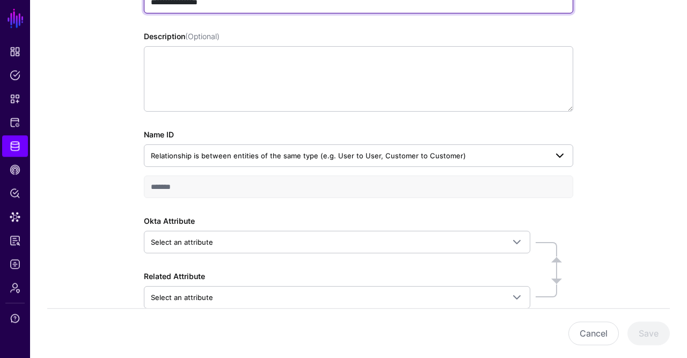
type input "**********"
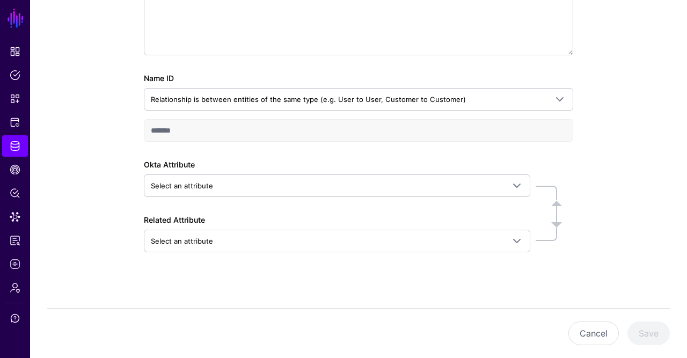
scroll to position [239, 0]
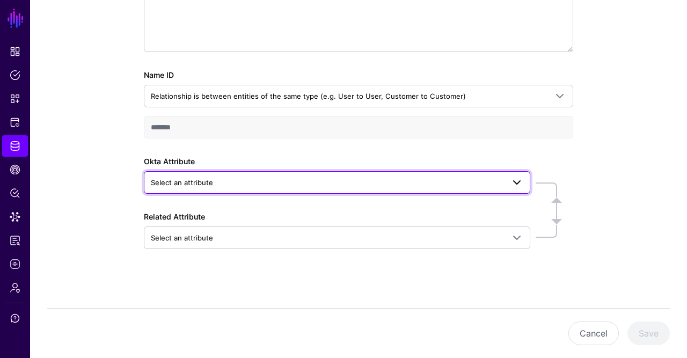
click at [286, 183] on span "Select an attribute" at bounding box center [327, 183] width 353 height 12
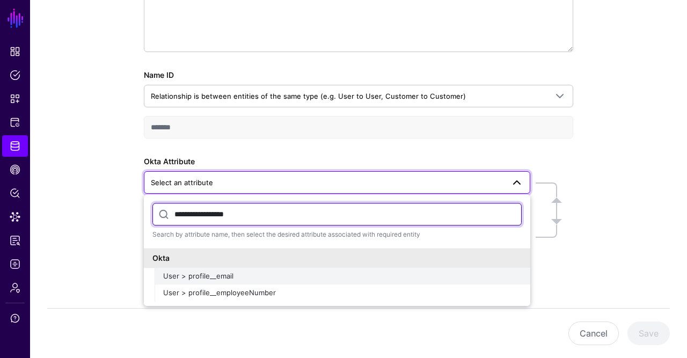
type input "**********"
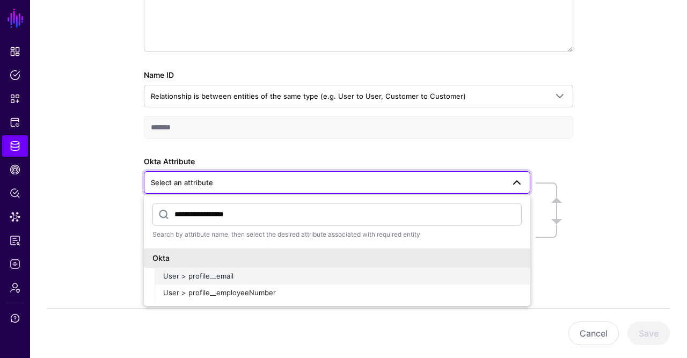
click at [267, 281] on button "User > profile__email" at bounding box center [343, 276] width 376 height 17
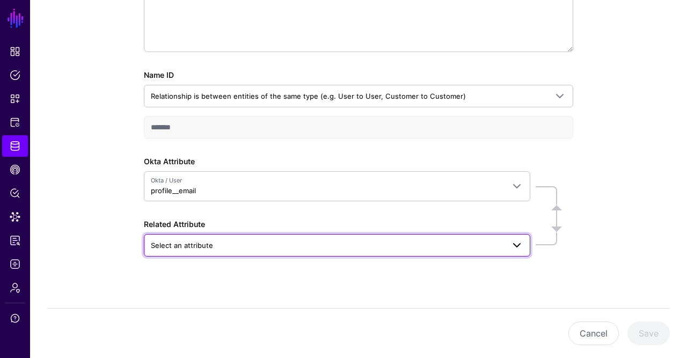
click at [269, 241] on span "Select an attribute" at bounding box center [327, 245] width 353 height 12
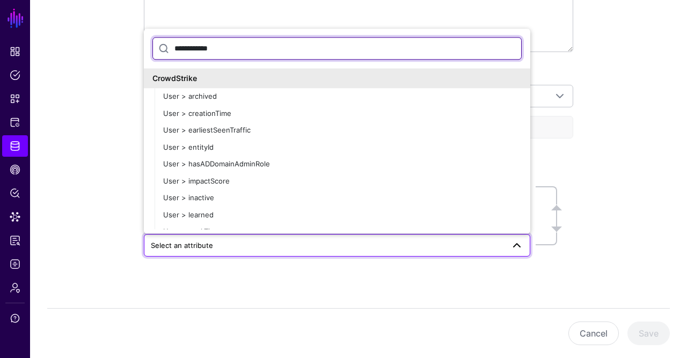
type input "**********"
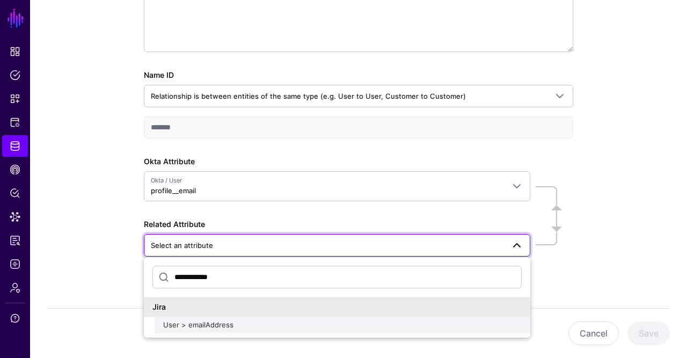
click at [200, 325] on span "User > emailAddress" at bounding box center [198, 325] width 70 height 9
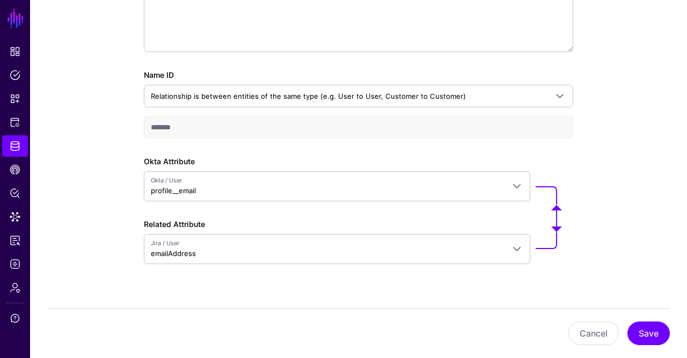
click at [111, 256] on div "**********" at bounding box center [358, 110] width 657 height 529
click at [633, 277] on div "**********" at bounding box center [358, 110] width 657 height 529
click at [638, 327] on button "Save" at bounding box center [649, 334] width 42 height 24
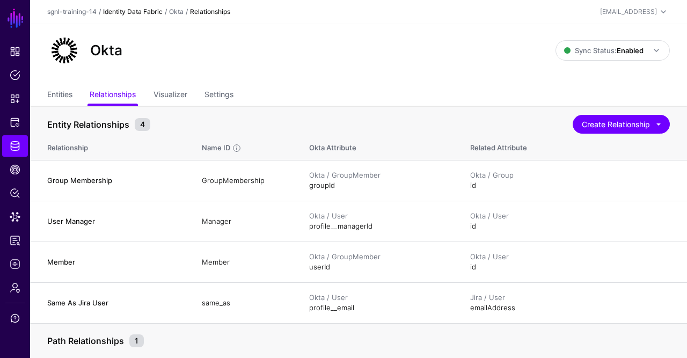
click at [145, 11] on link "Identity Data Fabric" at bounding box center [133, 12] width 60 height 8
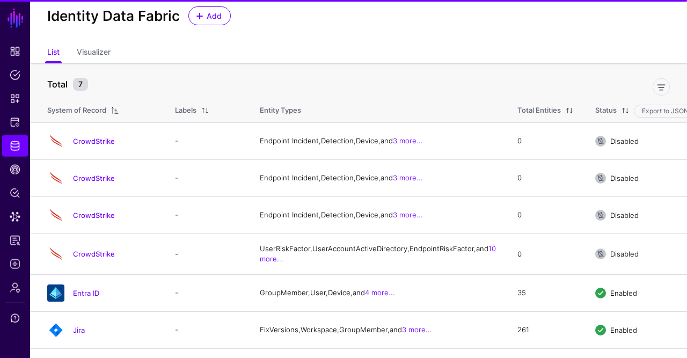
scroll to position [82, 0]
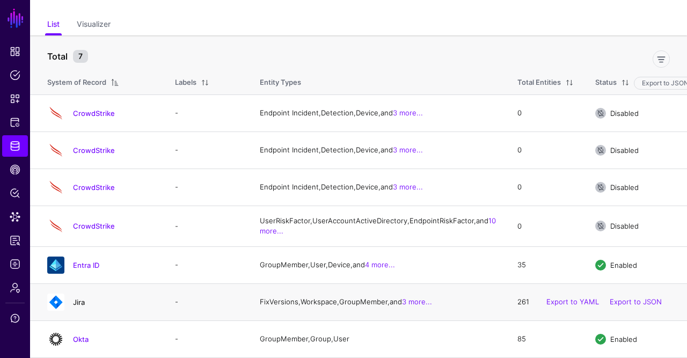
click at [81, 303] on link "Jira" at bounding box center [79, 302] width 12 height 9
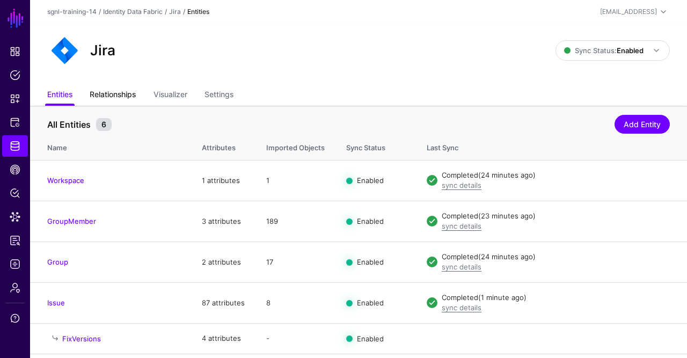
click at [116, 94] on link "Relationships" at bounding box center [113, 95] width 46 height 20
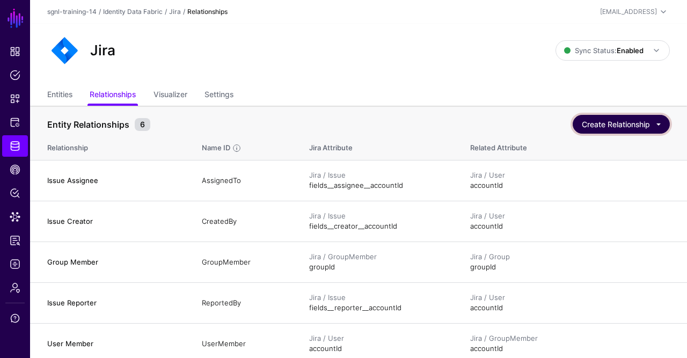
click at [650, 125] on button "Create Relationship" at bounding box center [621, 124] width 97 height 19
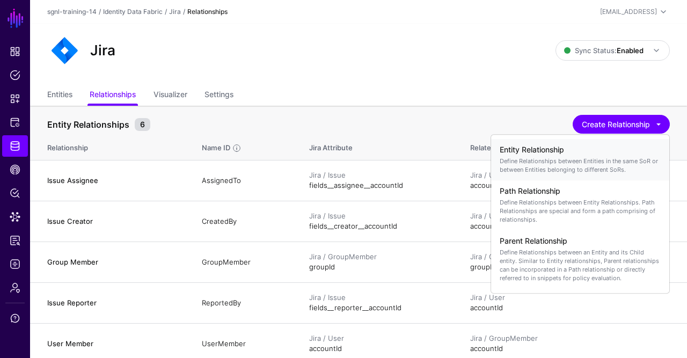
click at [585, 159] on p "Define Relationships between Entities in the same SoR or between Entities belon…" at bounding box center [580, 165] width 161 height 17
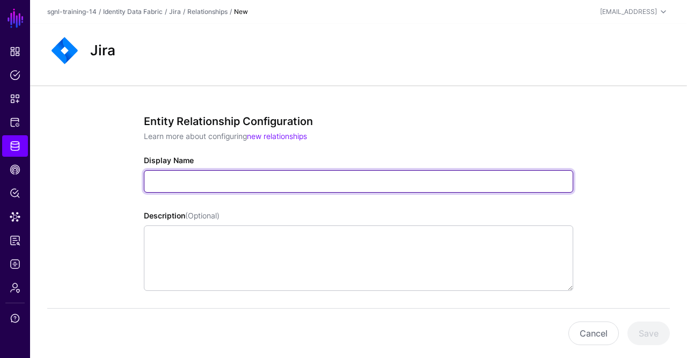
click at [280, 184] on input "Display Name" at bounding box center [358, 181] width 429 height 23
click at [241, 186] on input "Display Name" at bounding box center [358, 181] width 429 height 23
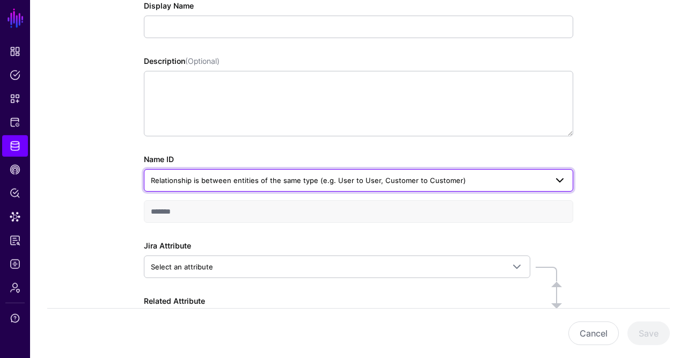
click at [236, 181] on span "Relationship is between entities of the same type (e.g. User to User, Customer …" at bounding box center [308, 180] width 315 height 9
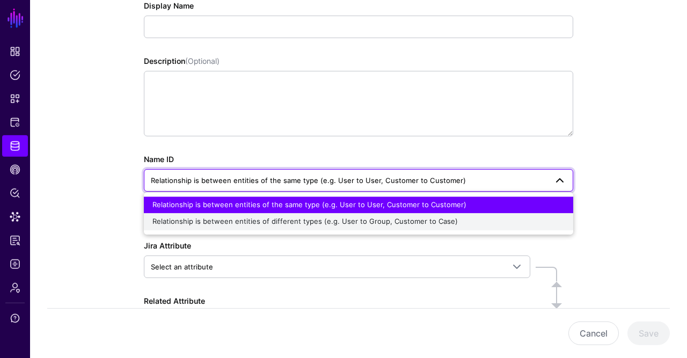
click at [216, 219] on span "Relationship is between entities of different types (e.g. User to Group, Custom…" at bounding box center [304, 221] width 305 height 9
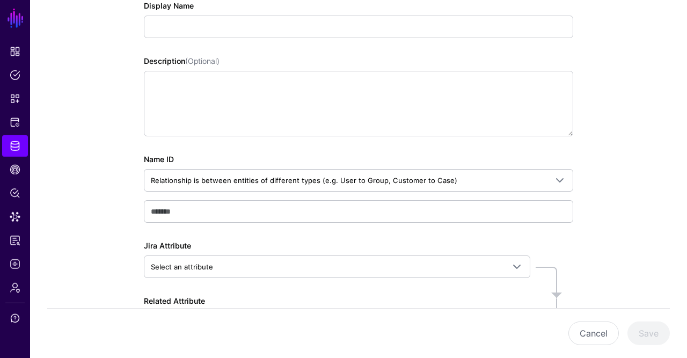
scroll to position [0, 0]
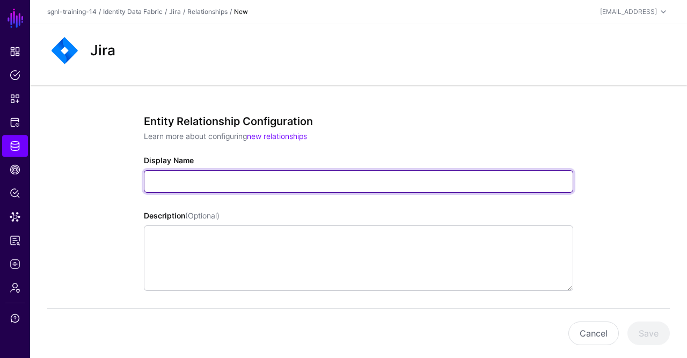
click at [208, 177] on input "Display Name" at bounding box center [358, 181] width 429 height 23
paste input "**********"
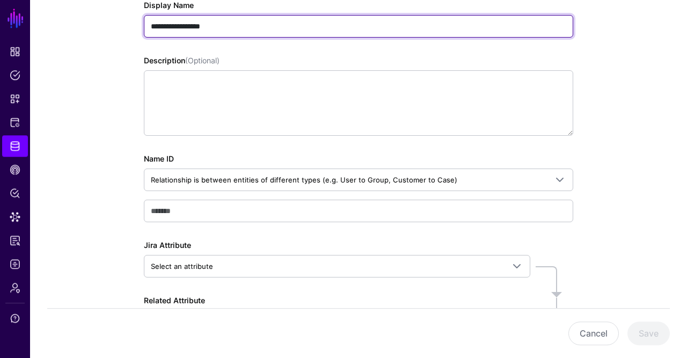
scroll to position [239, 0]
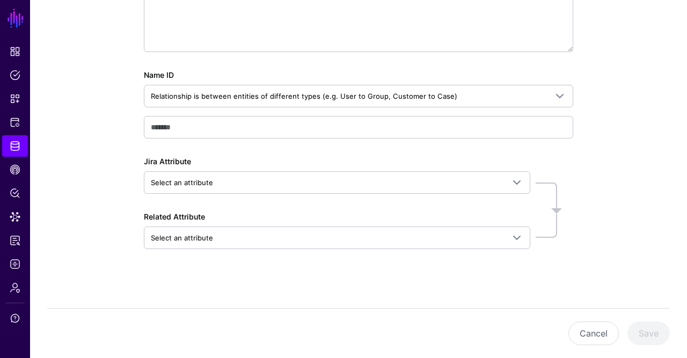
type input "**********"
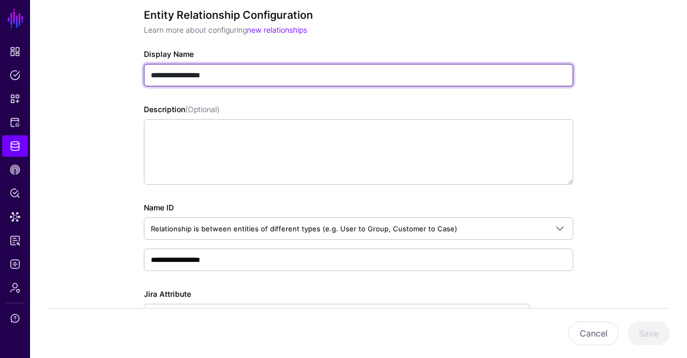
scroll to position [175, 0]
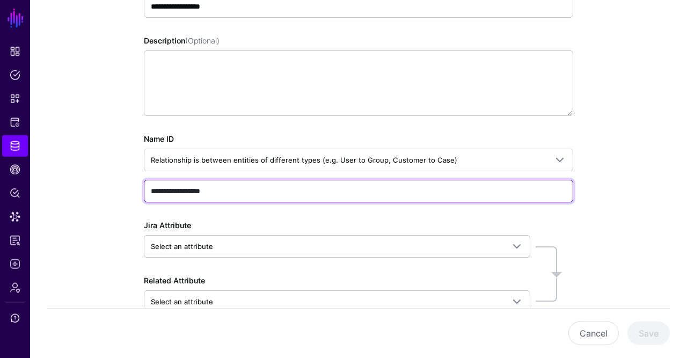
click at [237, 187] on input "**********" at bounding box center [358, 191] width 429 height 23
paste input "text"
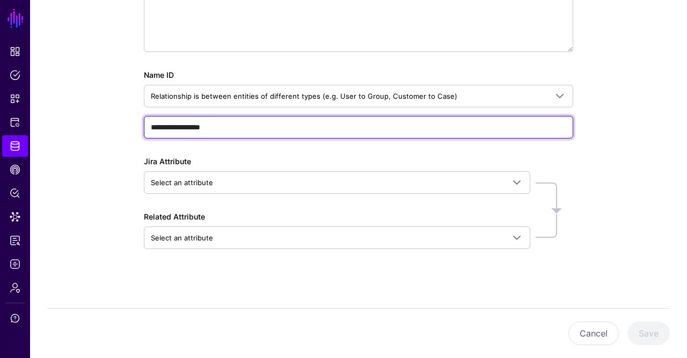
type input "**********"
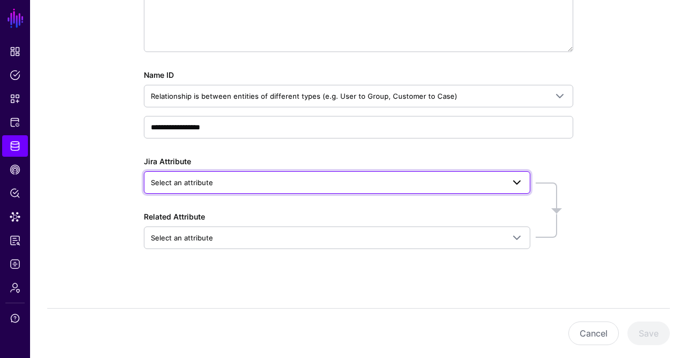
click at [229, 171] on link "Select an attribute" at bounding box center [337, 182] width 387 height 23
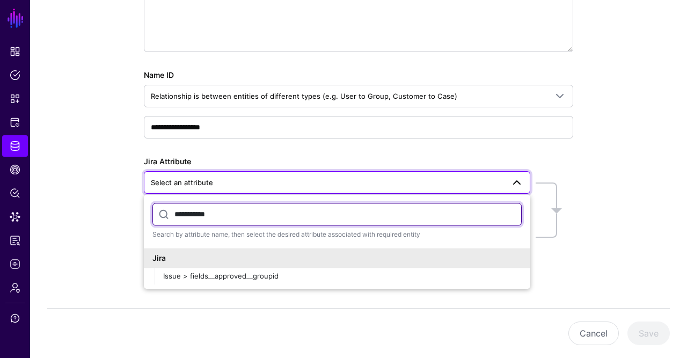
type input "**********"
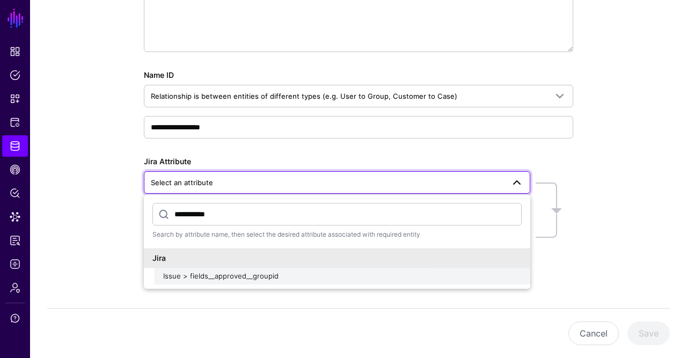
click at [229, 274] on span "Issue > fields__approved__groupid" at bounding box center [220, 276] width 115 height 9
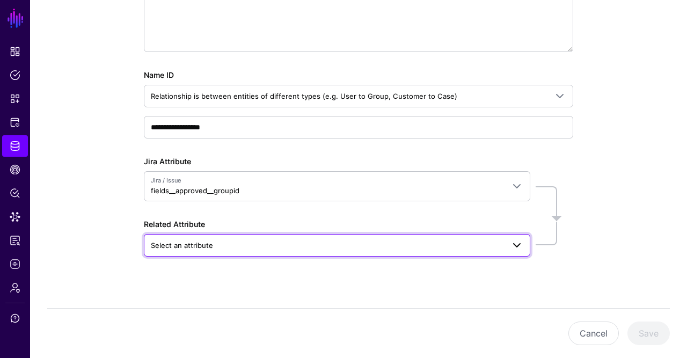
click at [247, 239] on span "Select an attribute" at bounding box center [327, 245] width 353 height 12
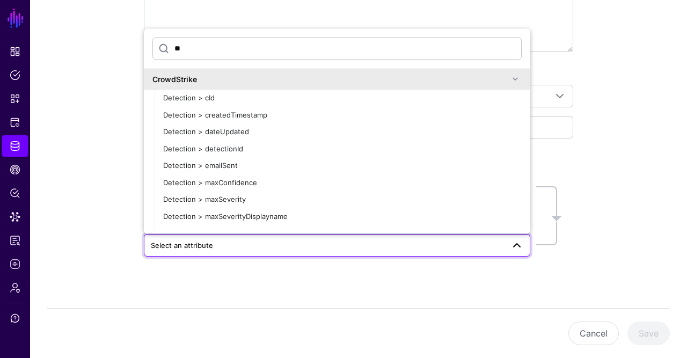
type input "*"
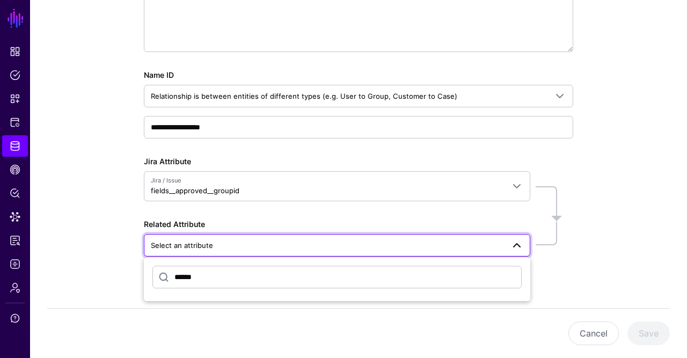
type input "******"
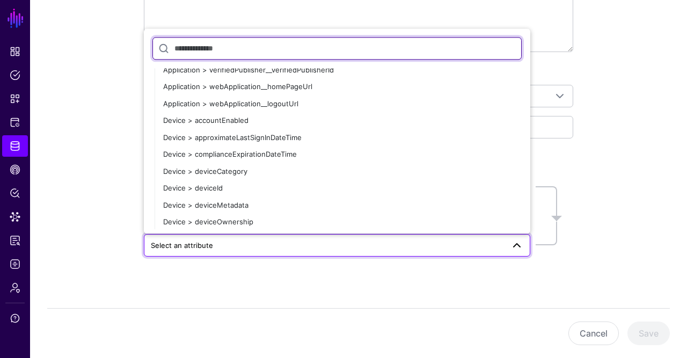
scroll to position [8215, 0]
click at [260, 41] on input "text" at bounding box center [336, 48] width 369 height 23
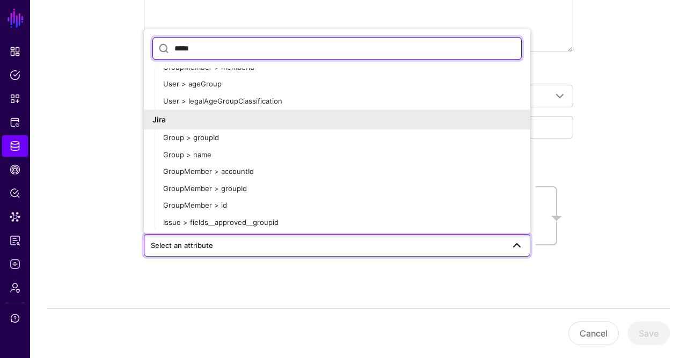
scroll to position [801, 0]
type input "*****"
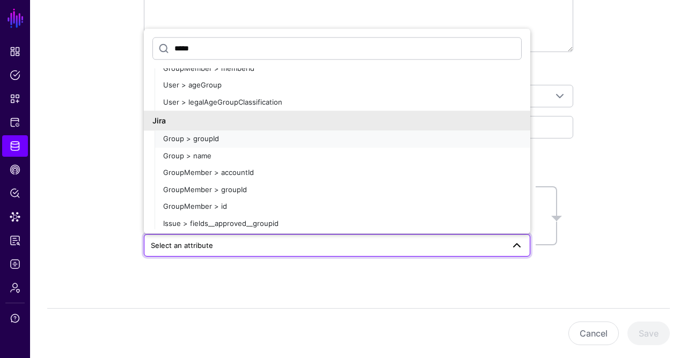
click at [240, 138] on div "Group > groupId" at bounding box center [342, 139] width 359 height 11
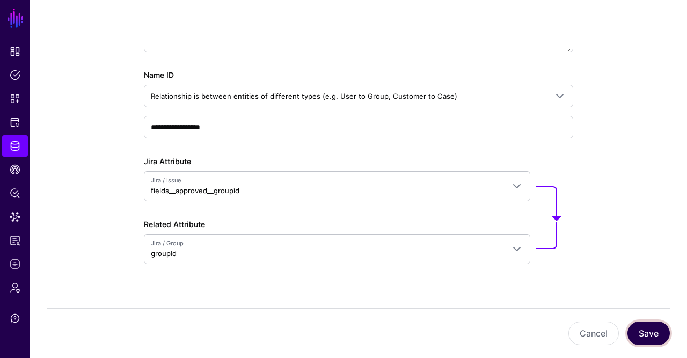
click at [664, 329] on button "Save" at bounding box center [649, 334] width 42 height 24
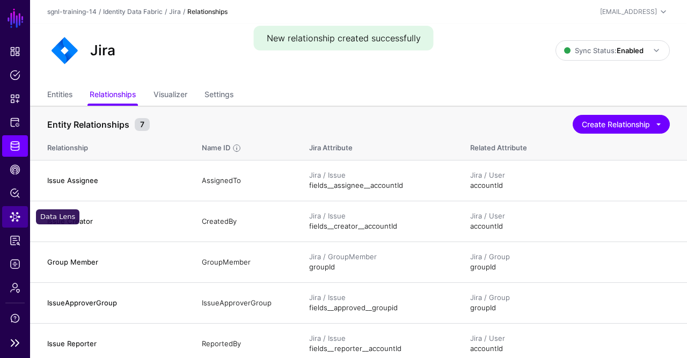
click at [21, 220] on link "Data Lens" at bounding box center [15, 216] width 26 height 21
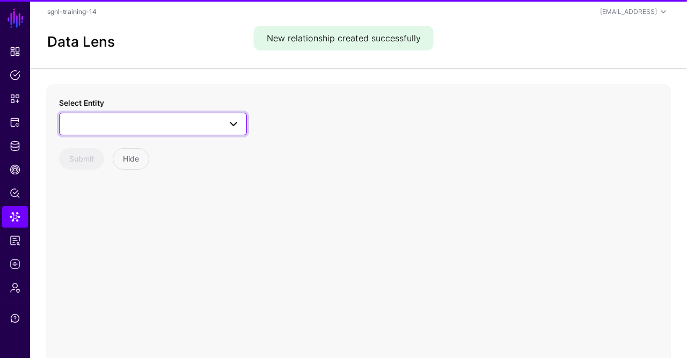
click at [116, 115] on link at bounding box center [153, 124] width 188 height 23
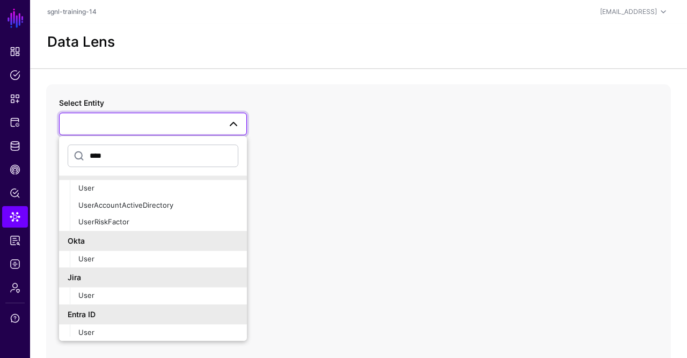
scroll to position [130, 0]
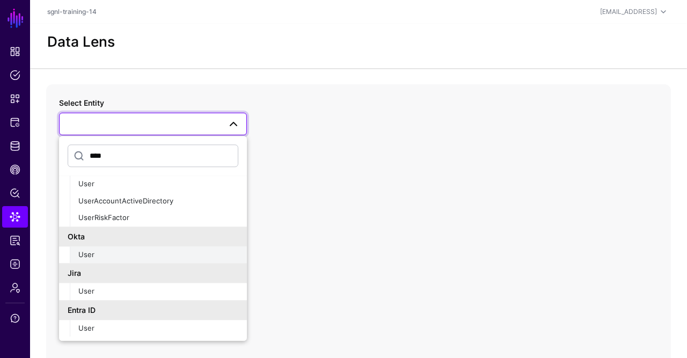
type input "****"
click at [110, 258] on div "User" at bounding box center [158, 255] width 160 height 11
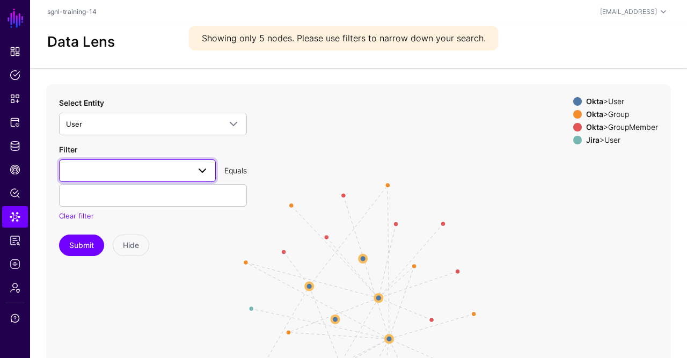
click at [88, 171] on span at bounding box center [137, 170] width 143 height 13
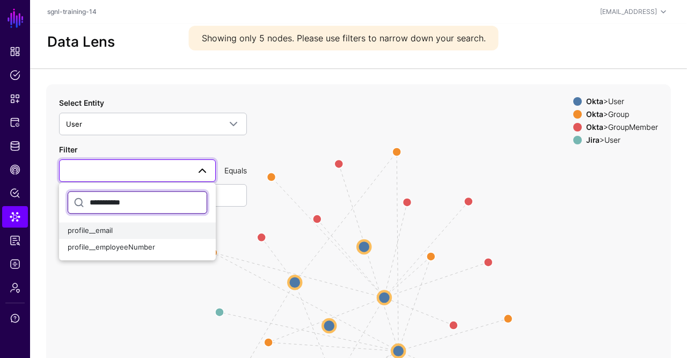
type input "**********"
click at [110, 234] on span "profile__email" at bounding box center [90, 230] width 45 height 9
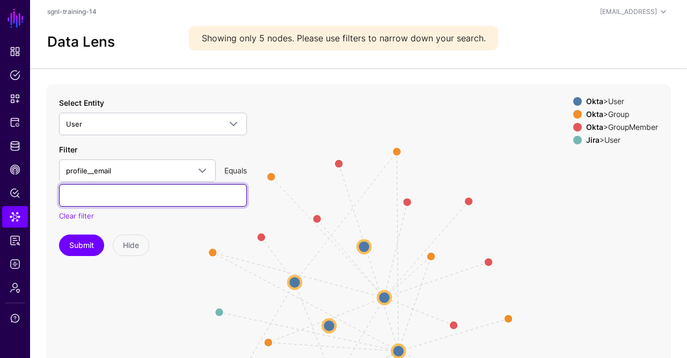
click at [128, 201] on input "text" at bounding box center [153, 195] width 188 height 23
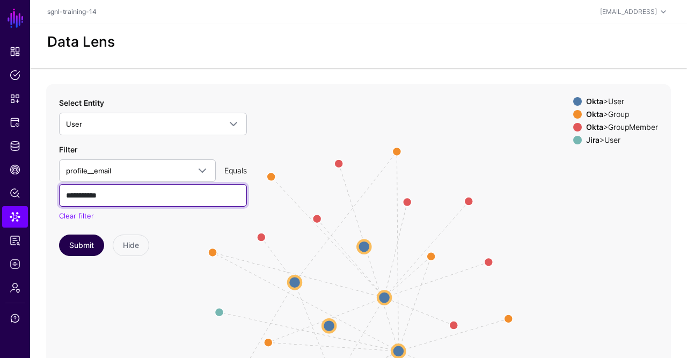
type input "**********"
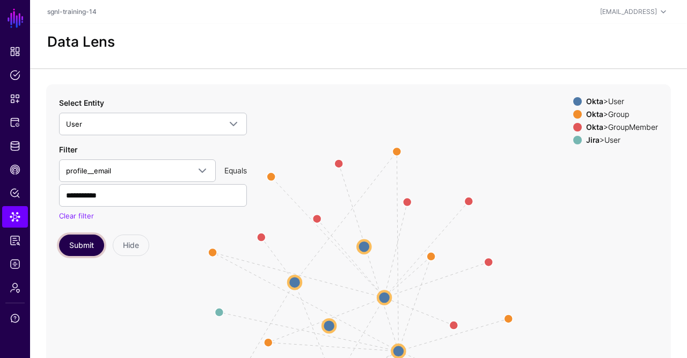
click at [77, 254] on button "Submit" at bounding box center [81, 245] width 45 height 21
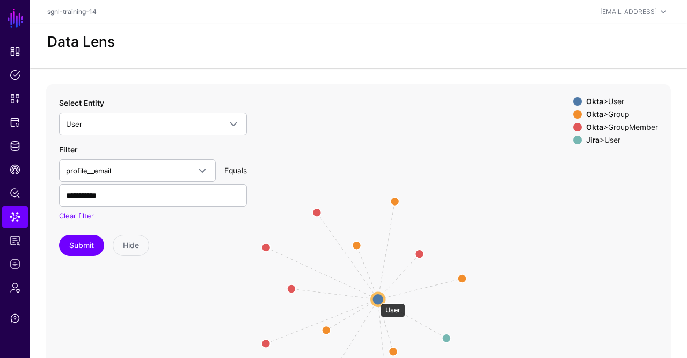
click at [375, 299] on circle at bounding box center [378, 299] width 13 height 13
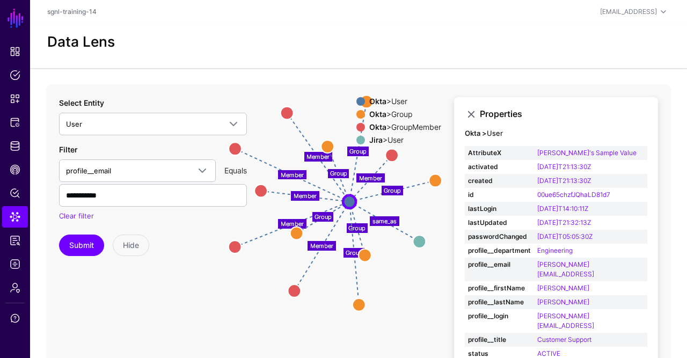
drag, startPoint x: 415, startPoint y: 303, endPoint x: 379, endPoint y: 192, distance: 117.3
click at [379, 192] on icon "Member Member Member Member Member Member Group Group Group same_as Group Group…" at bounding box center [358, 298] width 625 height 429
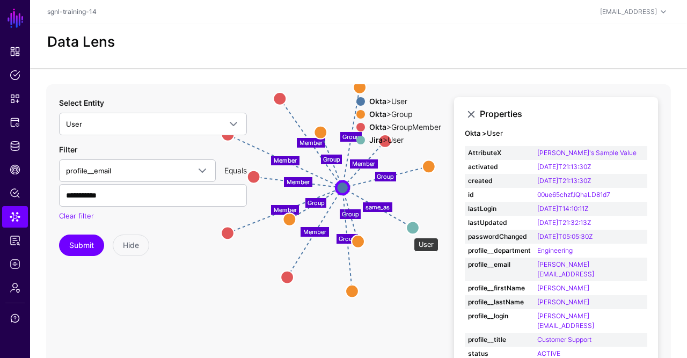
click at [409, 232] on circle at bounding box center [412, 227] width 13 height 13
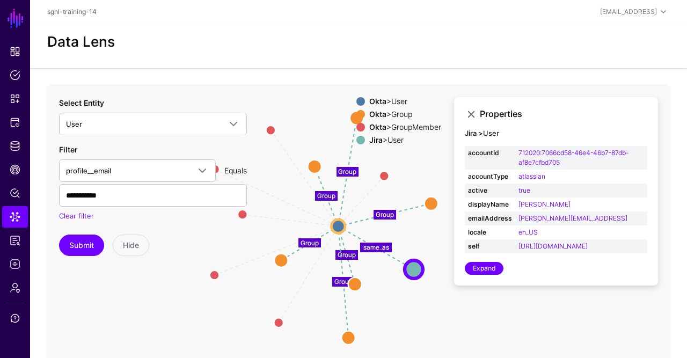
drag, startPoint x: 324, startPoint y: 231, endPoint x: 313, endPoint y: 288, distance: 57.5
click at [313, 288] on icon "Member Member Member Member Member Member Group Group Group same_as Group Group…" at bounding box center [358, 298] width 625 height 429
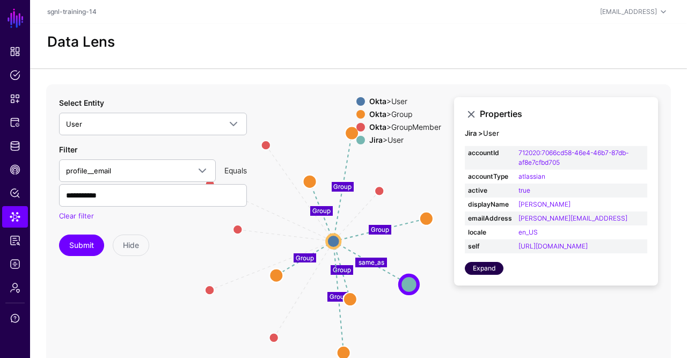
click at [487, 275] on link "Expand" at bounding box center [484, 268] width 39 height 13
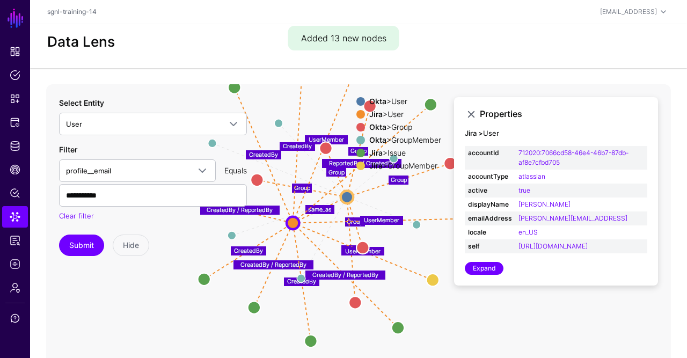
drag, startPoint x: 325, startPoint y: 240, endPoint x: 278, endPoint y: 142, distance: 108.5
click at [278, 142] on icon "Member Member Member Member Member Member Group Group Group same_as Group Group…" at bounding box center [358, 298] width 625 height 429
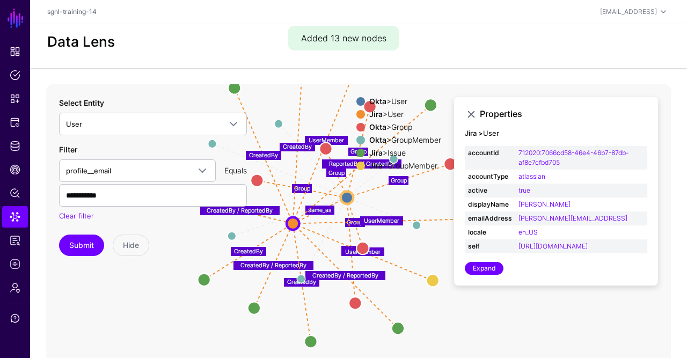
click at [366, 193] on icon "Member Member Member Member Member Member Group Group Group same_as Group Group…" at bounding box center [358, 298] width 625 height 429
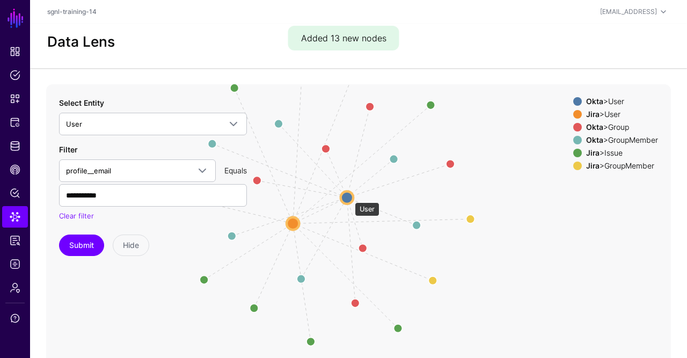
click at [349, 197] on circle at bounding box center [347, 197] width 12 height 12
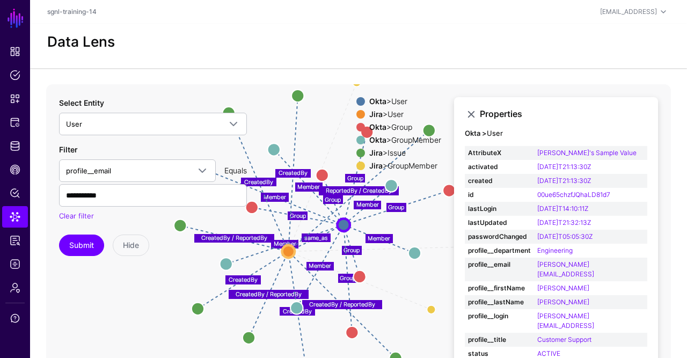
drag, startPoint x: 317, startPoint y: 224, endPoint x: 316, endPoint y: 244, distance: 20.4
click at [316, 244] on icon "UserMember UserMember UserMember Member Member Member Member Member Member Grou…" at bounding box center [358, 298] width 625 height 429
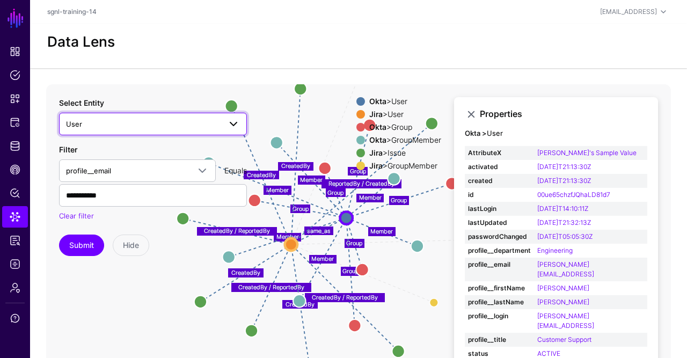
click at [122, 129] on span "User" at bounding box center [143, 124] width 155 height 12
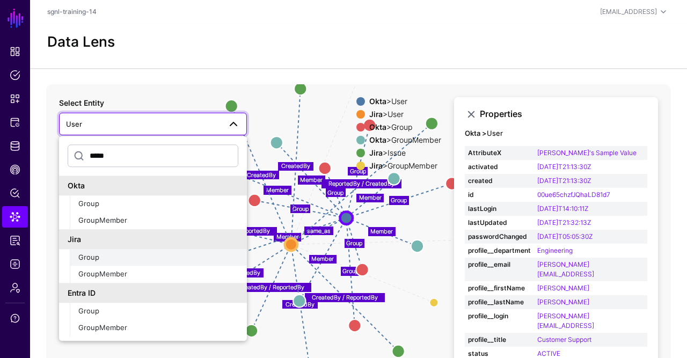
type input "*****"
click at [107, 258] on div "Group" at bounding box center [158, 257] width 160 height 11
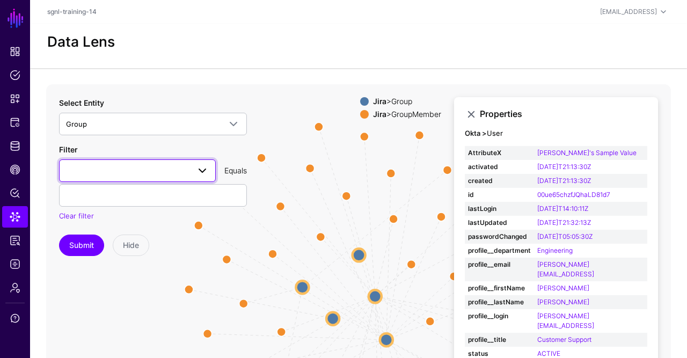
click at [155, 173] on span at bounding box center [137, 170] width 143 height 13
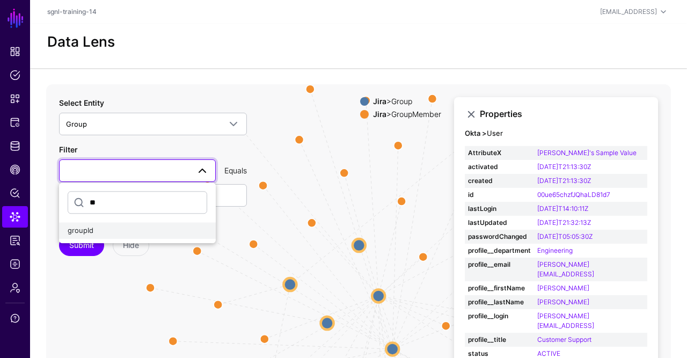
type input "**"
click at [93, 232] on div "groupId" at bounding box center [138, 230] width 140 height 11
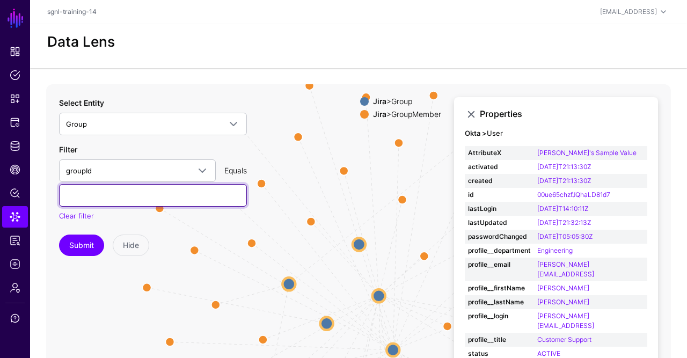
click at [127, 198] on input "text" at bounding box center [153, 195] width 188 height 23
paste input "**********"
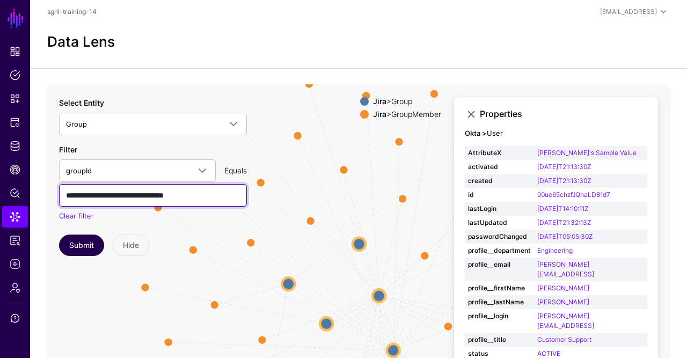
type input "**********"
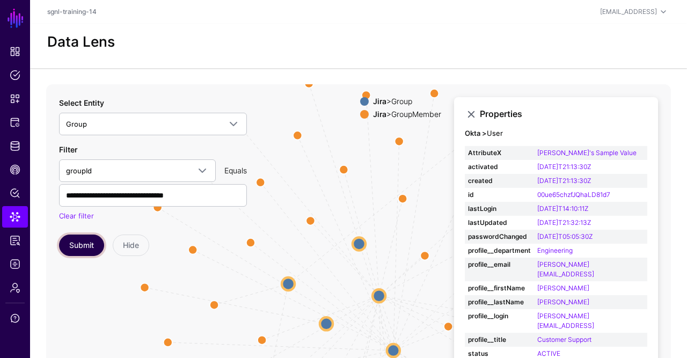
click at [92, 235] on button "Submit" at bounding box center [81, 245] width 45 height 21
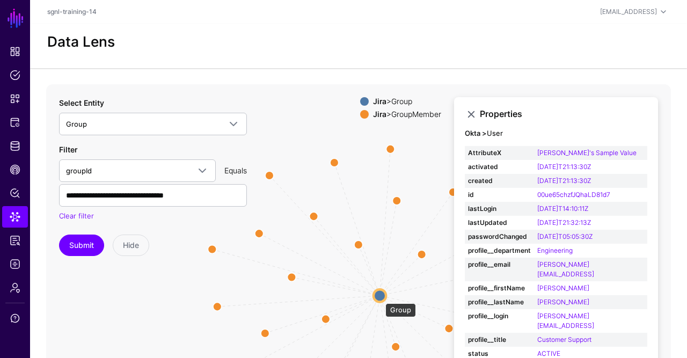
click at [380, 296] on circle at bounding box center [380, 295] width 12 height 12
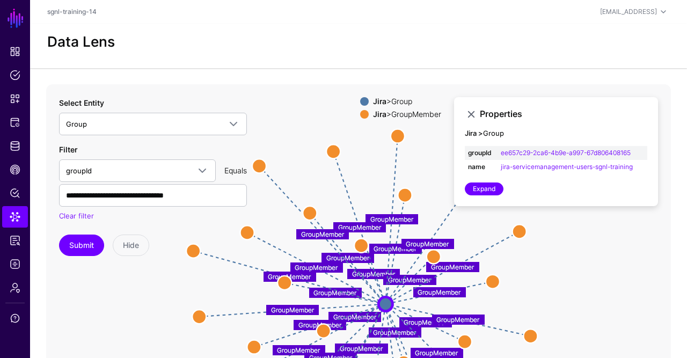
click at [348, 192] on icon "GroupMember GroupMember GroupMember GroupMember GroupMember GroupMember GroupMe…" at bounding box center [358, 298] width 625 height 429
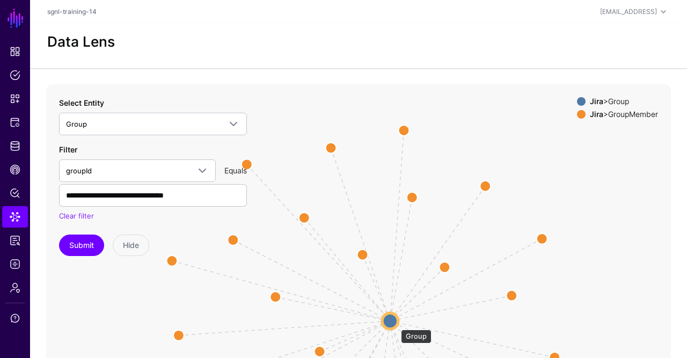
click at [396, 324] on circle at bounding box center [390, 321] width 16 height 16
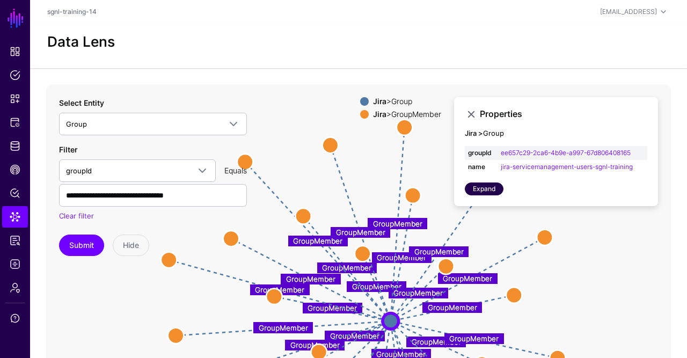
click at [484, 186] on link "Expand" at bounding box center [484, 189] width 39 height 13
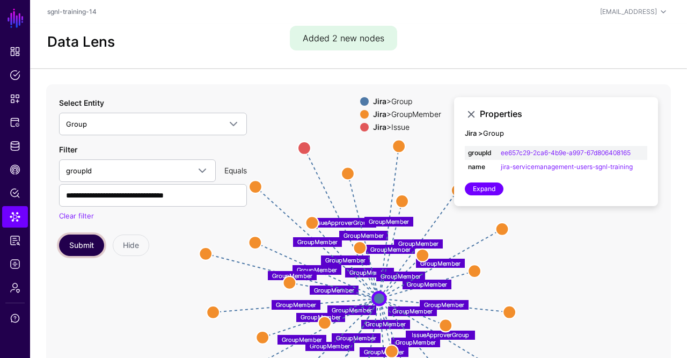
click at [77, 244] on button "Submit" at bounding box center [81, 245] width 45 height 21
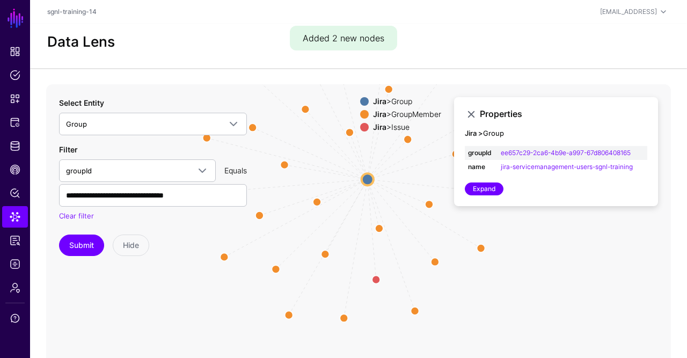
drag, startPoint x: 381, startPoint y: 262, endPoint x: 367, endPoint y: 139, distance: 123.7
click at [367, 139] on icon "GroupMember GroupMember GroupMember GroupMember GroupMember GroupMember GroupMe…" at bounding box center [358, 298] width 625 height 429
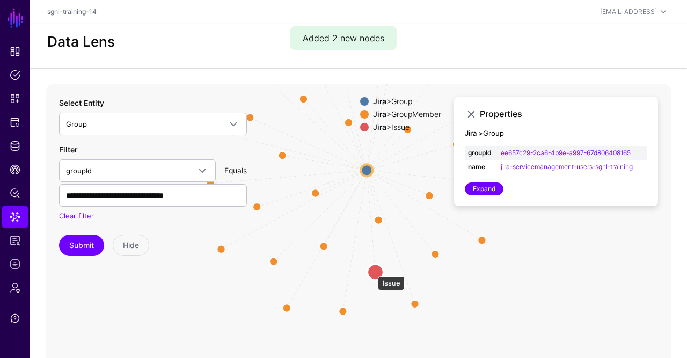
click at [373, 272] on circle at bounding box center [376, 272] width 16 height 16
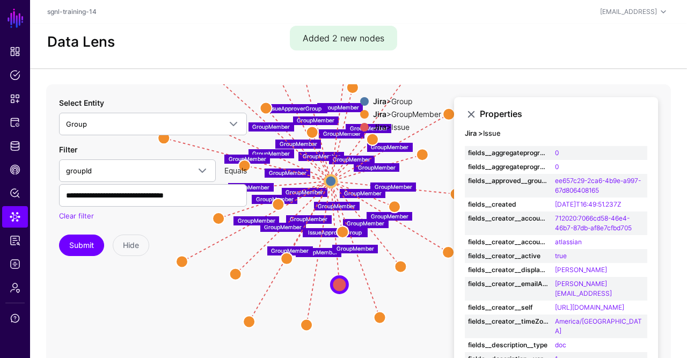
drag, startPoint x: 251, startPoint y: 254, endPoint x: 214, endPoint y: 264, distance: 37.9
click at [214, 264] on icon "GroupMember GroupMember GroupMember GroupMember GroupMember GroupMember GroupMe…" at bounding box center [358, 298] width 625 height 429
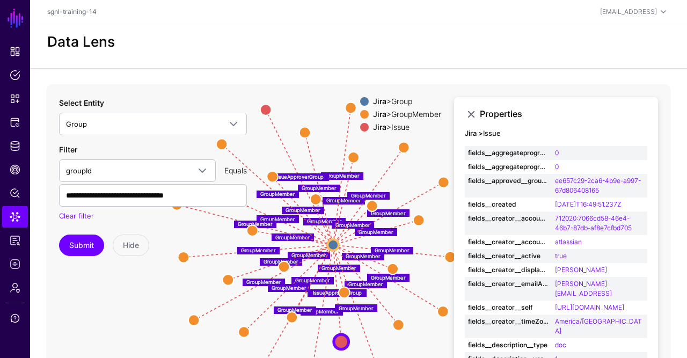
drag, startPoint x: 373, startPoint y: 203, endPoint x: 346, endPoint y: 258, distance: 61.2
click at [346, 258] on icon "GroupMember GroupMember GroupMember GroupMember GroupMember GroupMember GroupMe…" at bounding box center [358, 298] width 625 height 429
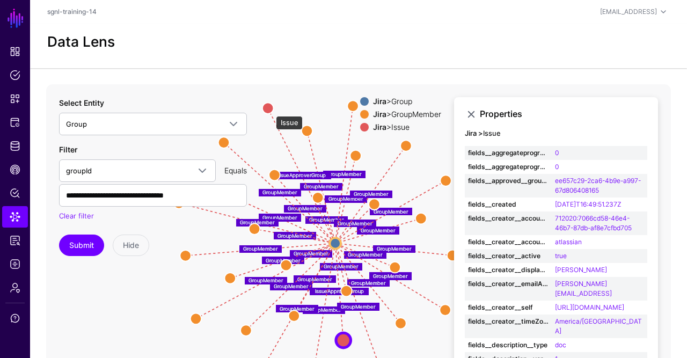
click at [271, 111] on circle at bounding box center [268, 108] width 11 height 11
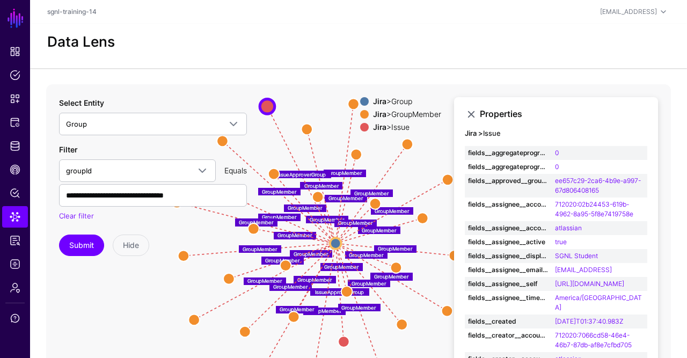
click at [295, 173] on text "IssueApproverGroup" at bounding box center [301, 174] width 49 height 6
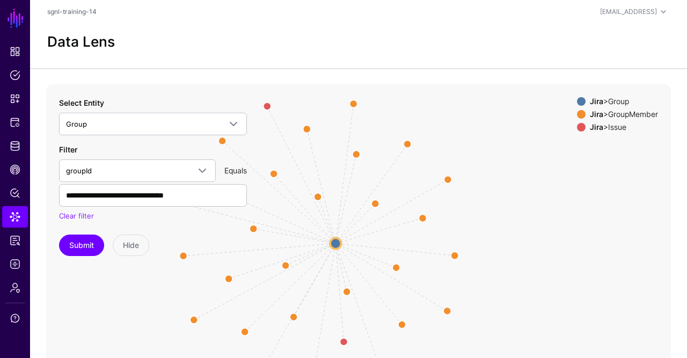
click at [295, 173] on icon "GroupMember GroupMember GroupMember GroupMember GroupMember GroupMember GroupMe…" at bounding box center [358, 298] width 625 height 429
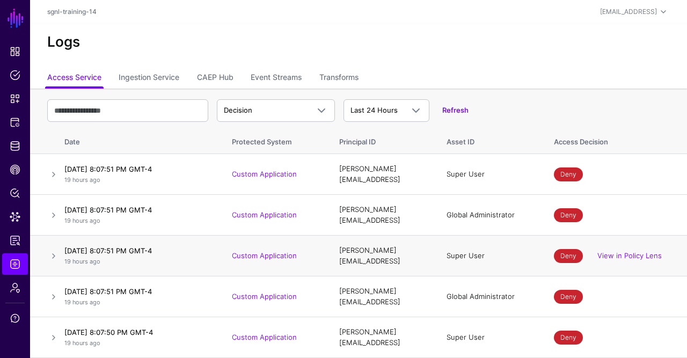
scroll to position [43, 0]
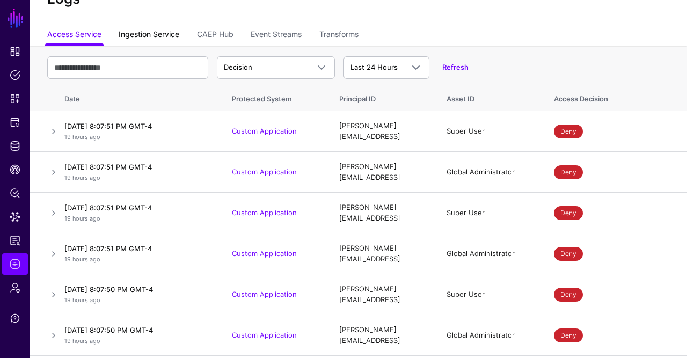
click at [150, 40] on link "Ingestion Service" at bounding box center [149, 35] width 61 height 20
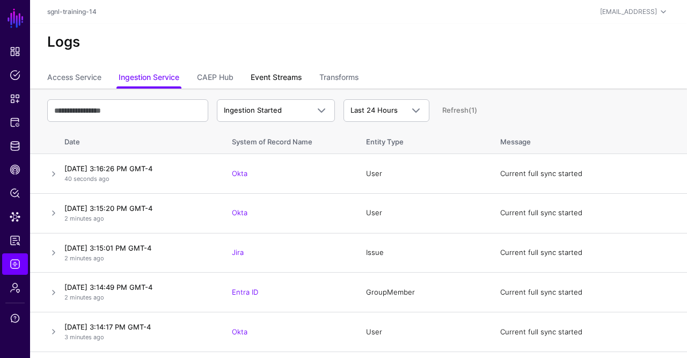
click at [275, 75] on link "Event Streams" at bounding box center [276, 78] width 51 height 20
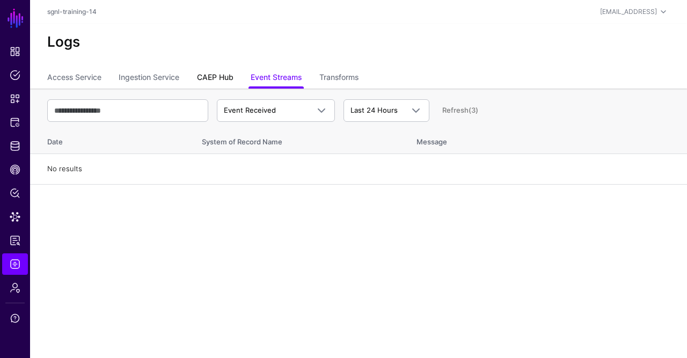
click at [229, 82] on link "CAEP Hub" at bounding box center [215, 78] width 37 height 20
click at [355, 75] on link "Transforms" at bounding box center [338, 78] width 39 height 20
click at [160, 86] on link "Ingestion Service" at bounding box center [149, 78] width 61 height 20
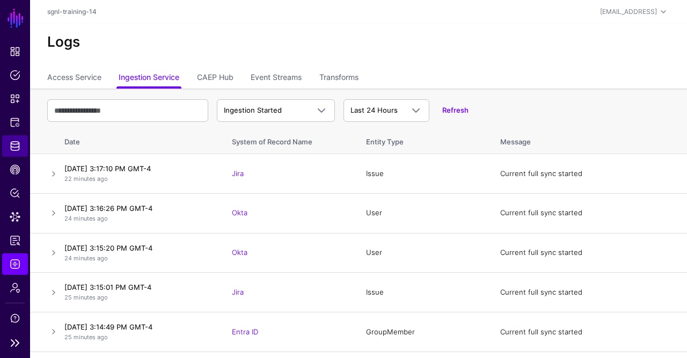
click at [17, 143] on span "Identity Data Fabric" at bounding box center [15, 146] width 11 height 11
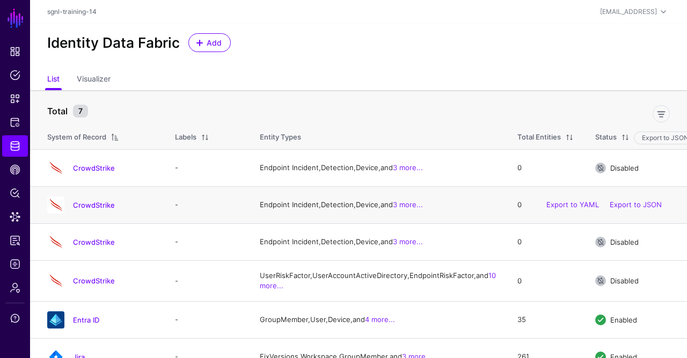
scroll to position [82, 0]
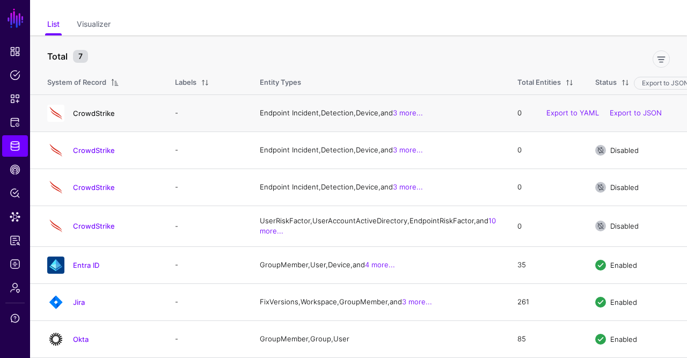
click at [108, 109] on link "CrowdStrike" at bounding box center [94, 113] width 42 height 9
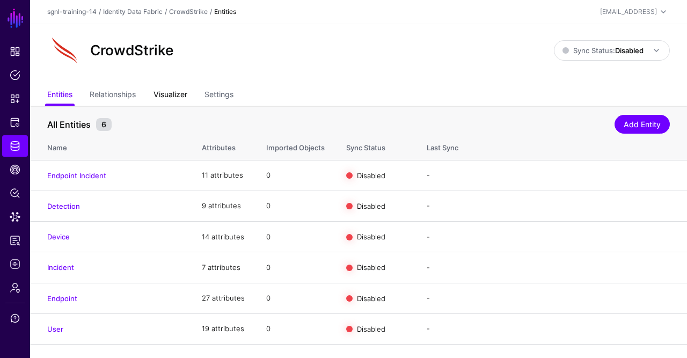
click at [185, 97] on link "Visualizer" at bounding box center [171, 95] width 34 height 20
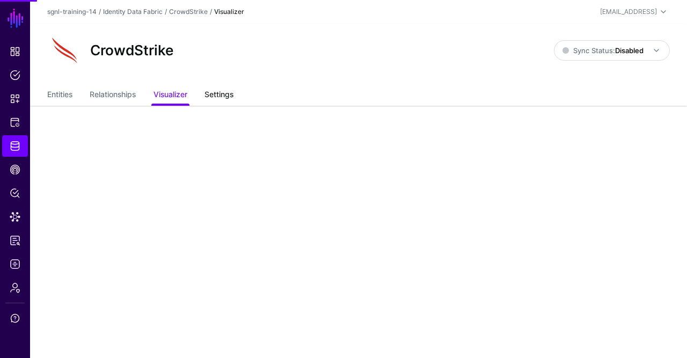
click at [216, 97] on link "Settings" at bounding box center [219, 95] width 29 height 20
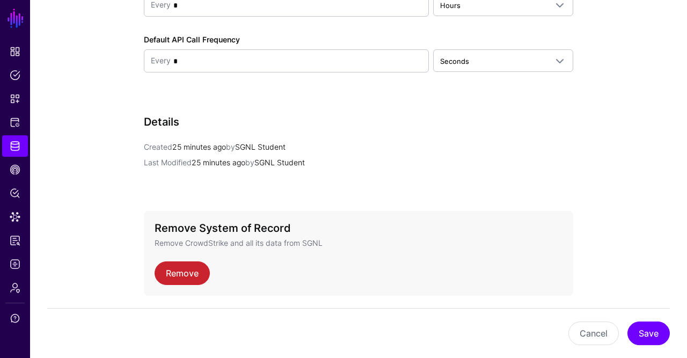
scroll to position [1201, 0]
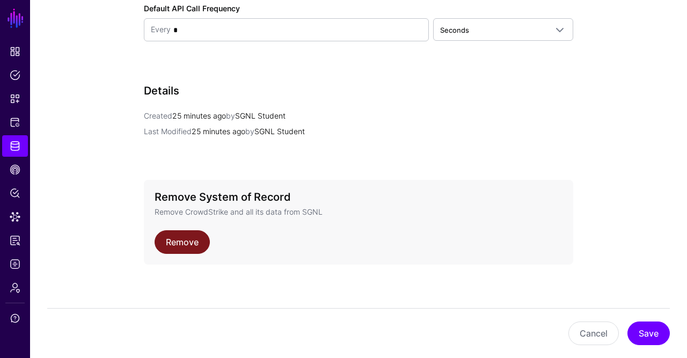
click at [189, 238] on link "Remove" at bounding box center [182, 242] width 55 height 24
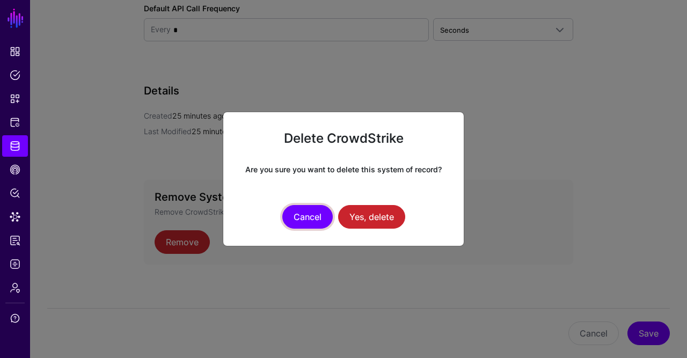
click at [298, 216] on button "Cancel" at bounding box center [307, 217] width 50 height 24
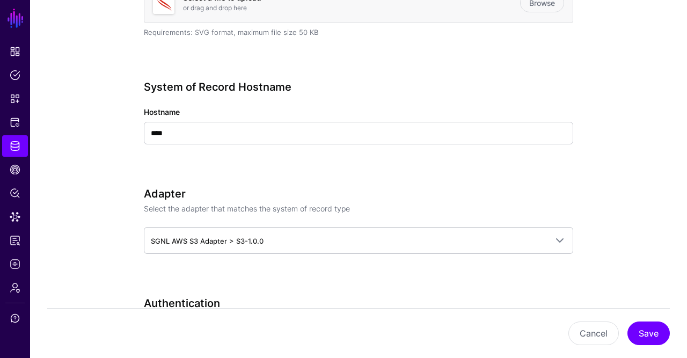
scroll to position [0, 0]
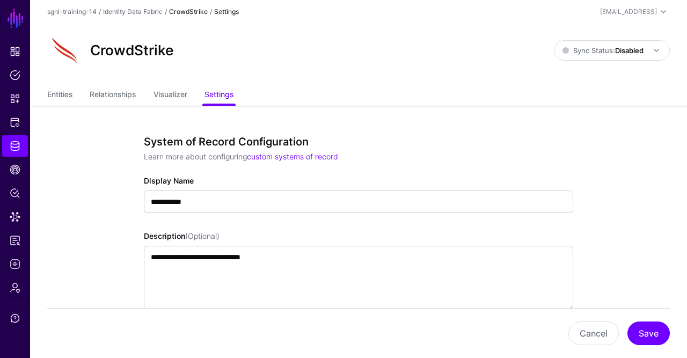
click at [192, 8] on div "CrowdStrike" at bounding box center [188, 12] width 39 height 10
click at [135, 7] on div "Identity Data Fabric" at bounding box center [133, 12] width 60 height 10
click at [140, 14] on link "Identity Data Fabric" at bounding box center [133, 12] width 60 height 8
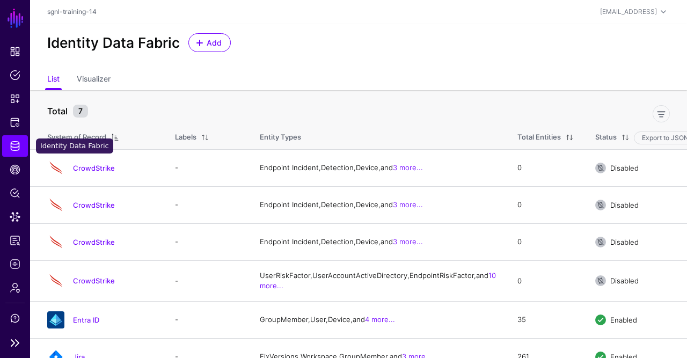
click at [12, 151] on span "Identity Data Fabric" at bounding box center [15, 146] width 11 height 11
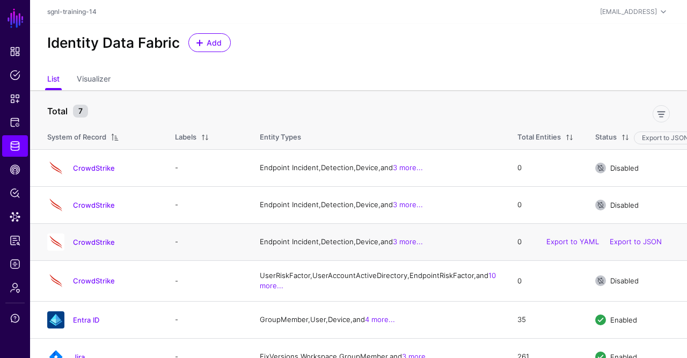
scroll to position [82, 0]
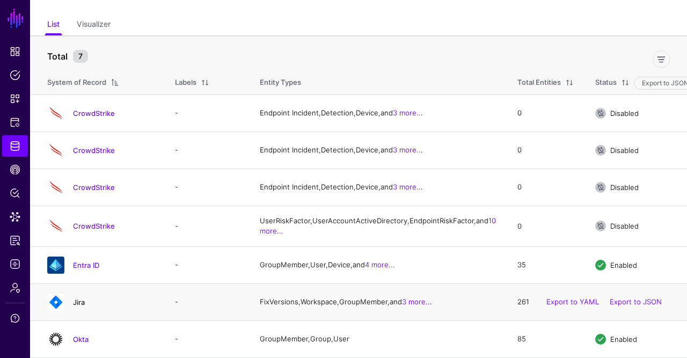
click at [79, 303] on link "Jira" at bounding box center [79, 302] width 12 height 9
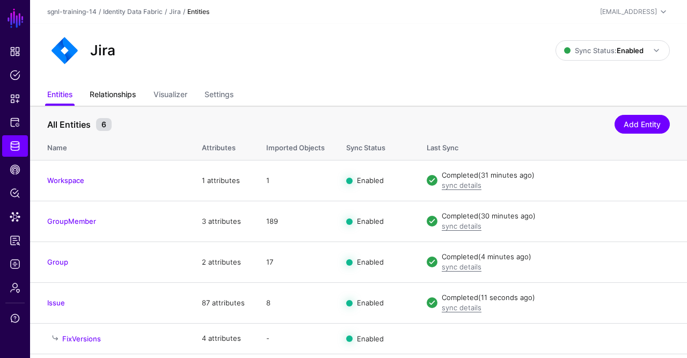
click at [124, 93] on link "Relationships" at bounding box center [113, 95] width 46 height 20
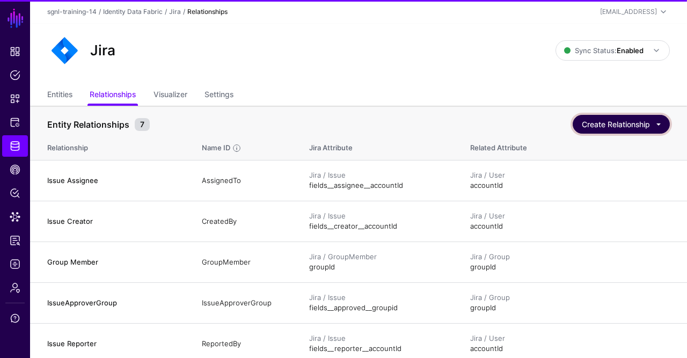
click at [661, 125] on button "Create Relationship" at bounding box center [621, 124] width 97 height 19
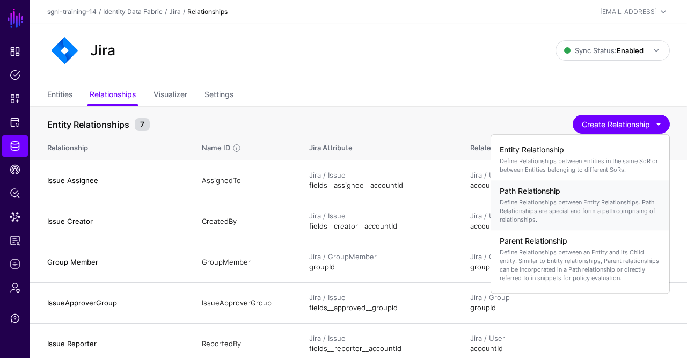
click at [605, 196] on div "Path Relationship Define Relationships between Entity Relationships. Path Relat…" at bounding box center [580, 206] width 161 height 46
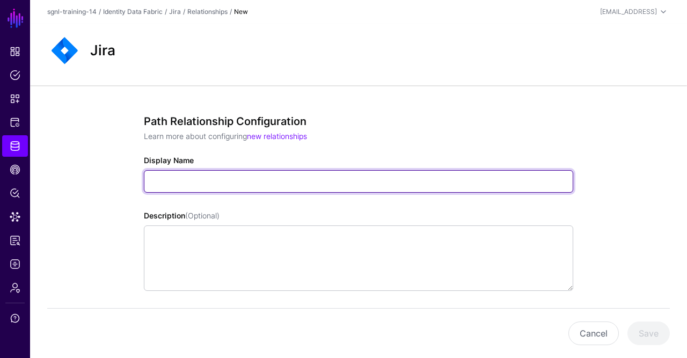
click at [278, 179] on input "Display Name" at bounding box center [358, 181] width 429 height 23
paste input "**********"
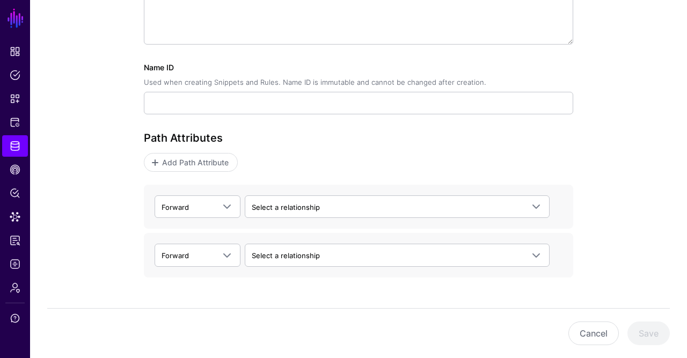
scroll to position [256, 0]
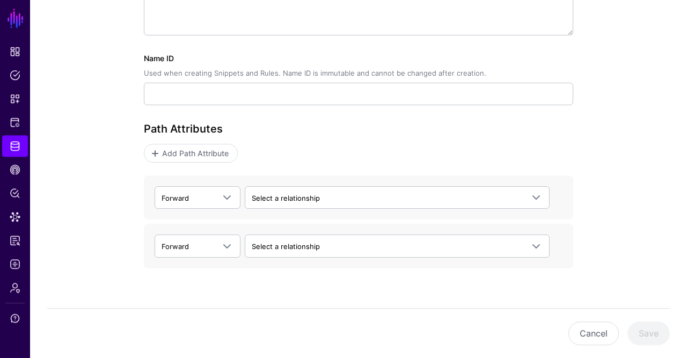
type input "**********"
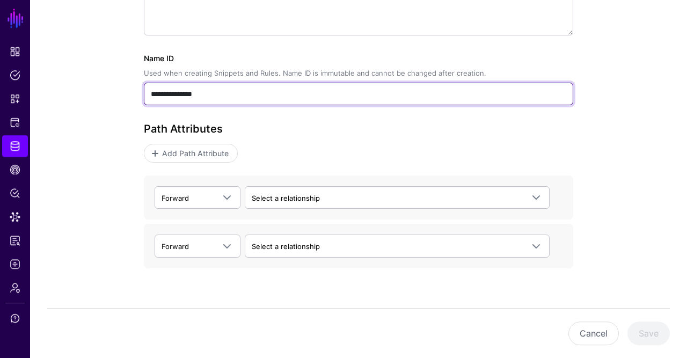
click at [269, 90] on input "**********" at bounding box center [358, 94] width 429 height 23
paste input "**********"
click at [269, 90] on input "**********" at bounding box center [358, 94] width 429 height 23
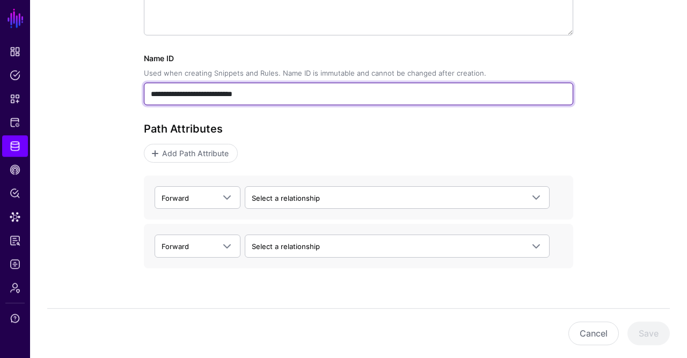
paste input "text"
type input "**********"
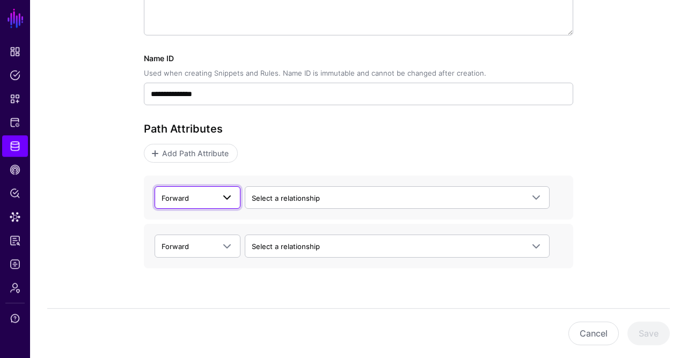
click at [210, 198] on span "Forward" at bounding box center [188, 198] width 53 height 12
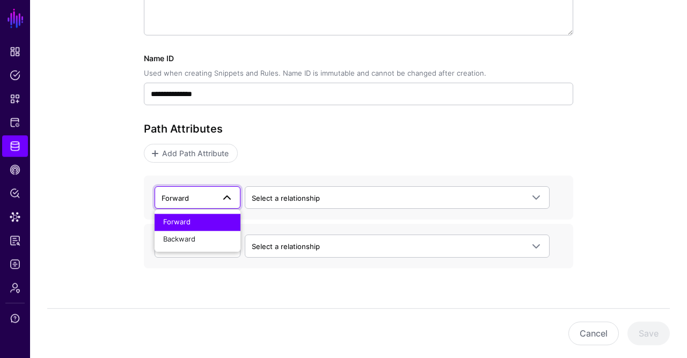
click at [257, 170] on div "Path Attributes Add Path Attribute Forward Forward Backward Select a relationsh…" at bounding box center [358, 194] width 429 height 145
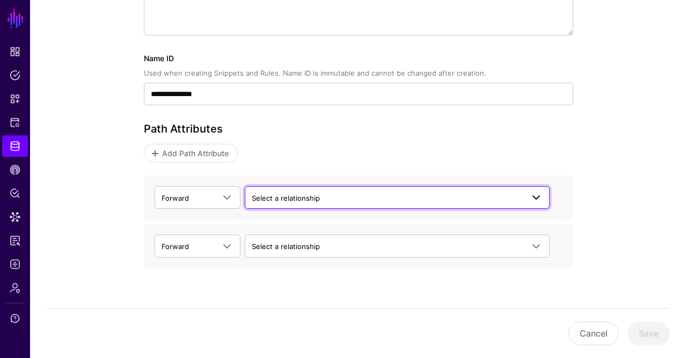
click at [312, 200] on span "Select a relationship" at bounding box center [286, 198] width 68 height 9
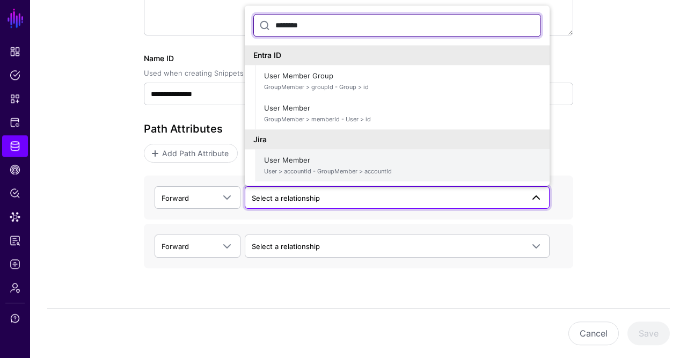
type input "********"
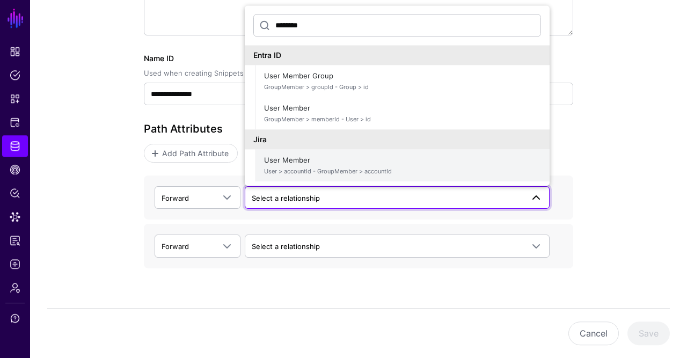
click at [336, 169] on span "User > accountId - GroupMember > accountId" at bounding box center [402, 171] width 277 height 9
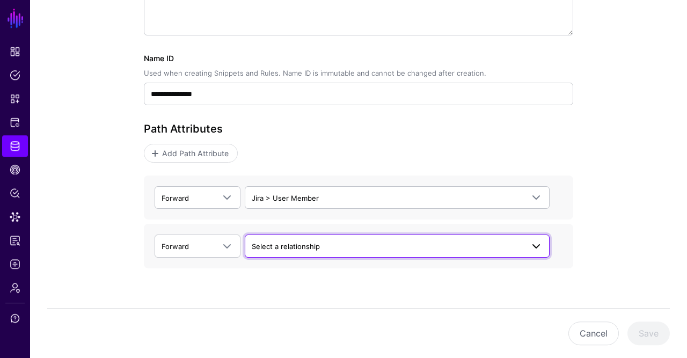
click at [298, 245] on span "Select a relationship" at bounding box center [286, 246] width 68 height 9
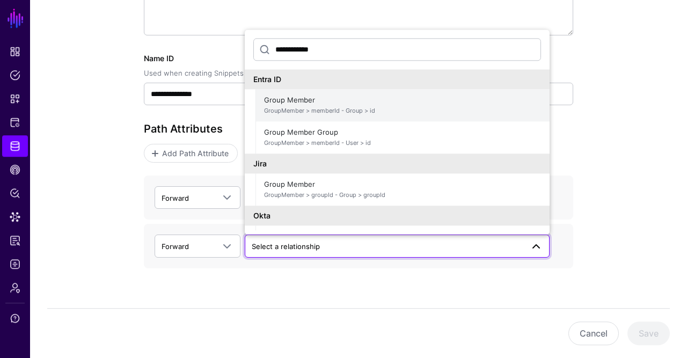
scroll to position [27, 0]
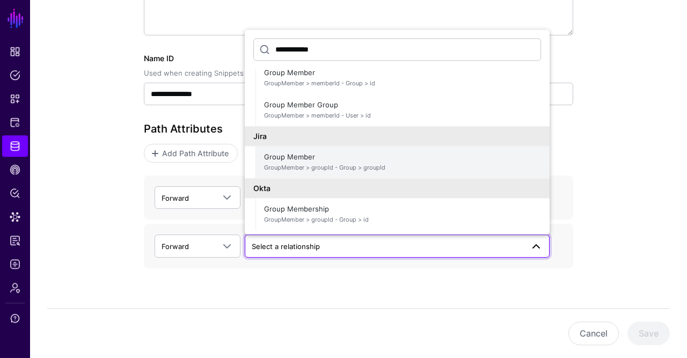
type input "**********"
click at [311, 157] on span "Group Member GroupMember > groupId - Group > groupId" at bounding box center [402, 162] width 277 height 26
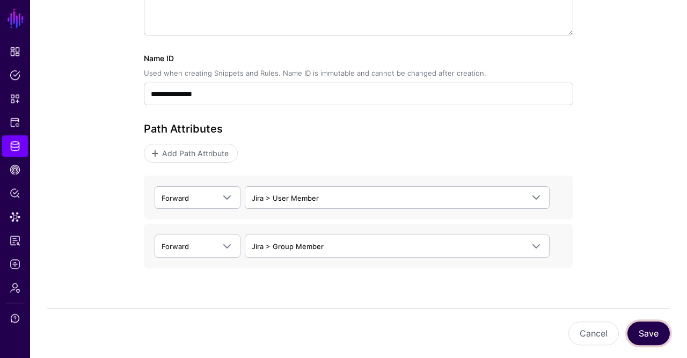
click at [644, 326] on button "Save" at bounding box center [649, 334] width 42 height 24
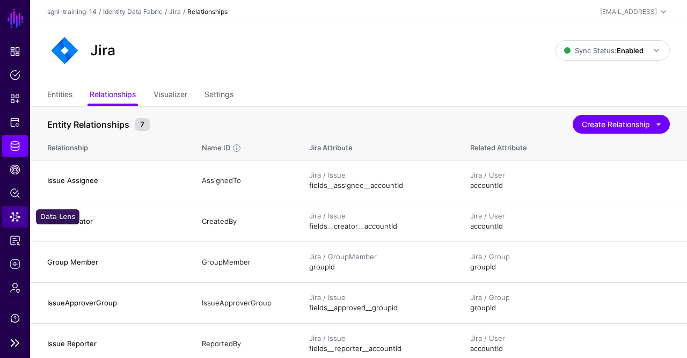
click at [14, 217] on span "Data Lens" at bounding box center [15, 217] width 11 height 11
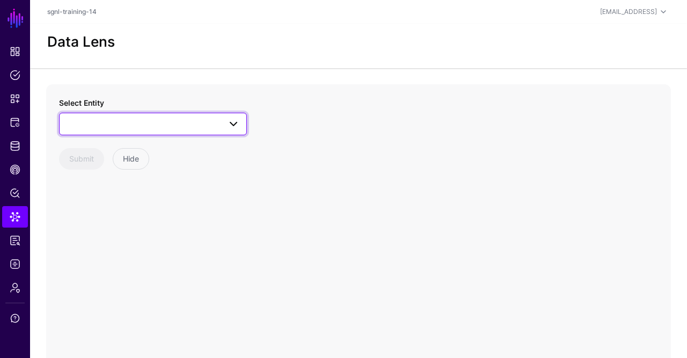
click at [122, 119] on span at bounding box center [153, 124] width 174 height 13
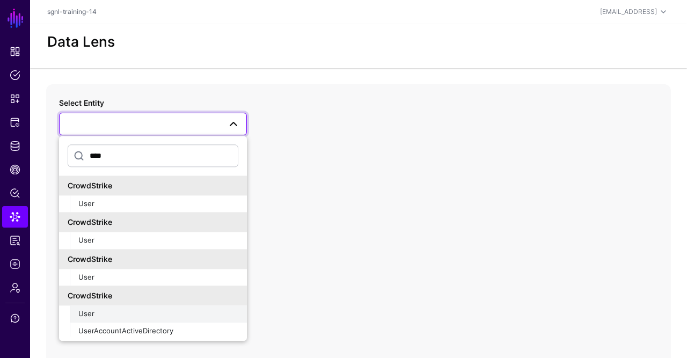
scroll to position [130, 0]
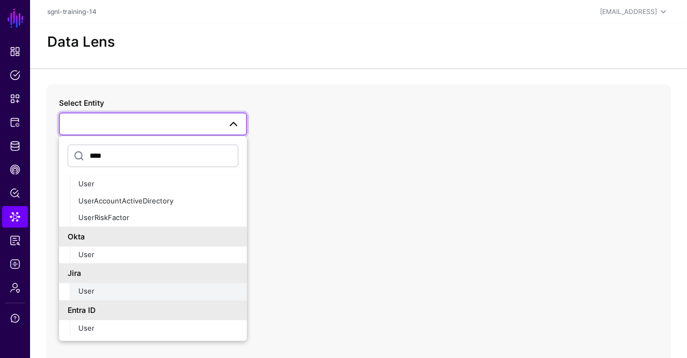
type input "****"
click at [105, 294] on div "User" at bounding box center [158, 292] width 160 height 11
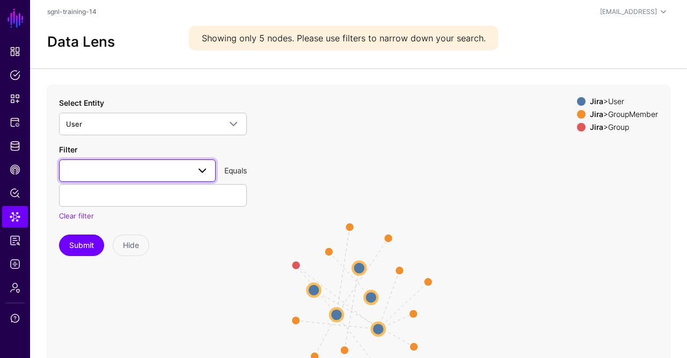
click at [143, 163] on link at bounding box center [137, 170] width 157 height 23
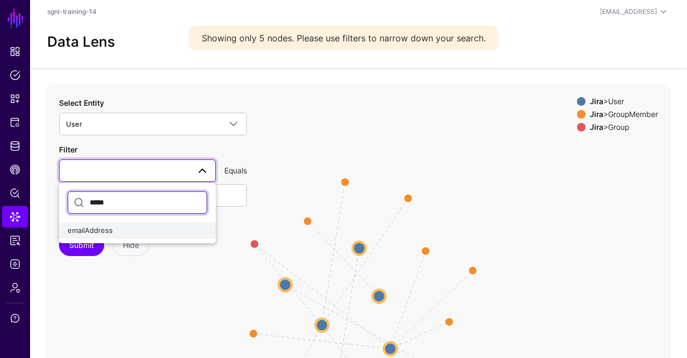
type input "*****"
click at [122, 230] on div "emailAddress" at bounding box center [138, 230] width 140 height 11
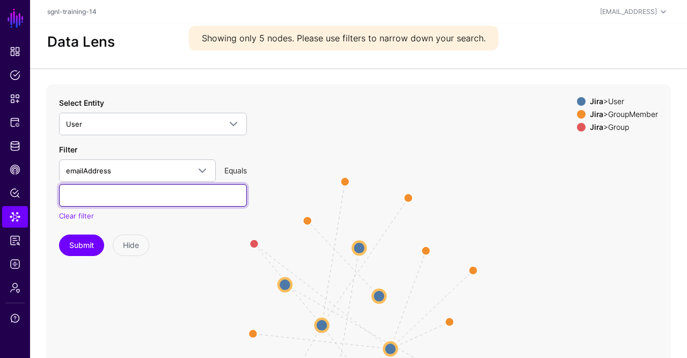
click at [139, 198] on input "text" at bounding box center [153, 195] width 188 height 23
type input "**********"
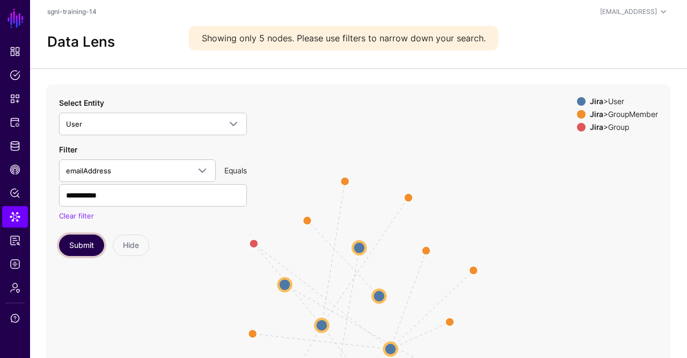
click at [84, 246] on button "Submit" at bounding box center [81, 245] width 45 height 21
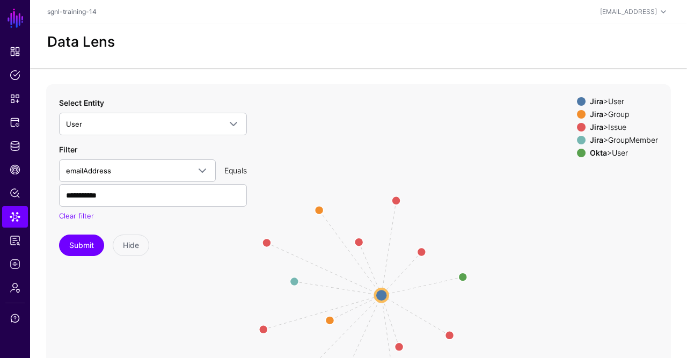
click at [605, 140] on div "Jira > GroupMember" at bounding box center [624, 140] width 72 height 9
click at [614, 127] on div "Jira > Issue" at bounding box center [624, 127] width 72 height 9
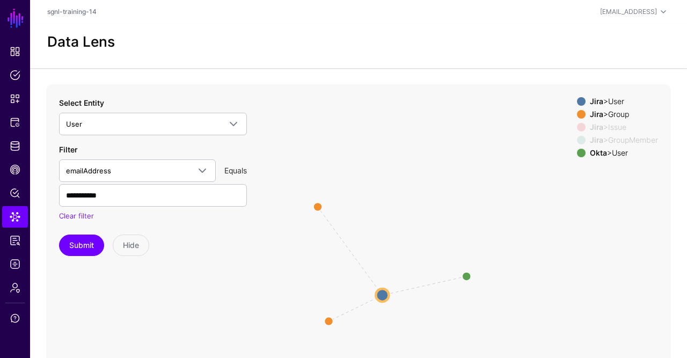
click at [616, 98] on div "Jira > User" at bounding box center [624, 101] width 72 height 9
click at [318, 207] on circle at bounding box center [317, 206] width 17 height 17
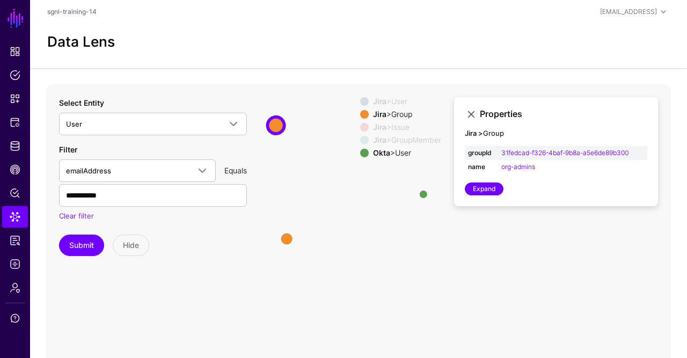
drag, startPoint x: 363, startPoint y: 275, endPoint x: 324, endPoint y: 194, distance: 90.3
click at [324, 194] on icon "CreatedBy / ReportedBy CreatedBy CreatedBy / ReportedBy ReportedBy / CreatedBy …" at bounding box center [358, 298] width 625 height 429
click at [320, 192] on icon "CreatedBy / ReportedBy CreatedBy CreatedBy / ReportedBy ReportedBy / CreatedBy …" at bounding box center [358, 298] width 625 height 429
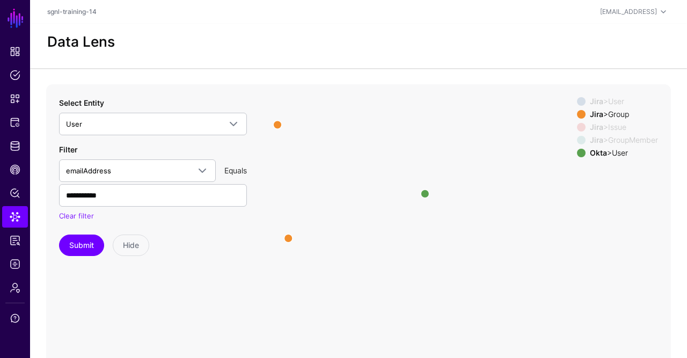
click at [577, 103] on span at bounding box center [581, 101] width 9 height 9
click at [580, 151] on span at bounding box center [581, 153] width 9 height 9
click at [343, 212] on circle at bounding box center [342, 212] width 12 height 12
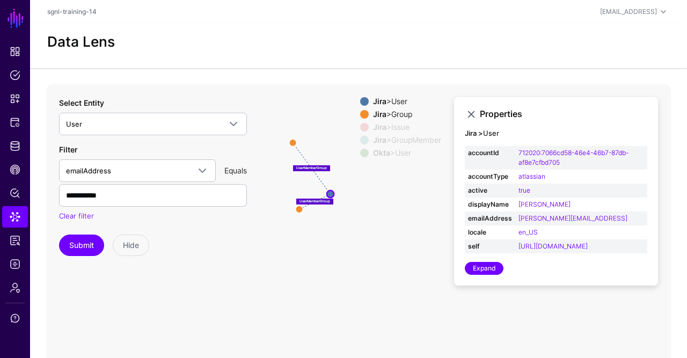
scroll to position [1, 0]
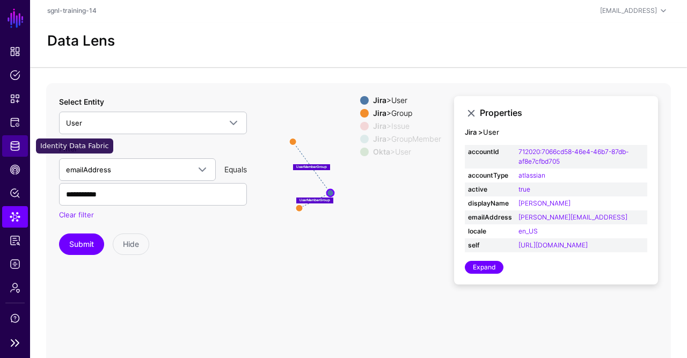
click at [16, 141] on span "Identity Data Fabric" at bounding box center [15, 146] width 11 height 11
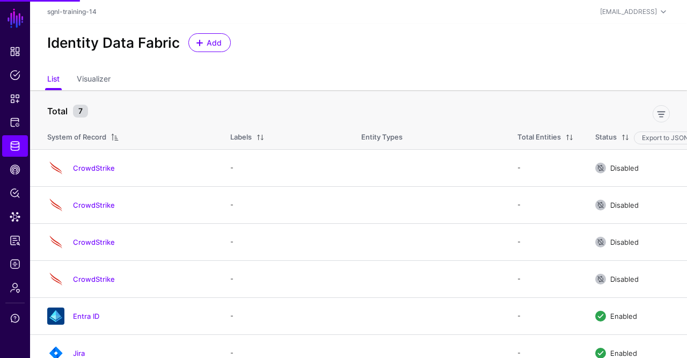
scroll to position [82, 0]
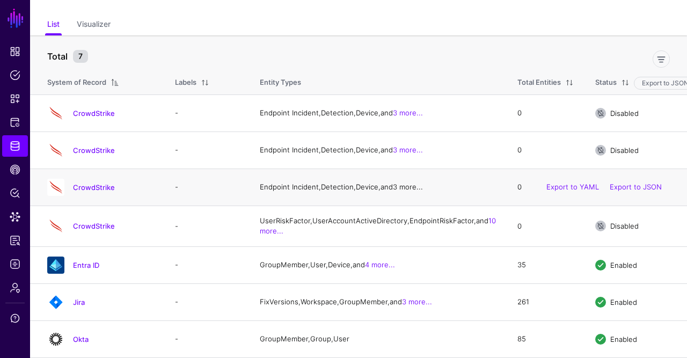
click at [393, 183] on link "3 more..." at bounding box center [408, 187] width 30 height 9
click at [462, 224] on link "10 more..." at bounding box center [378, 225] width 236 height 19
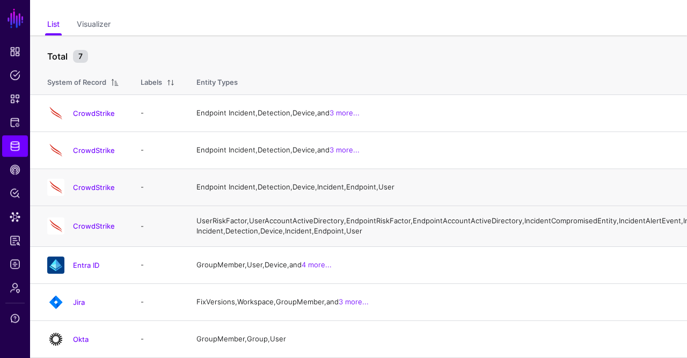
scroll to position [111, 0]
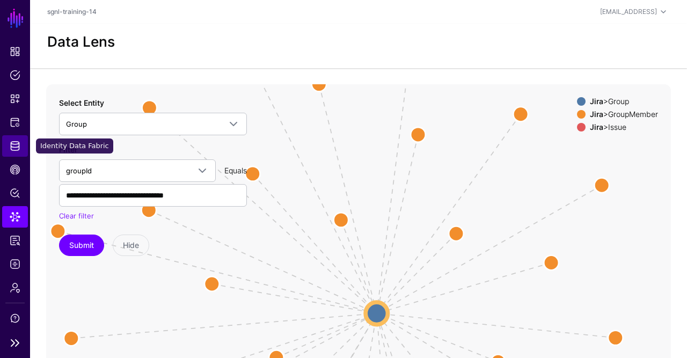
click at [12, 150] on span "Identity Data Fabric" at bounding box center [15, 146] width 11 height 11
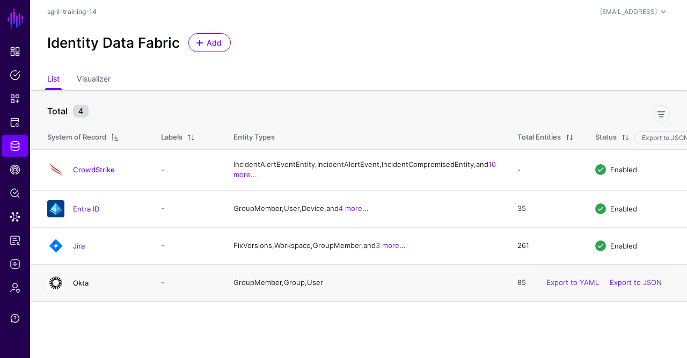
click at [81, 287] on link "Okta" at bounding box center [81, 283] width 16 height 9
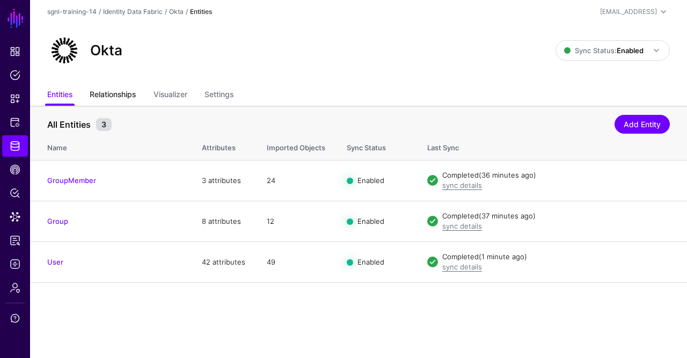
click at [126, 94] on link "Relationships" at bounding box center [113, 95] width 46 height 20
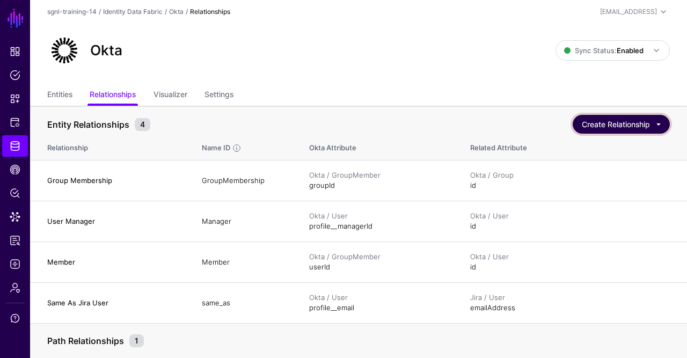
click at [665, 123] on button "Create Relationship" at bounding box center [621, 124] width 97 height 19
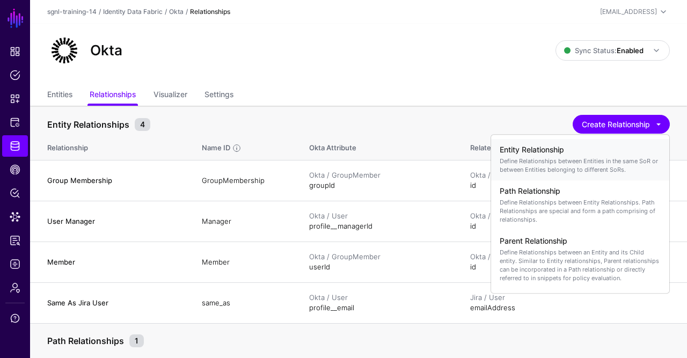
click at [578, 154] on h4 "Entity Relationship" at bounding box center [580, 150] width 161 height 9
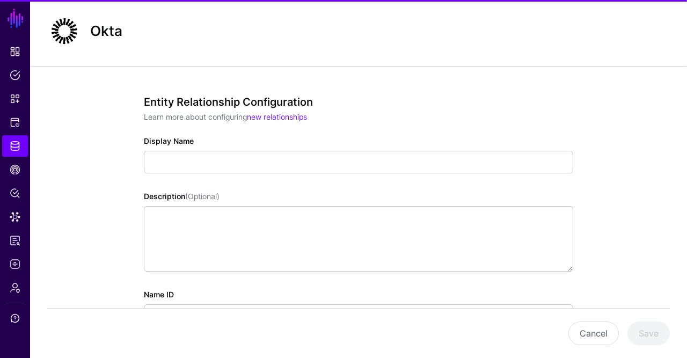
scroll to position [21, 0]
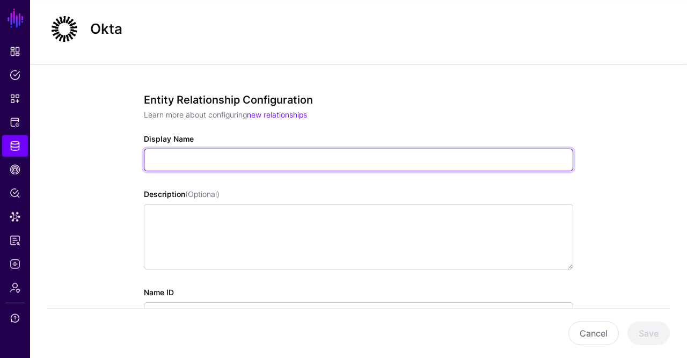
click at [244, 169] on input "Display Name" at bounding box center [358, 160] width 429 height 23
paste input "**********"
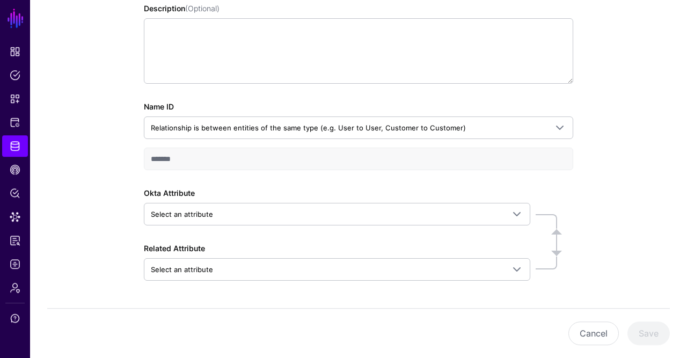
scroll to position [207, 0]
type input "**********"
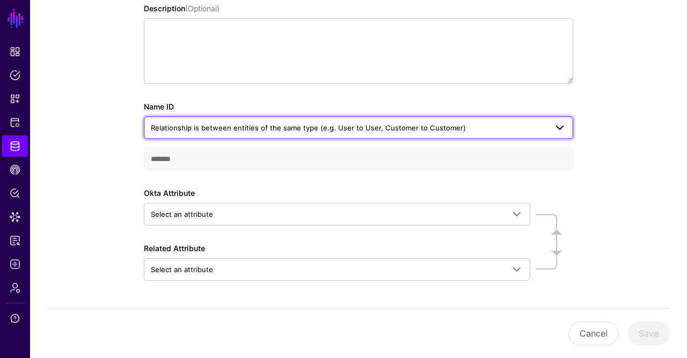
click at [278, 123] on span "Relationship is between entities of the same type (e.g. User to User, Customer …" at bounding box center [308, 127] width 315 height 9
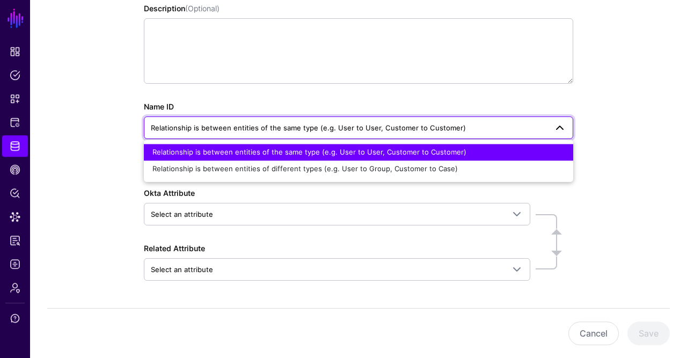
click at [291, 92] on div "**********" at bounding box center [358, 110] width 429 height 404
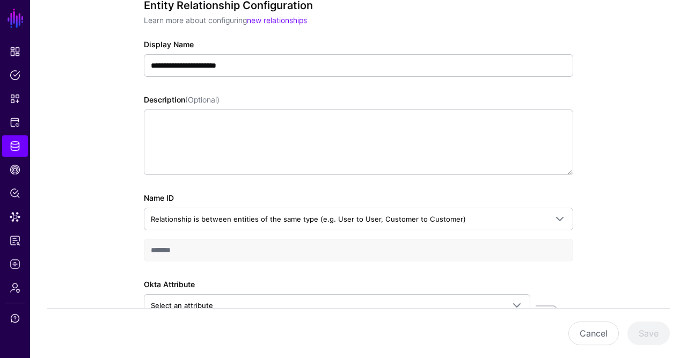
scroll to position [239, 0]
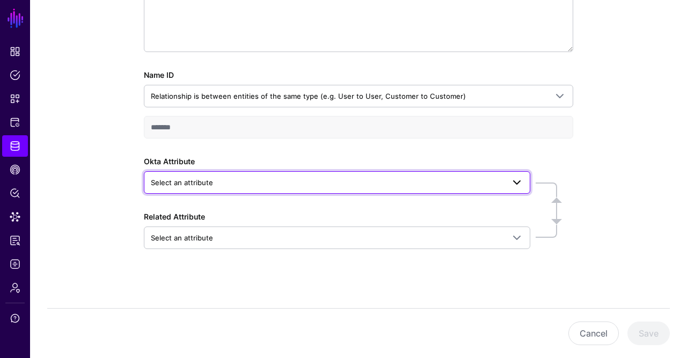
click at [199, 192] on link "Select an attribute" at bounding box center [337, 182] width 387 height 23
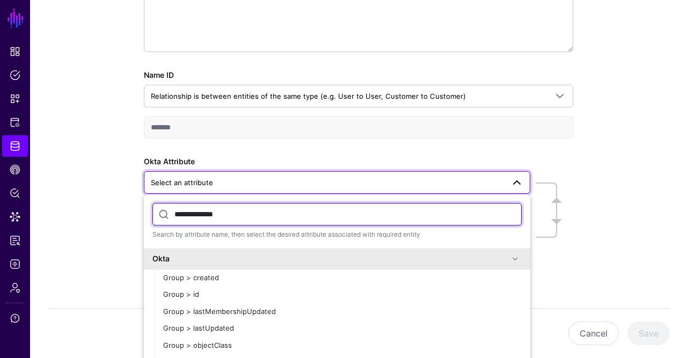
type input "**********"
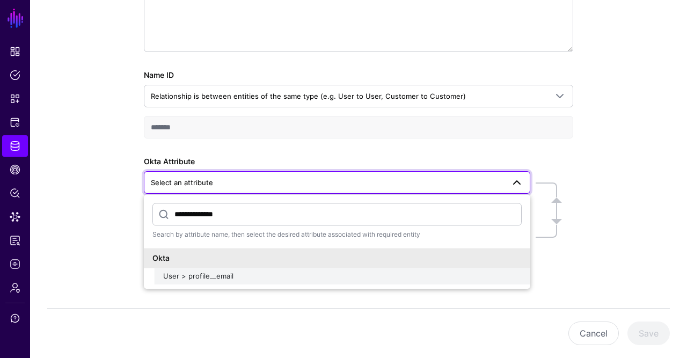
click at [199, 282] on button "User > profile__email" at bounding box center [343, 276] width 376 height 17
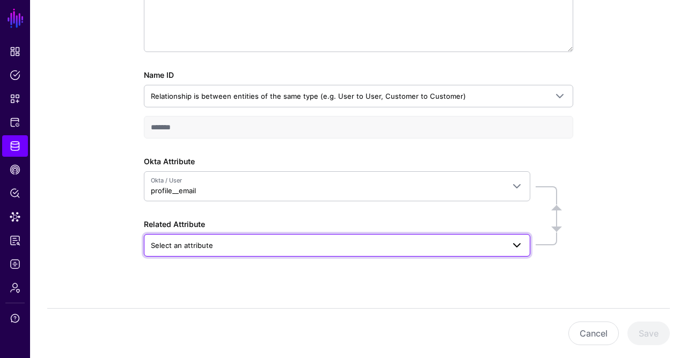
click at [216, 243] on span "Select an attribute" at bounding box center [327, 245] width 353 height 12
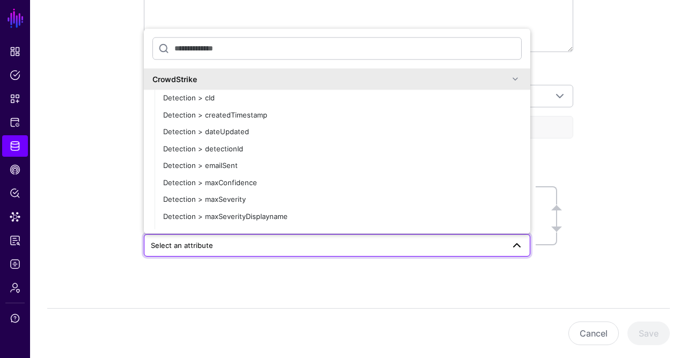
click at [62, 118] on div "**********" at bounding box center [358, 107] width 657 height 522
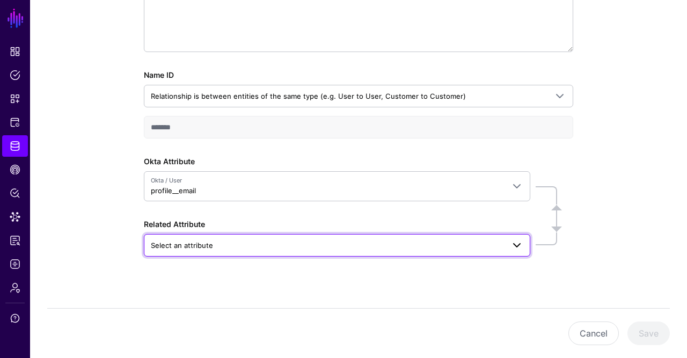
click at [206, 241] on span "Select an attribute" at bounding box center [182, 245] width 62 height 9
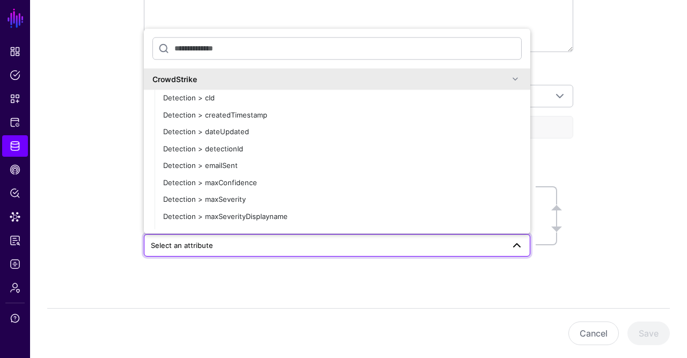
click at [93, 167] on div "**********" at bounding box center [358, 107] width 657 height 522
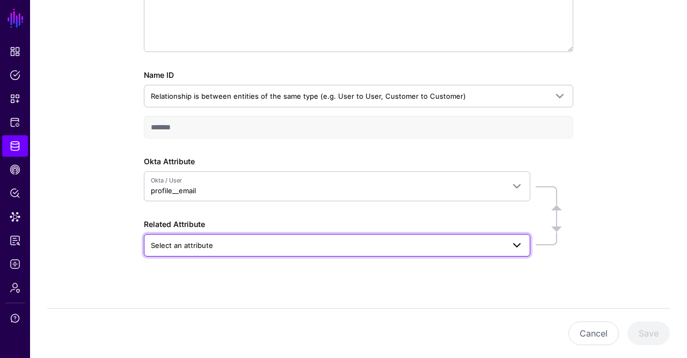
click at [231, 242] on span "Select an attribute" at bounding box center [327, 245] width 353 height 12
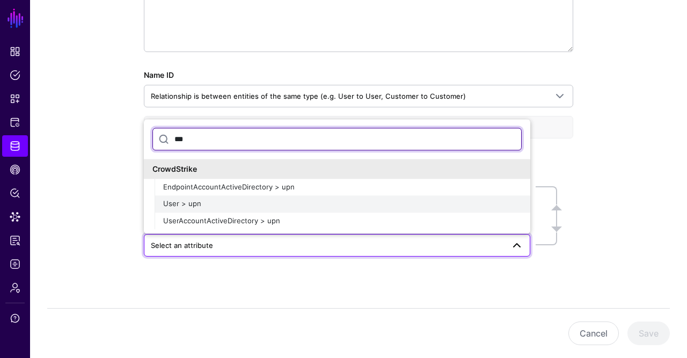
type input "***"
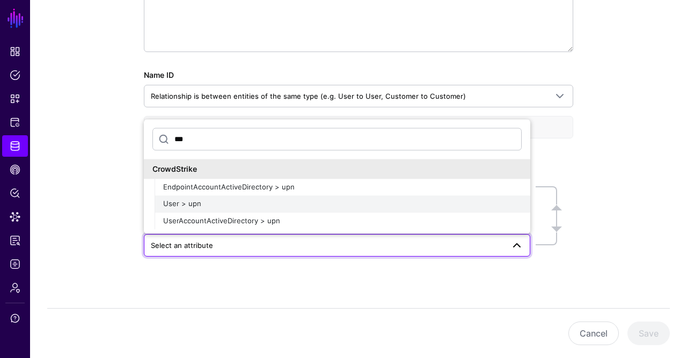
click at [234, 205] on div "User > upn" at bounding box center [342, 204] width 359 height 11
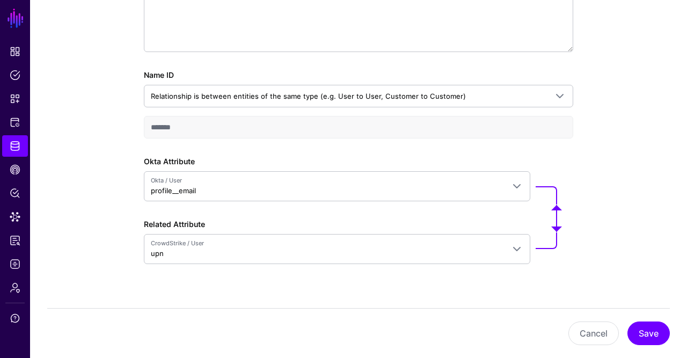
click at [282, 297] on div "**********" at bounding box center [358, 110] width 488 height 529
click at [662, 337] on button "Save" at bounding box center [649, 334] width 42 height 24
